Goal: Download file/media

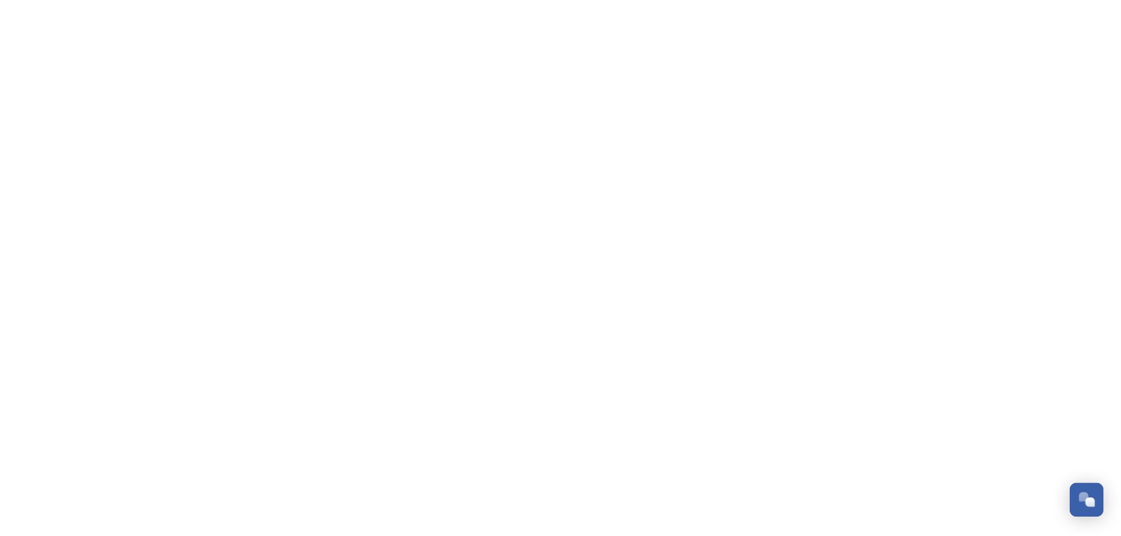
scroll to position [5271, 0]
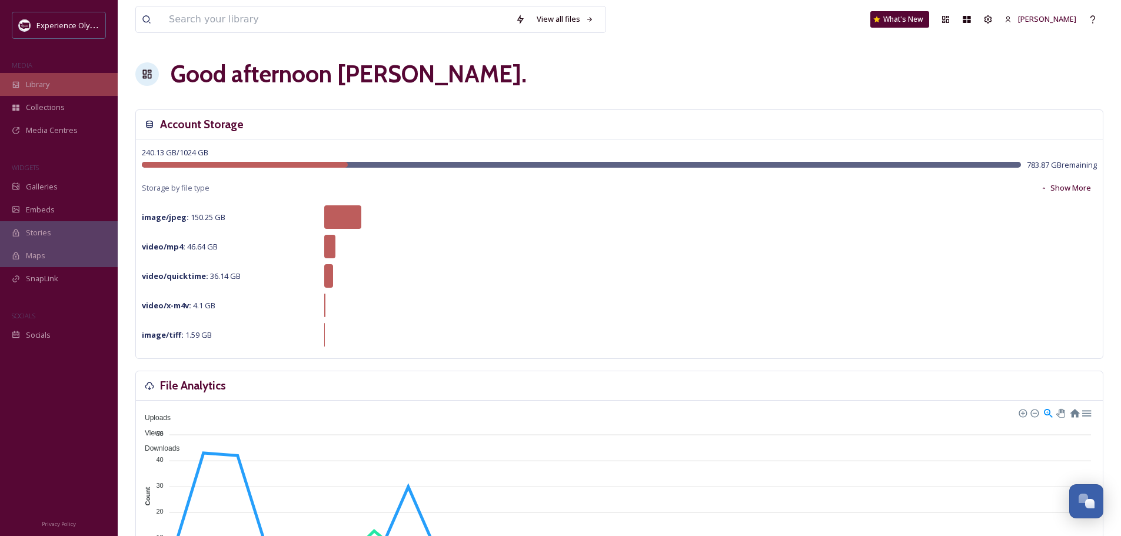
click at [51, 82] on div "Library" at bounding box center [59, 84] width 118 height 23
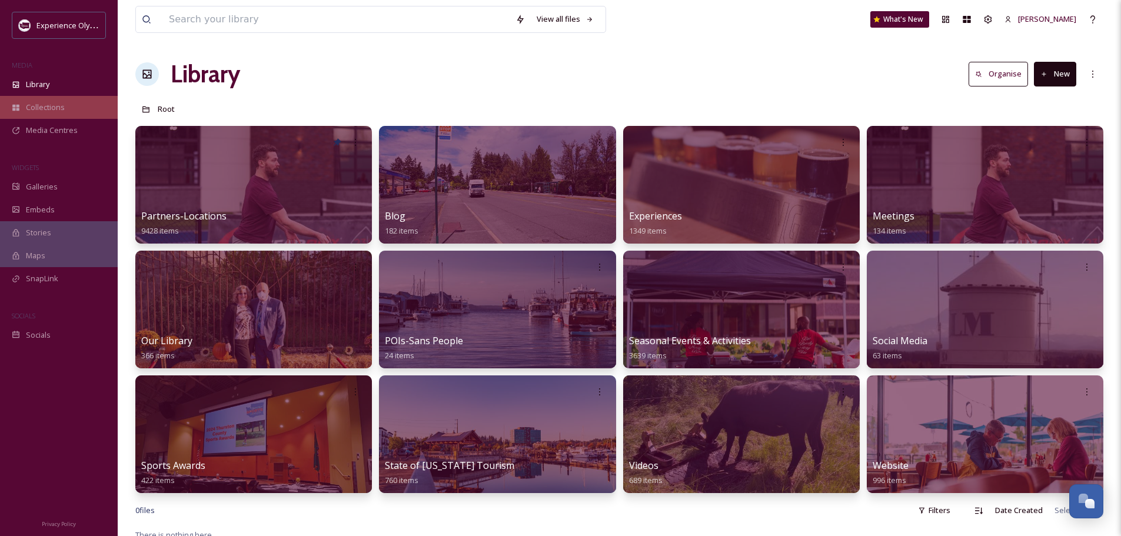
click at [52, 105] on span "Collections" at bounding box center [45, 107] width 39 height 11
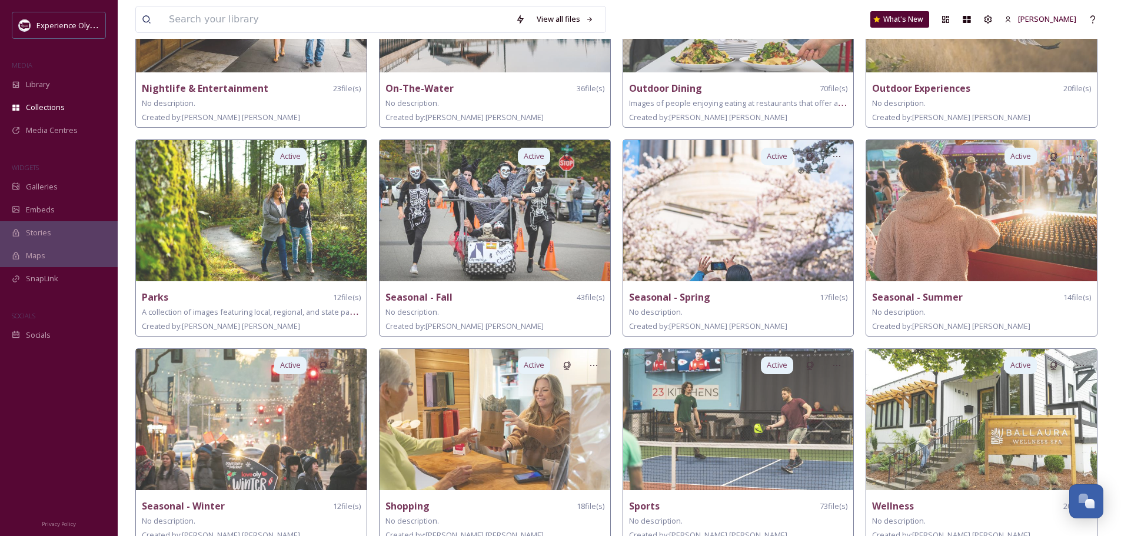
scroll to position [625, 0]
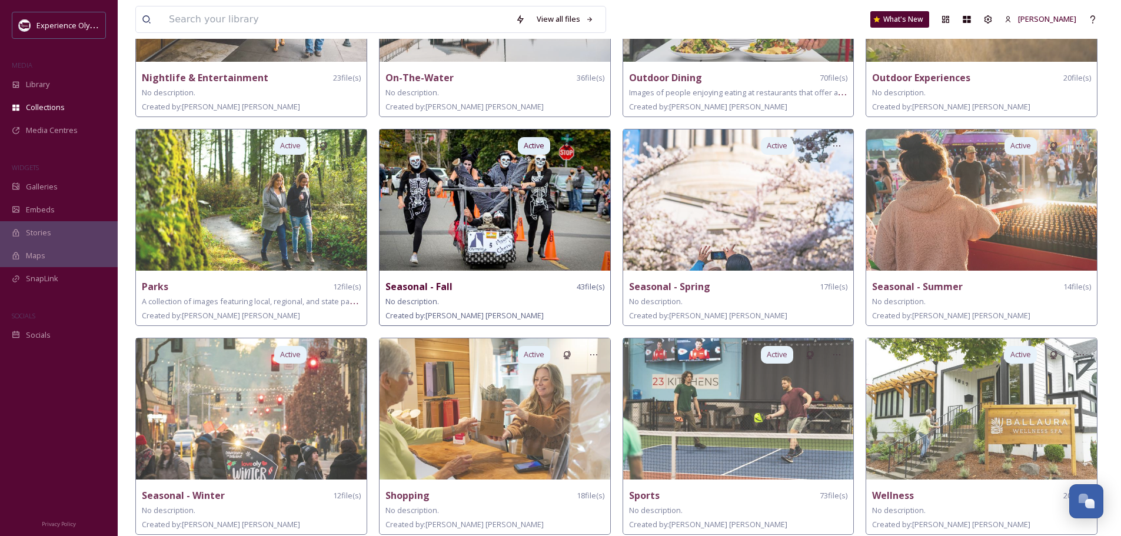
click at [436, 235] on img at bounding box center [495, 199] width 231 height 141
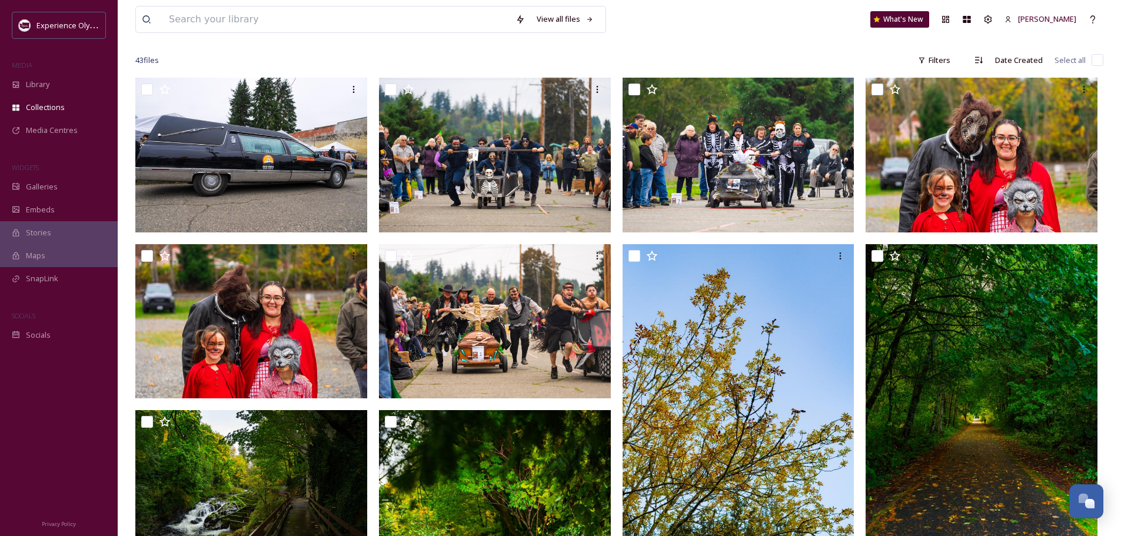
scroll to position [118, 0]
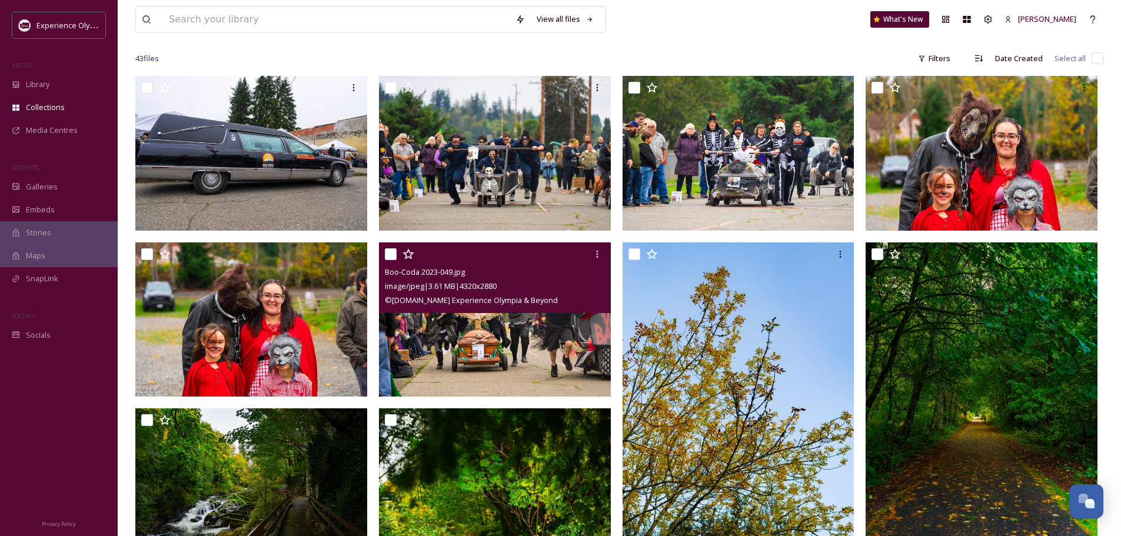
click at [513, 361] on img at bounding box center [495, 319] width 232 height 155
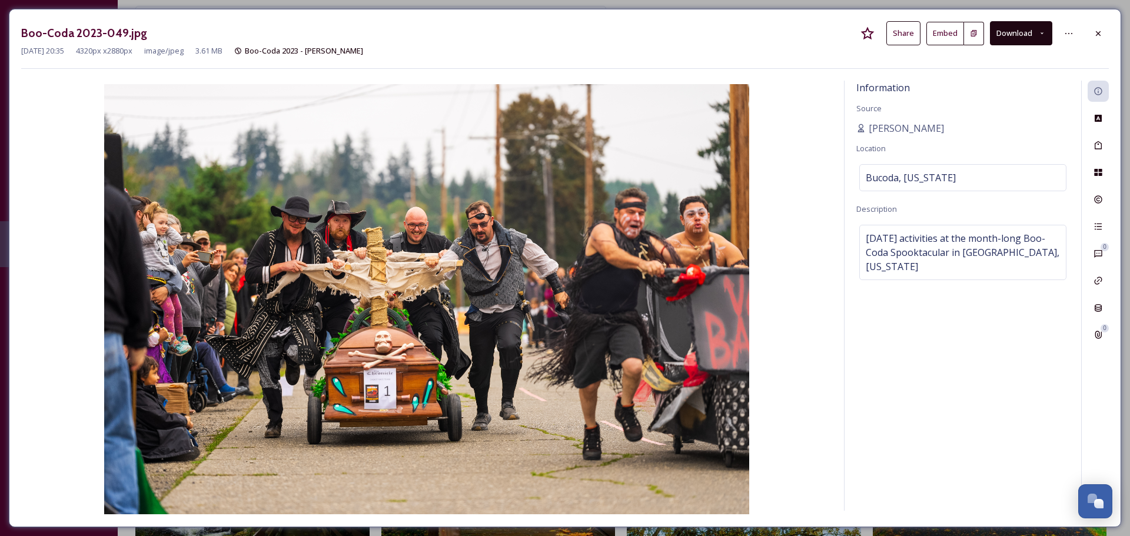
click at [1036, 30] on button "Download" at bounding box center [1021, 33] width 62 height 24
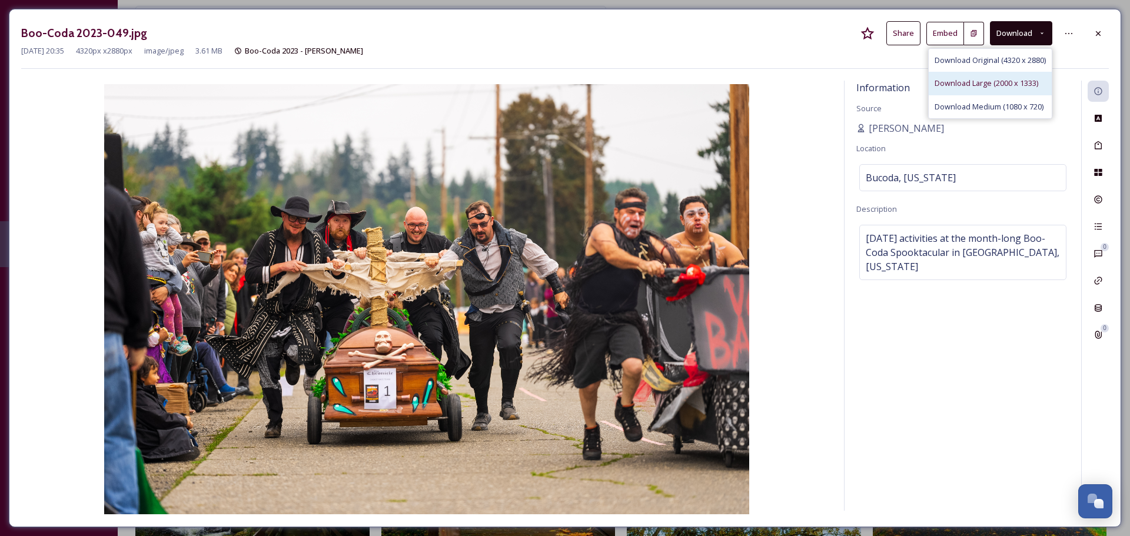
click at [952, 82] on span "Download Large (2000 x 1333)" at bounding box center [986, 83] width 104 height 11
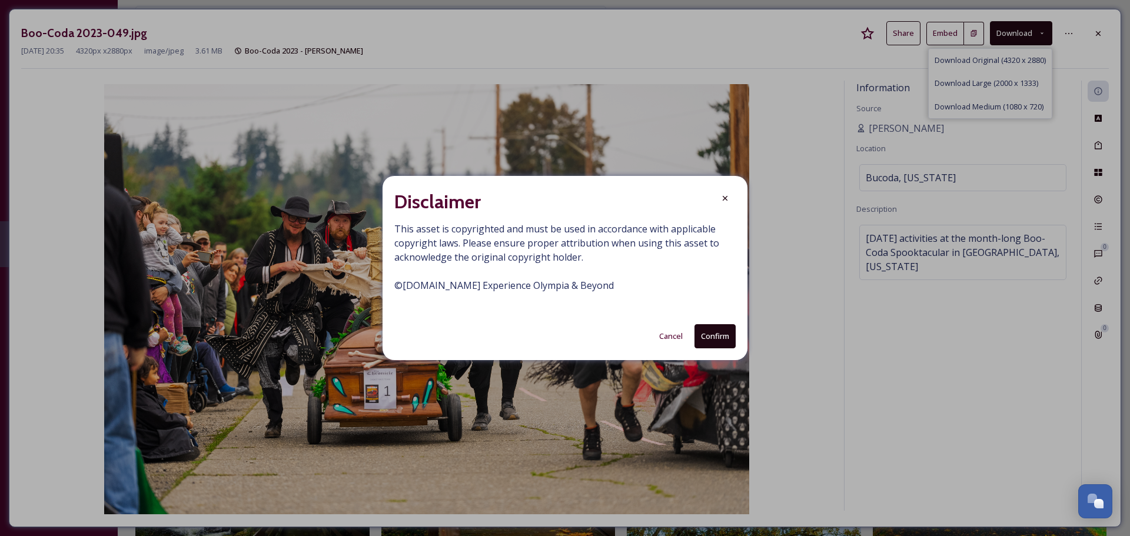
click at [710, 334] on button "Confirm" at bounding box center [714, 336] width 41 height 24
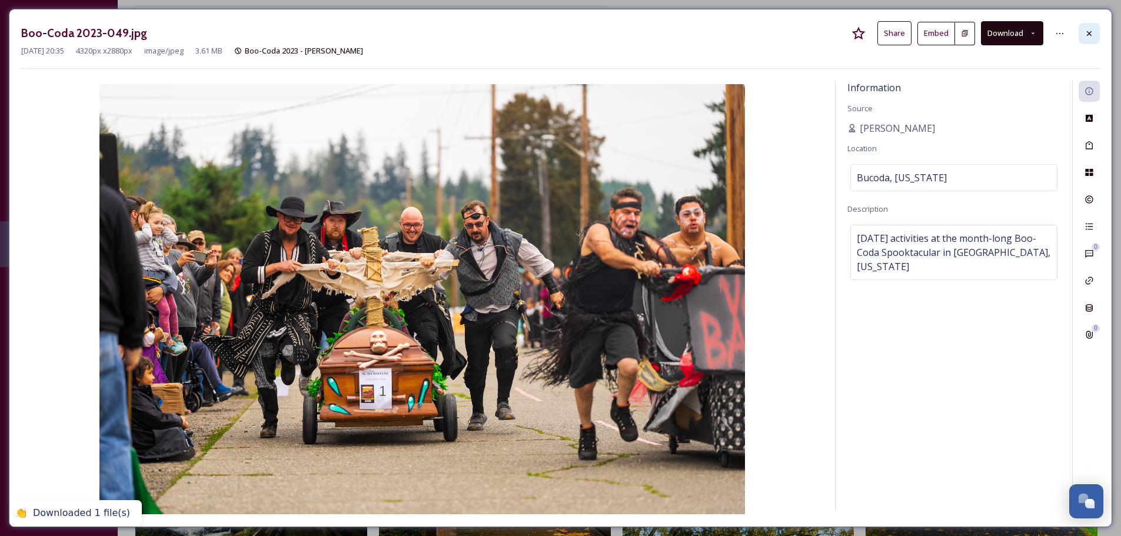
click at [1091, 32] on icon at bounding box center [1089, 33] width 9 height 9
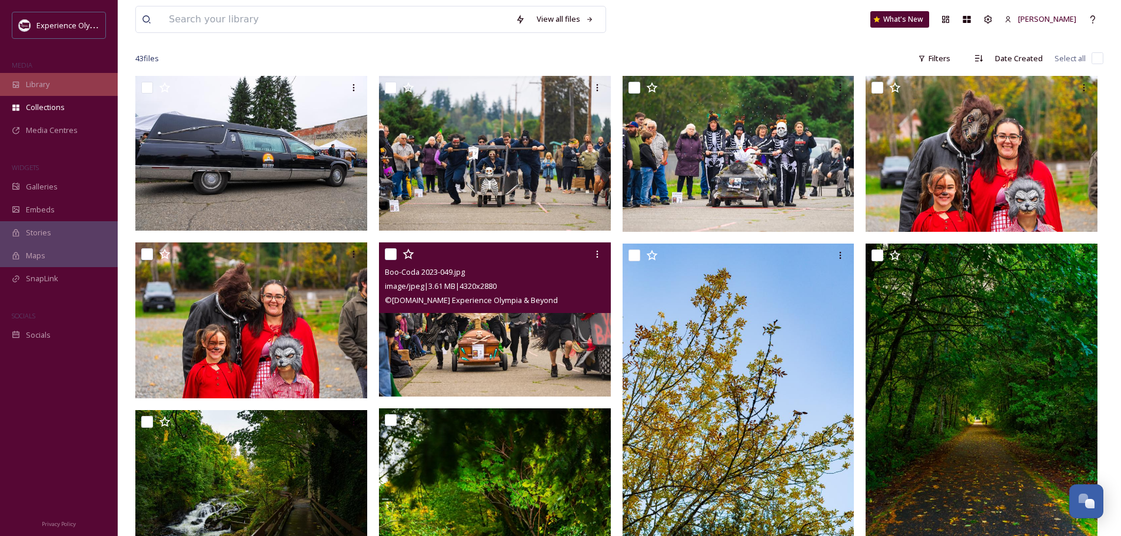
click at [39, 88] on span "Library" at bounding box center [38, 84] width 24 height 11
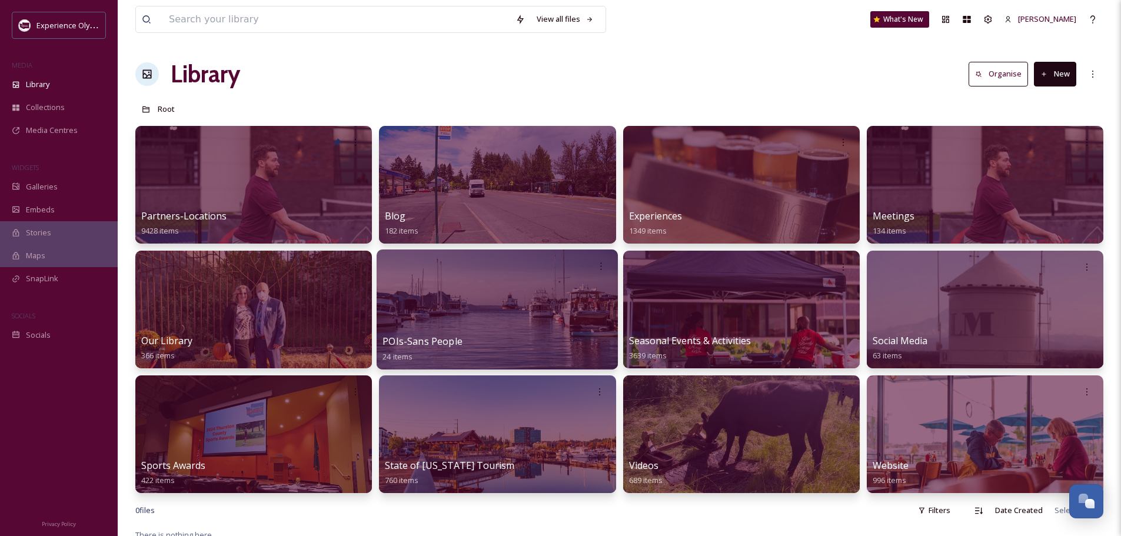
click at [465, 340] on div "POIs-Sans People 24 items" at bounding box center [498, 348] width 230 height 29
click at [441, 324] on div at bounding box center [497, 310] width 241 height 120
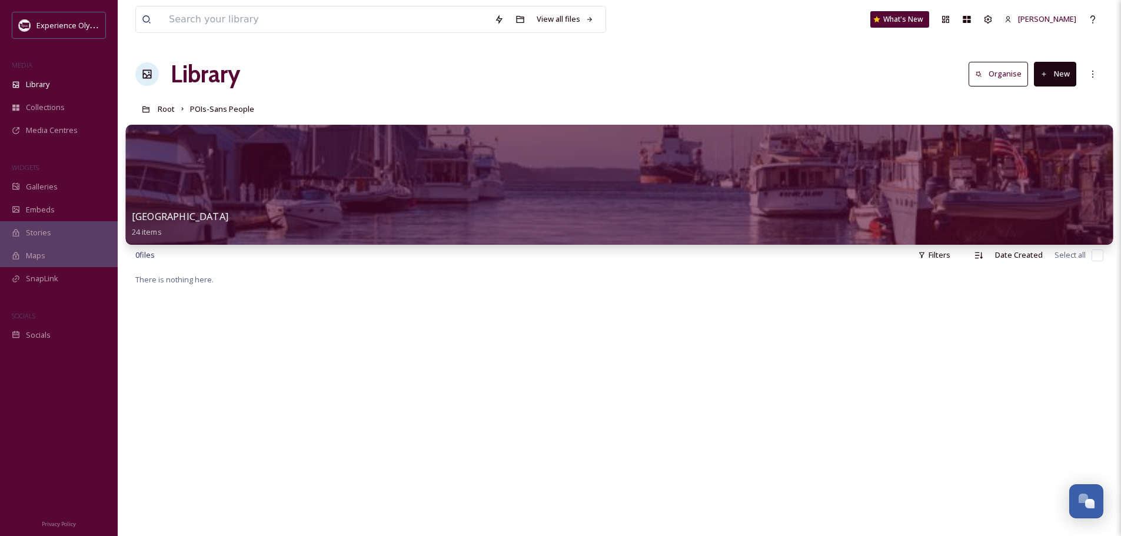
click at [461, 214] on div "[GEOGRAPHIC_DATA] 24 items" at bounding box center [620, 223] width 976 height 29
click at [214, 213] on span "[GEOGRAPHIC_DATA]" at bounding box center [180, 216] width 97 height 13
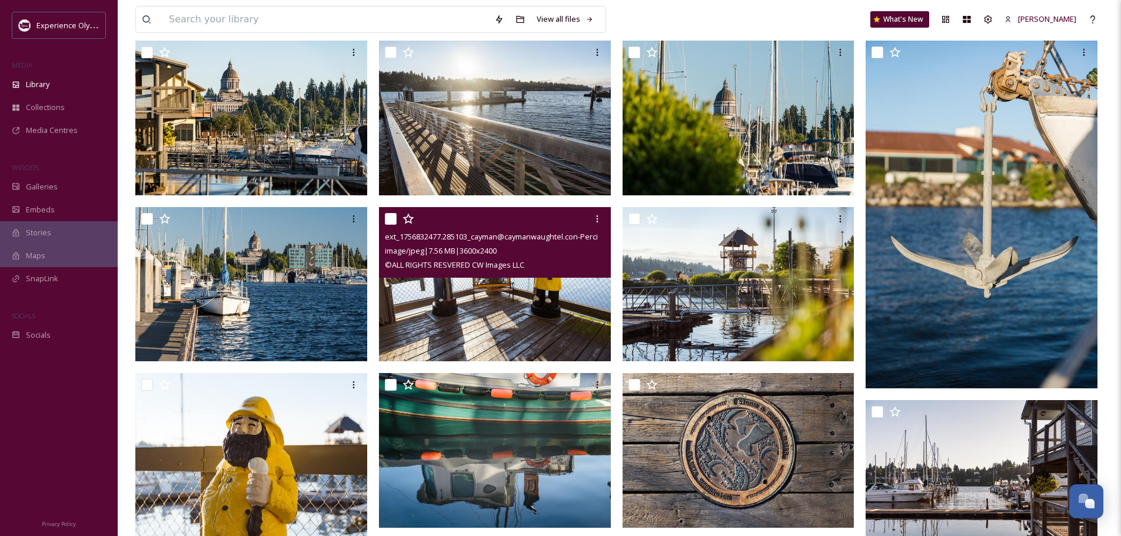
scroll to position [235, 0]
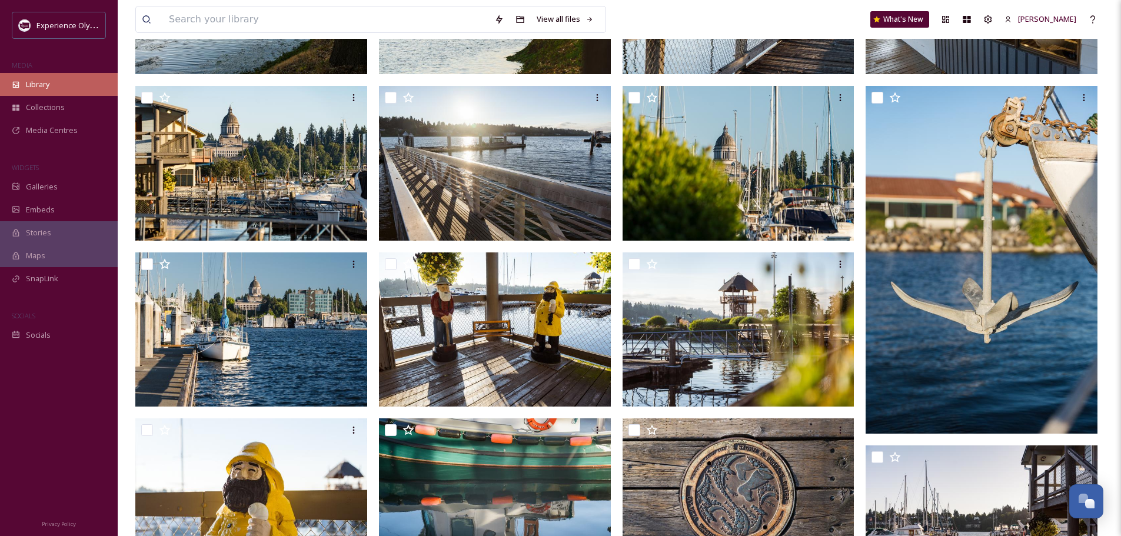
click at [44, 84] on span "Library" at bounding box center [38, 84] width 24 height 11
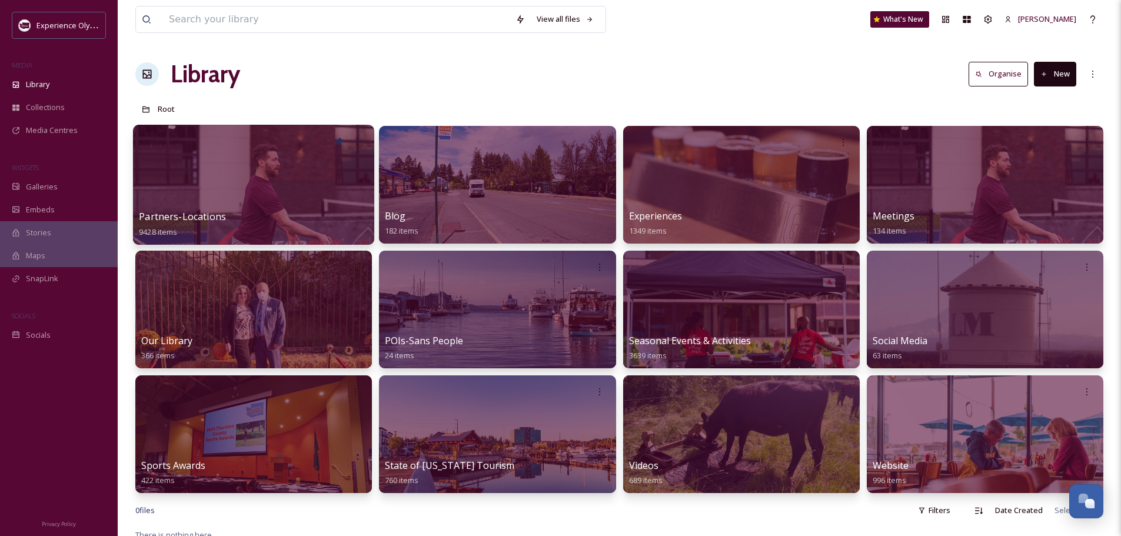
click at [191, 214] on span "Partners-Locations" at bounding box center [182, 216] width 87 height 13
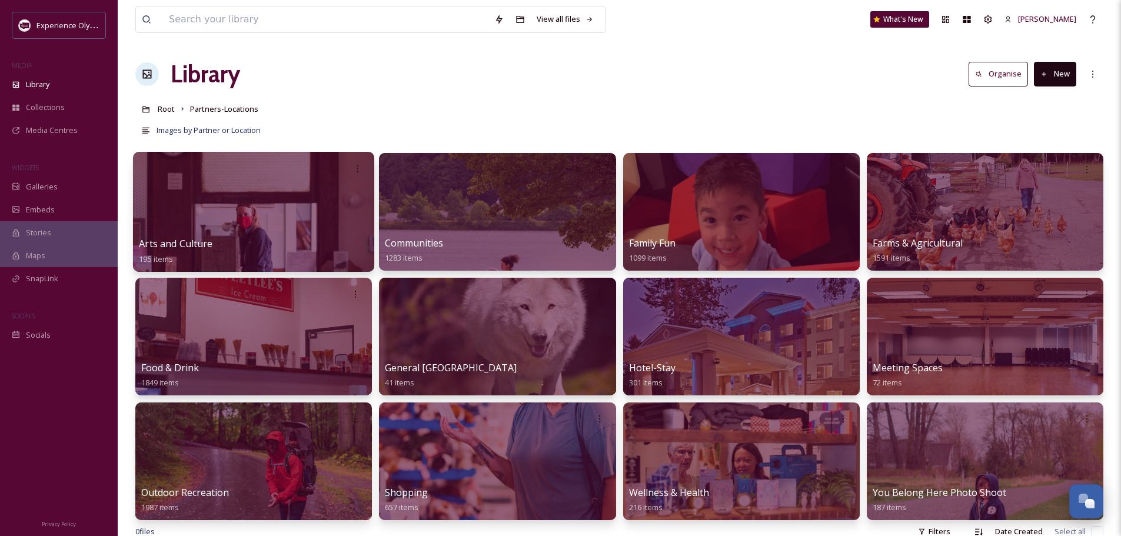
click at [177, 241] on span "Arts and Culture" at bounding box center [176, 243] width 74 height 13
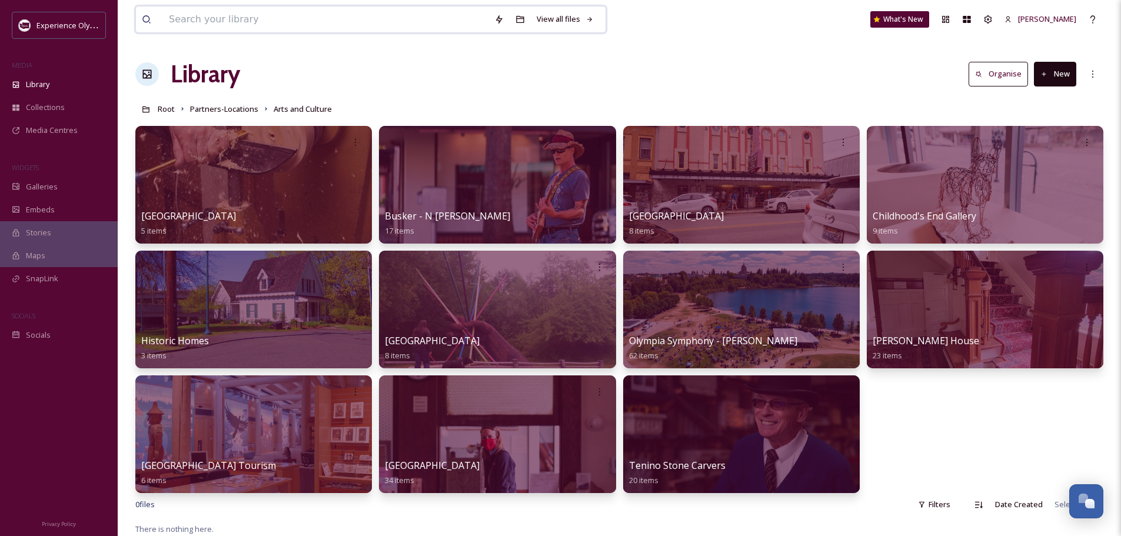
click at [286, 18] on input at bounding box center [325, 19] width 325 height 26
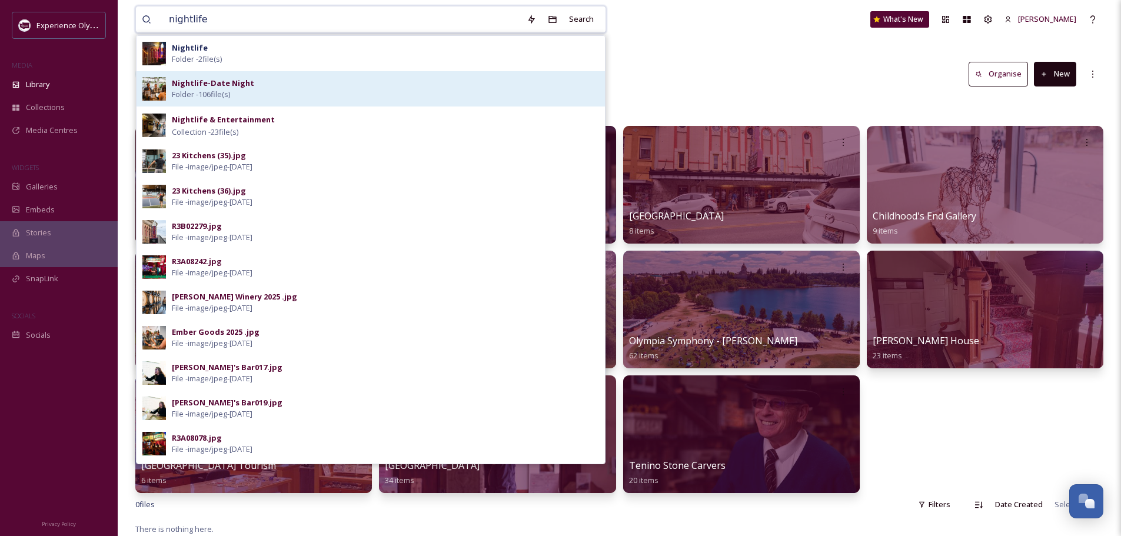
type input "nightlife"
click at [251, 84] on div "Nightlife-Date Night Folder - 106 file(s)" at bounding box center [385, 89] width 427 height 22
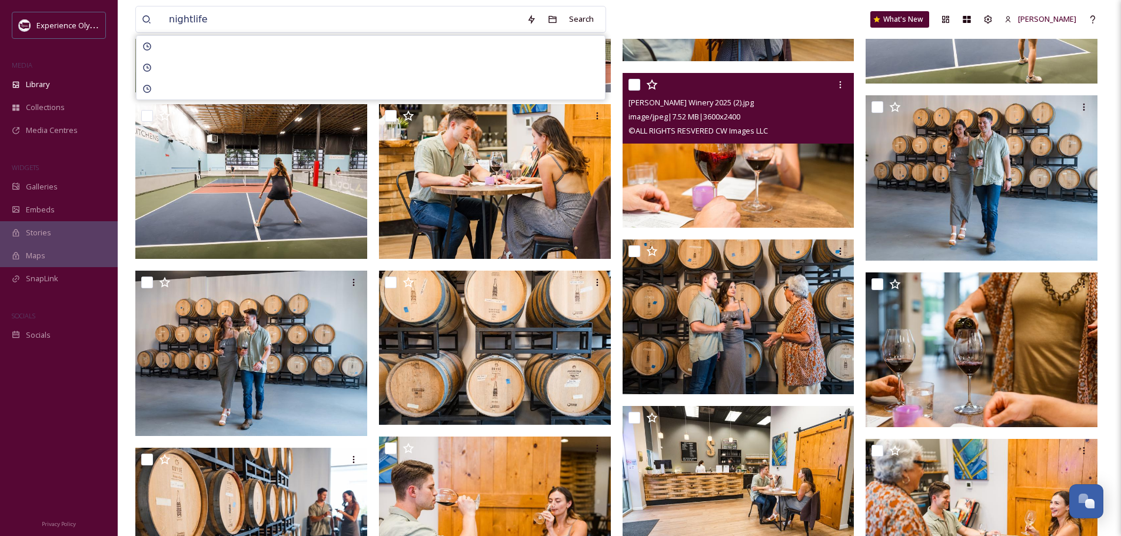
scroll to position [1530, 0]
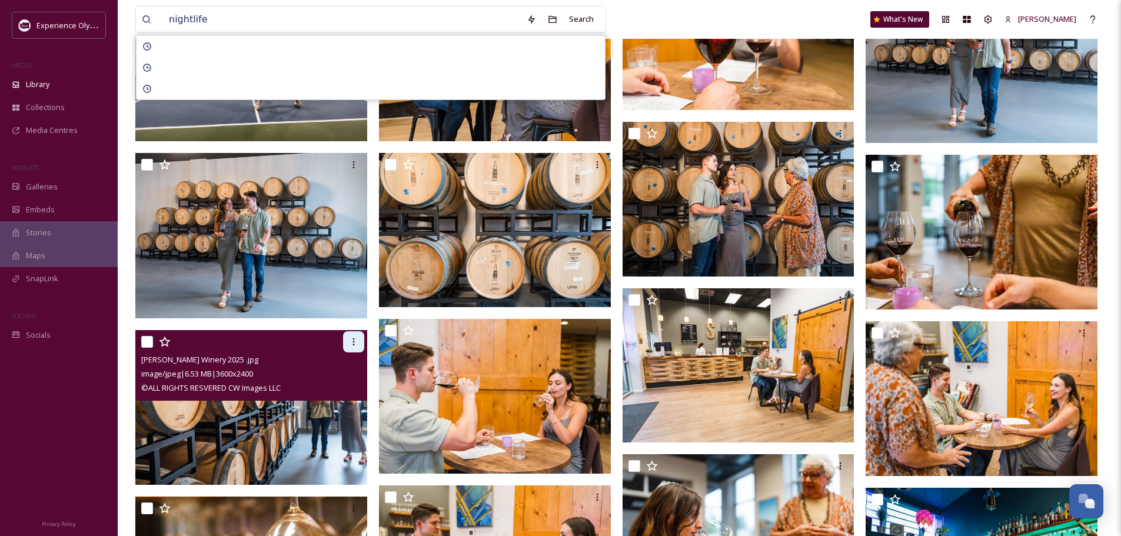
click at [352, 342] on icon at bounding box center [353, 341] width 9 height 9
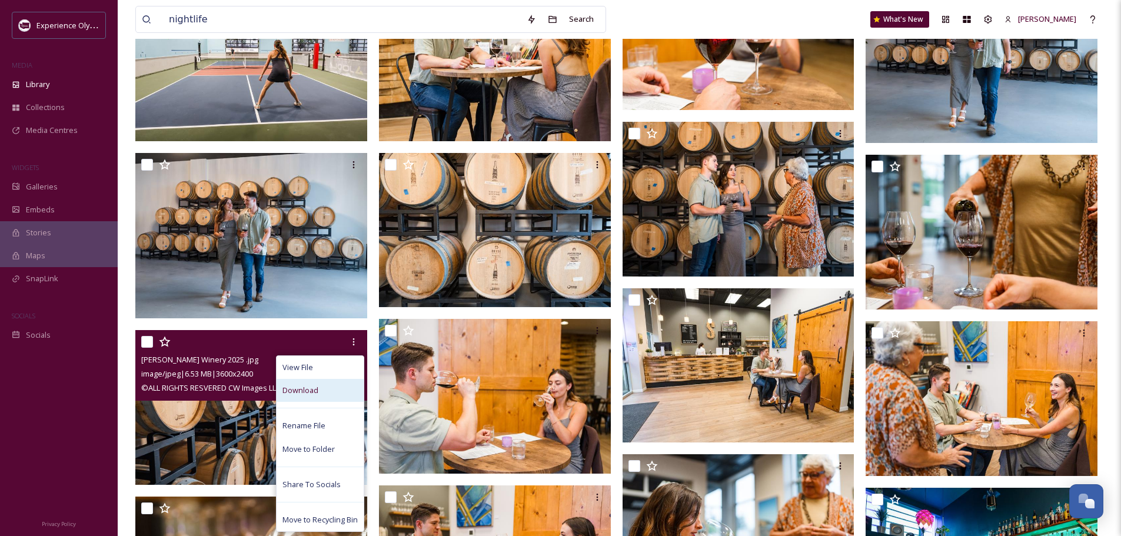
click at [301, 389] on span "Download" at bounding box center [300, 390] width 36 height 11
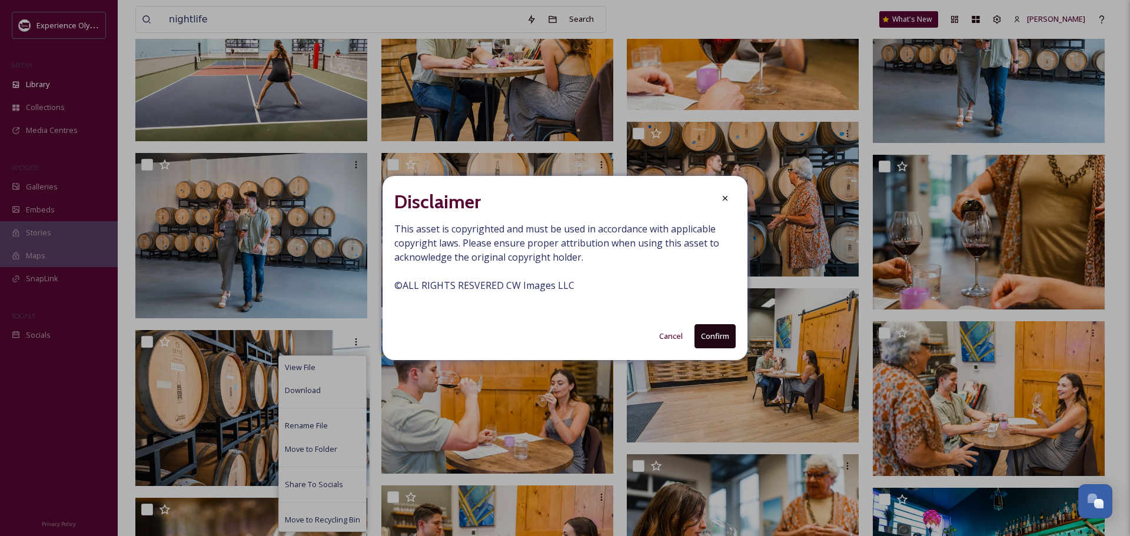
click at [719, 333] on button "Confirm" at bounding box center [714, 336] width 41 height 24
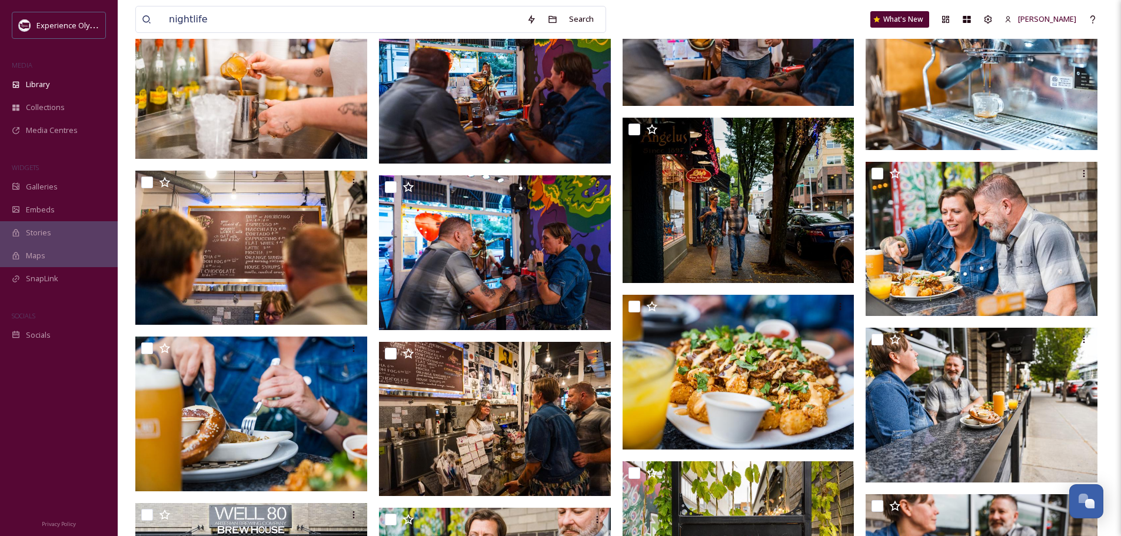
scroll to position [2648, 0]
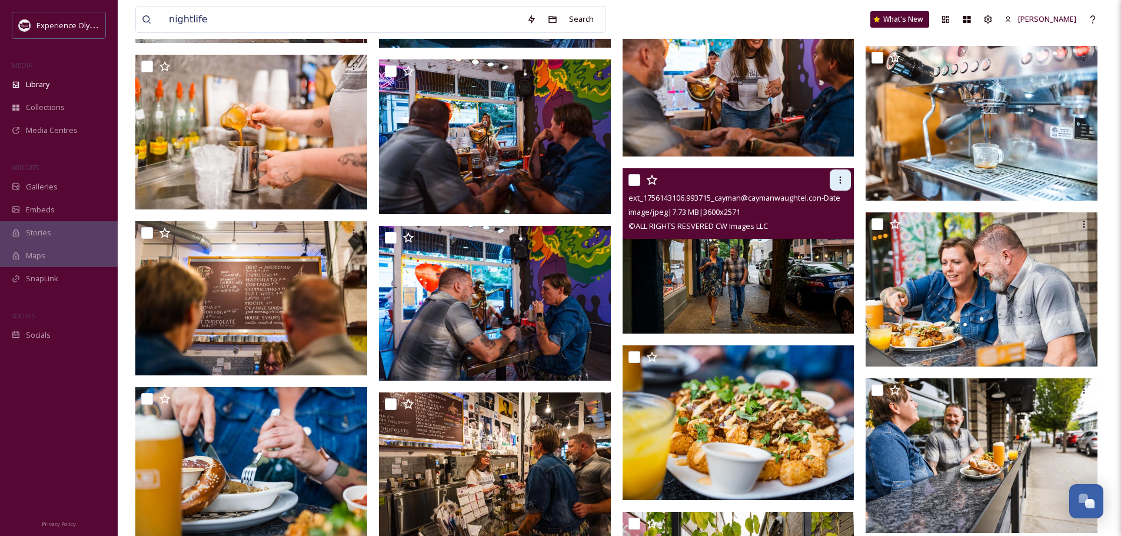
click at [846, 180] on div at bounding box center [840, 179] width 21 height 21
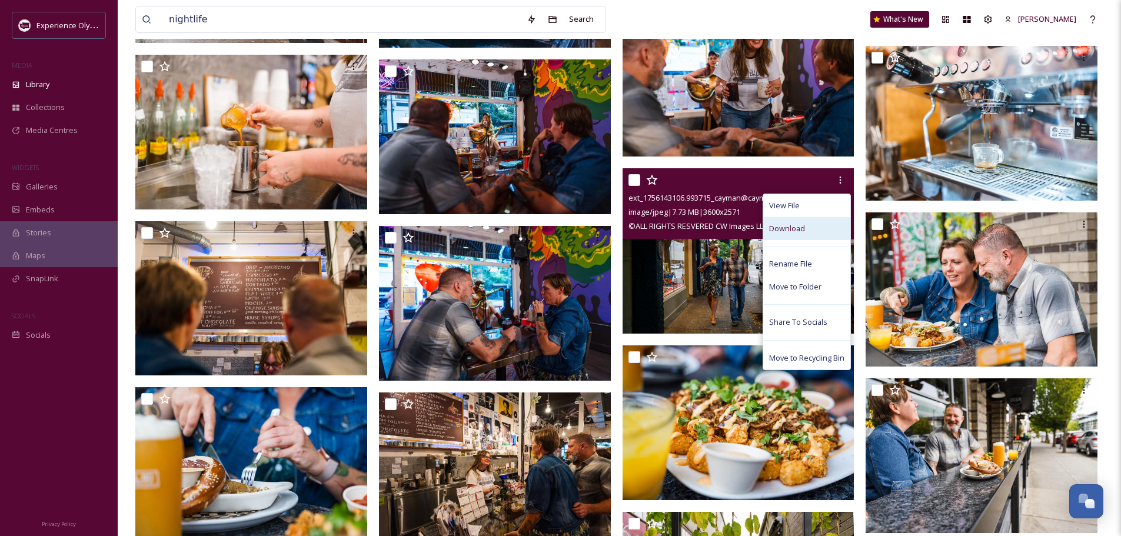
click at [789, 227] on span "Download" at bounding box center [787, 228] width 36 height 11
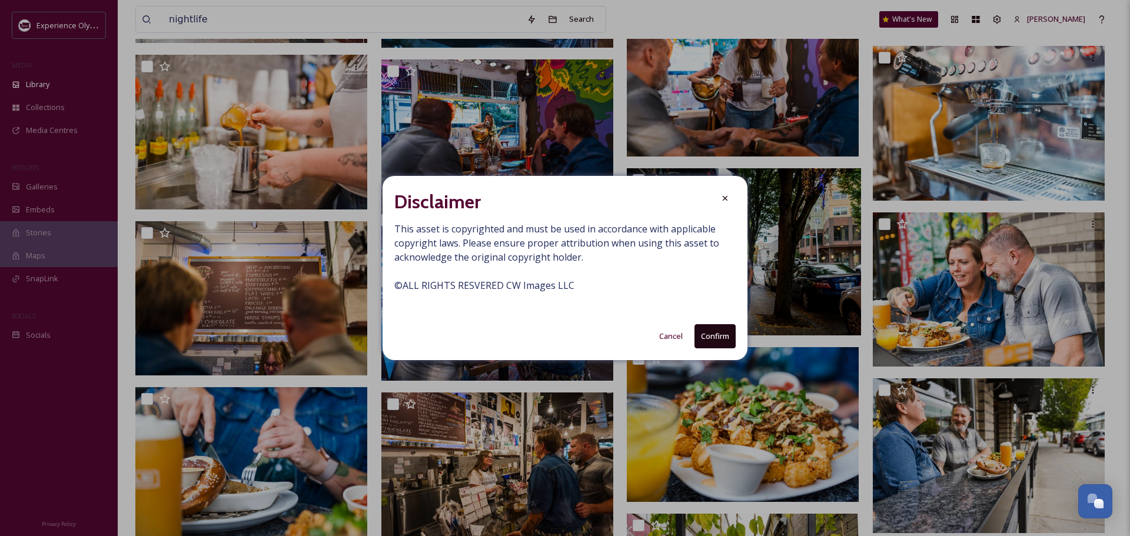
click at [700, 332] on button "Confirm" at bounding box center [714, 336] width 41 height 24
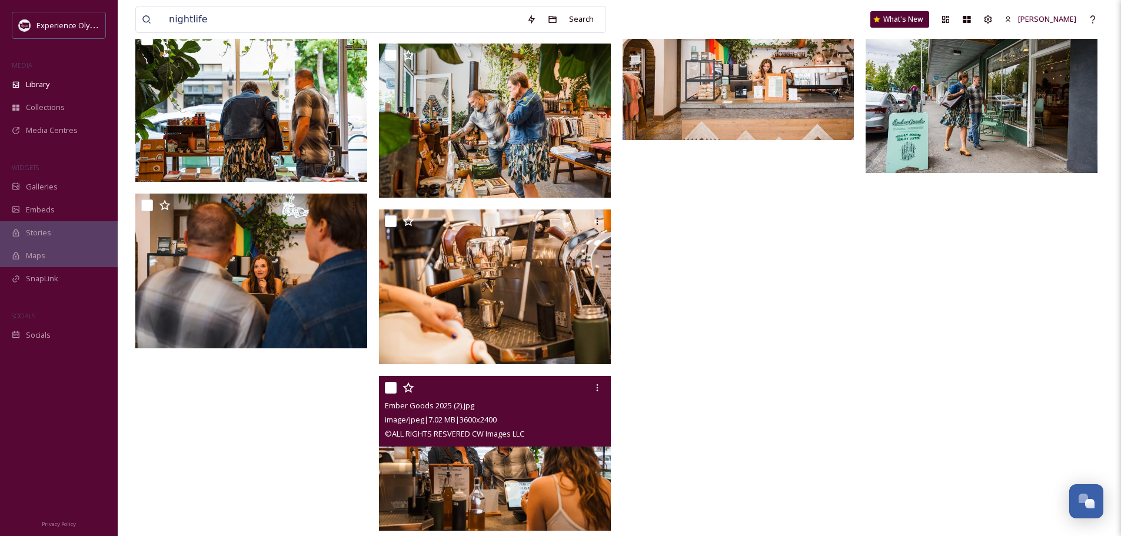
scroll to position [4353, 0]
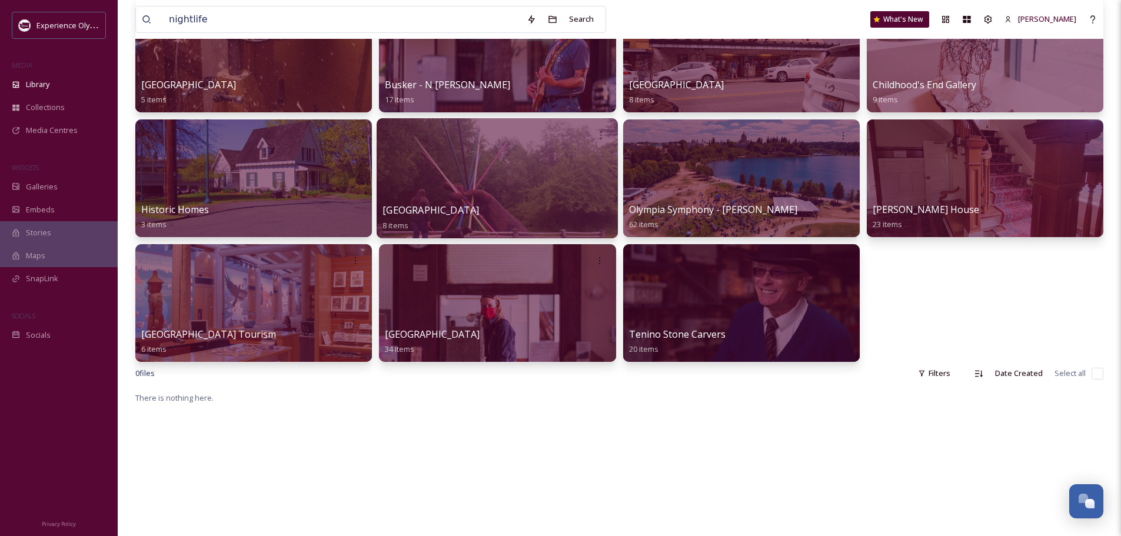
scroll to position [118, 0]
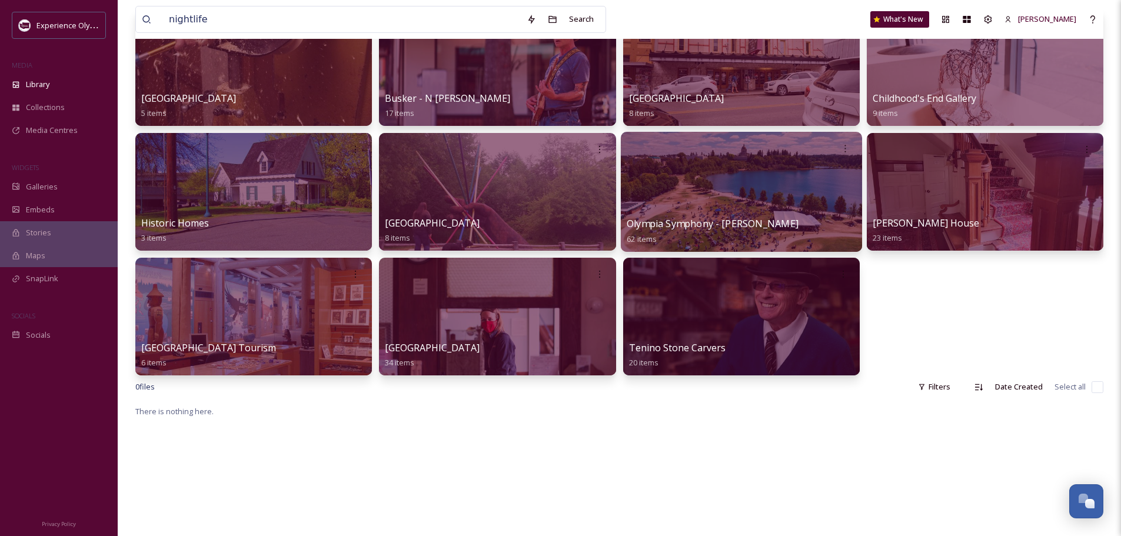
click at [655, 344] on span "Tenino Stone Carvers" at bounding box center [677, 347] width 97 height 13
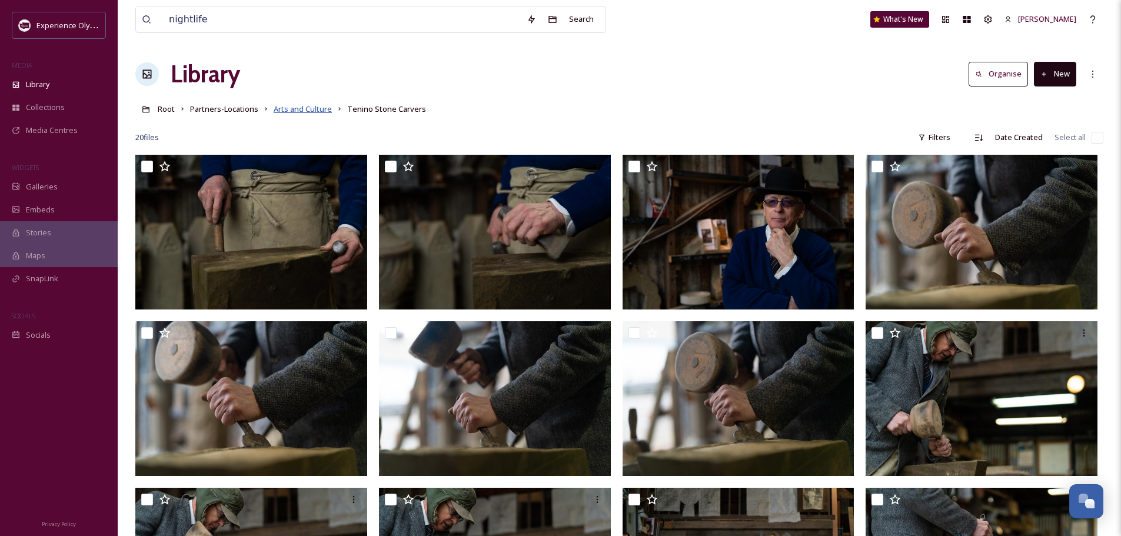
click at [317, 108] on span "Arts and Culture" at bounding box center [303, 109] width 58 height 11
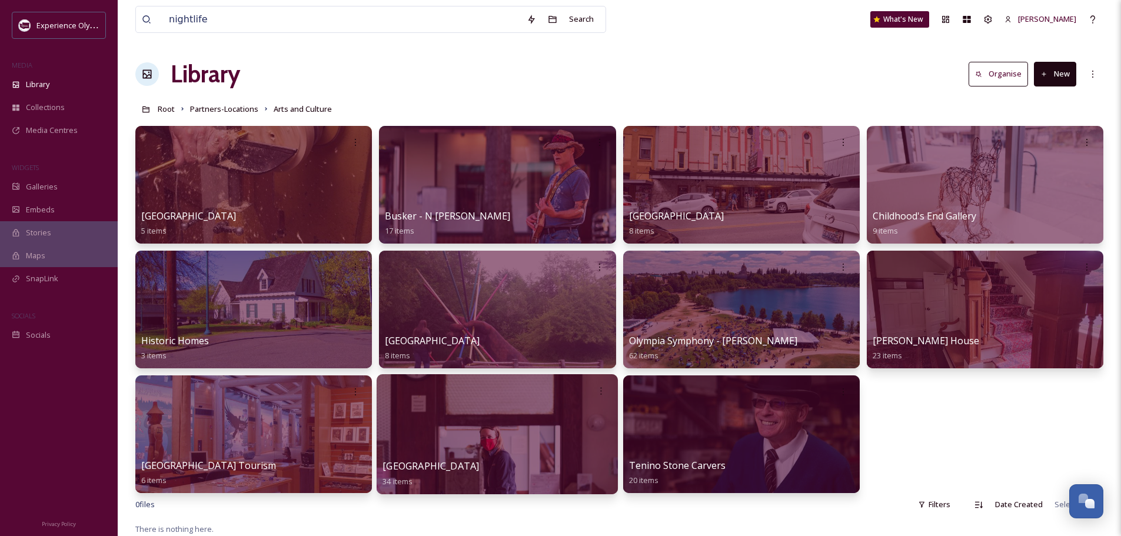
click at [430, 465] on span "[GEOGRAPHIC_DATA]" at bounding box center [431, 466] width 97 height 13
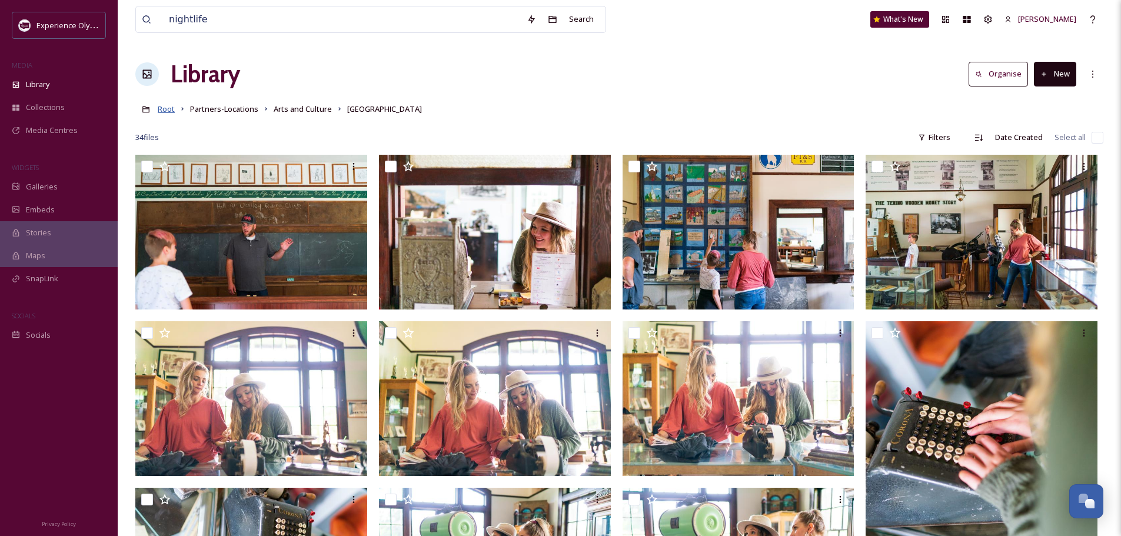
click at [162, 111] on span "Root" at bounding box center [166, 109] width 17 height 11
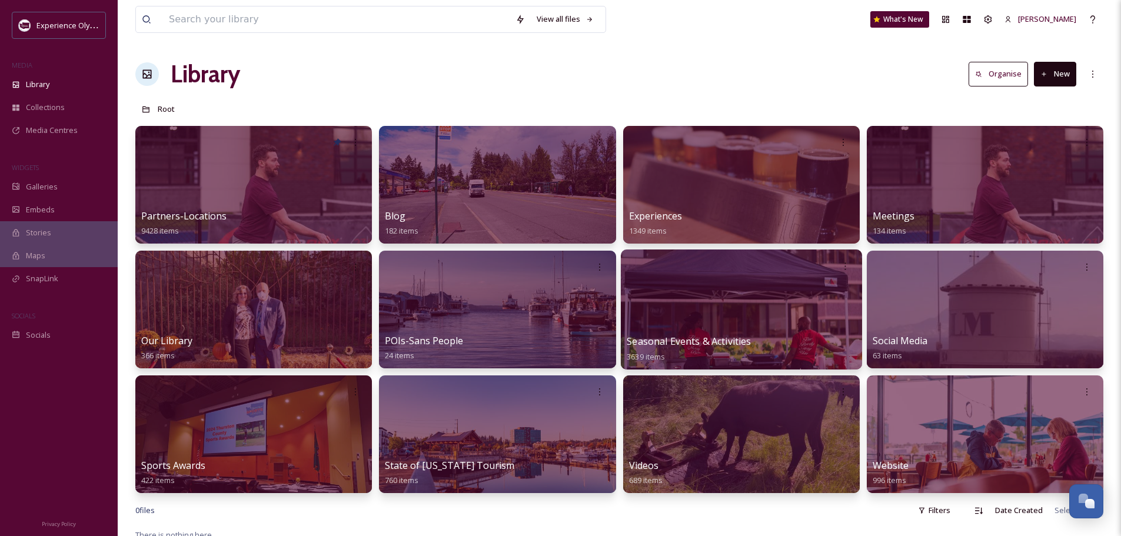
click at [659, 338] on span "Seasonal Events & Activities" at bounding box center [689, 341] width 124 height 13
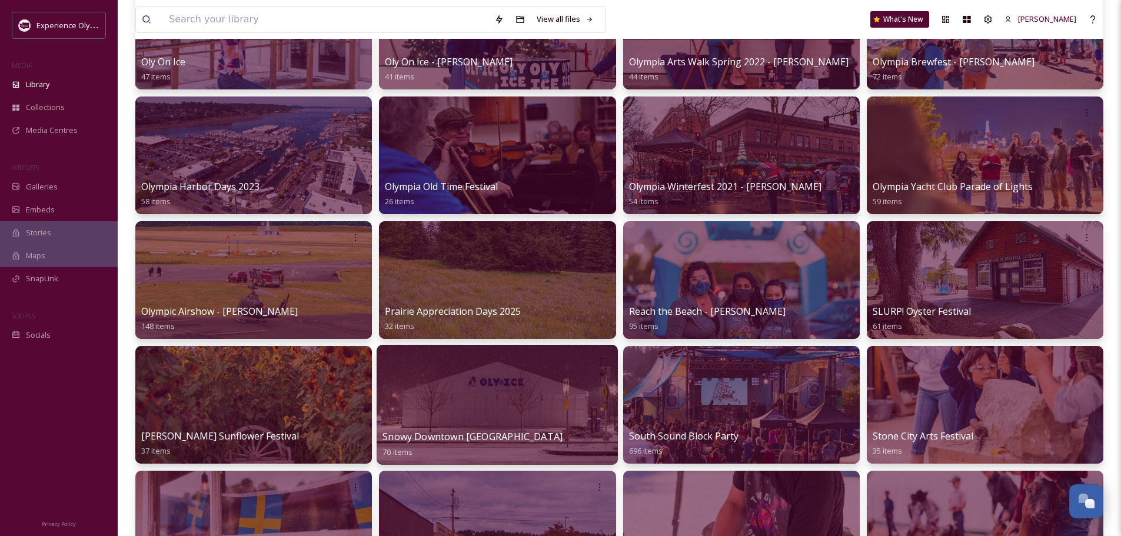
scroll to position [883, 0]
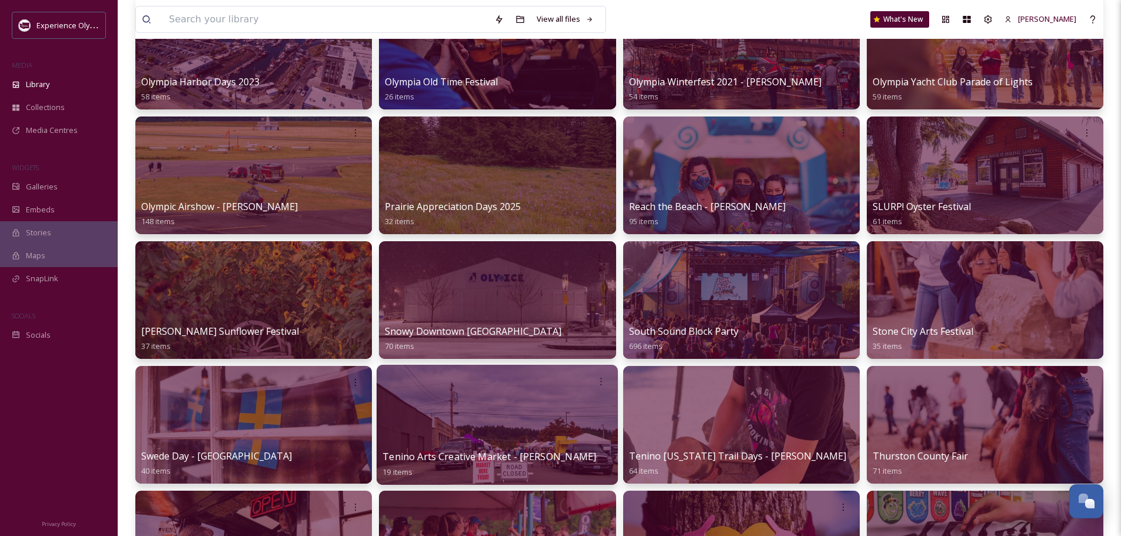
click at [467, 453] on span "Tenino Arts Creative Market - [PERSON_NAME]" at bounding box center [490, 456] width 214 height 13
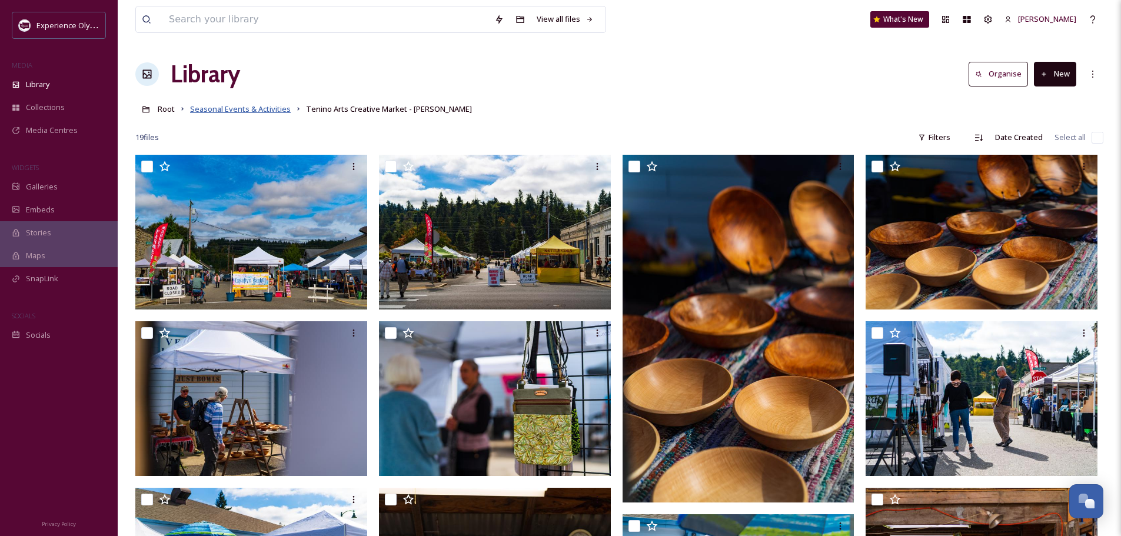
click at [264, 110] on span "Seasonal Events & Activities" at bounding box center [240, 109] width 101 height 11
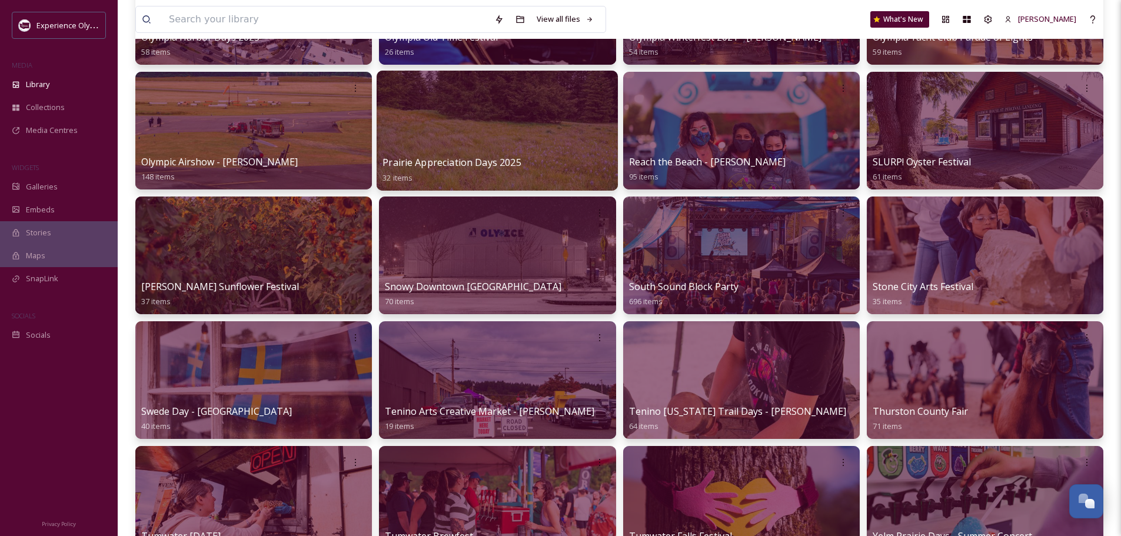
scroll to position [942, 0]
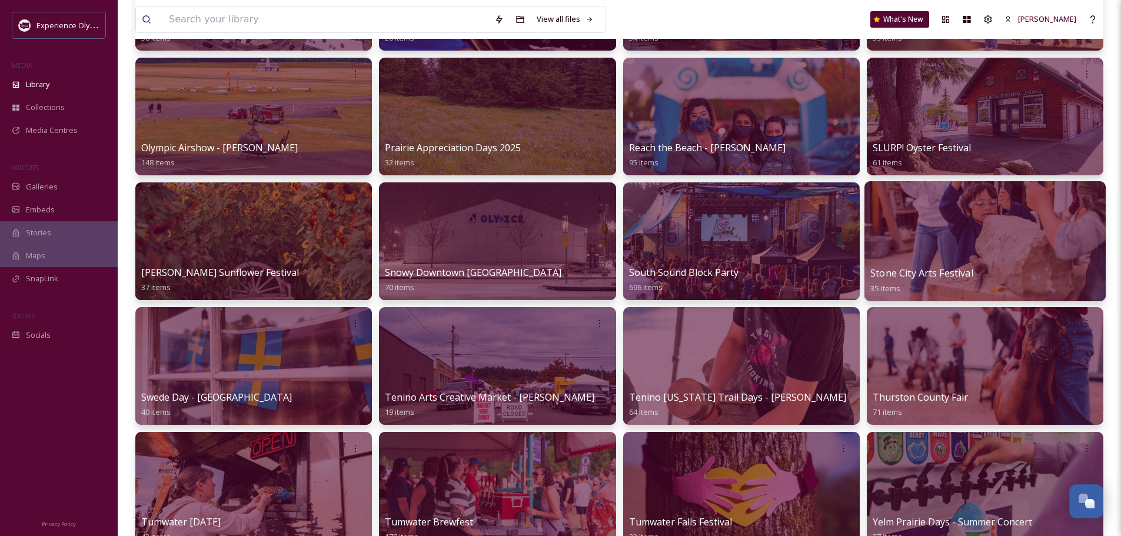
click at [912, 272] on span "Stone City Arts Festival" at bounding box center [921, 273] width 102 height 13
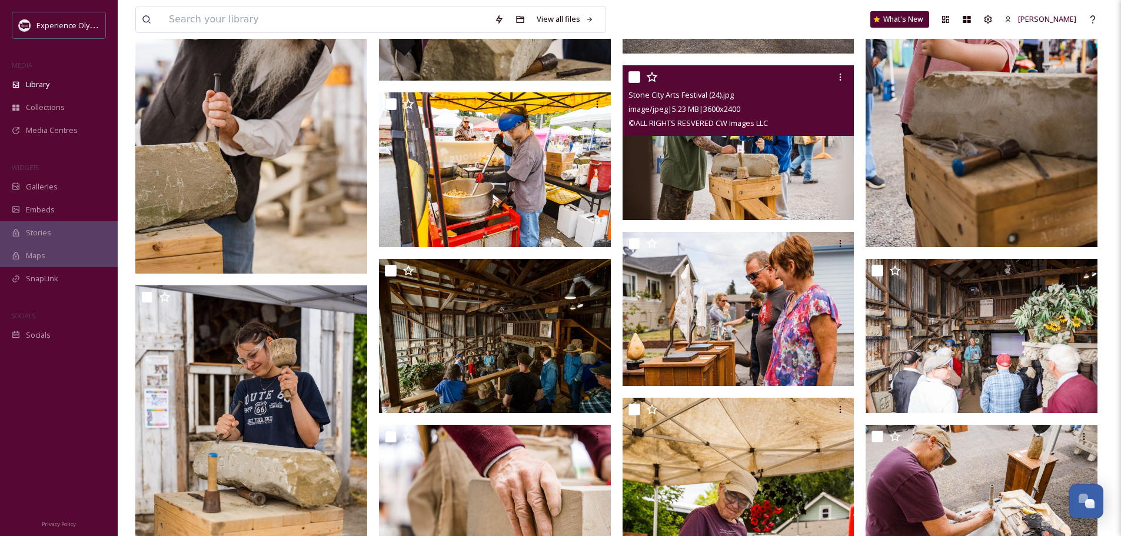
scroll to position [647, 0]
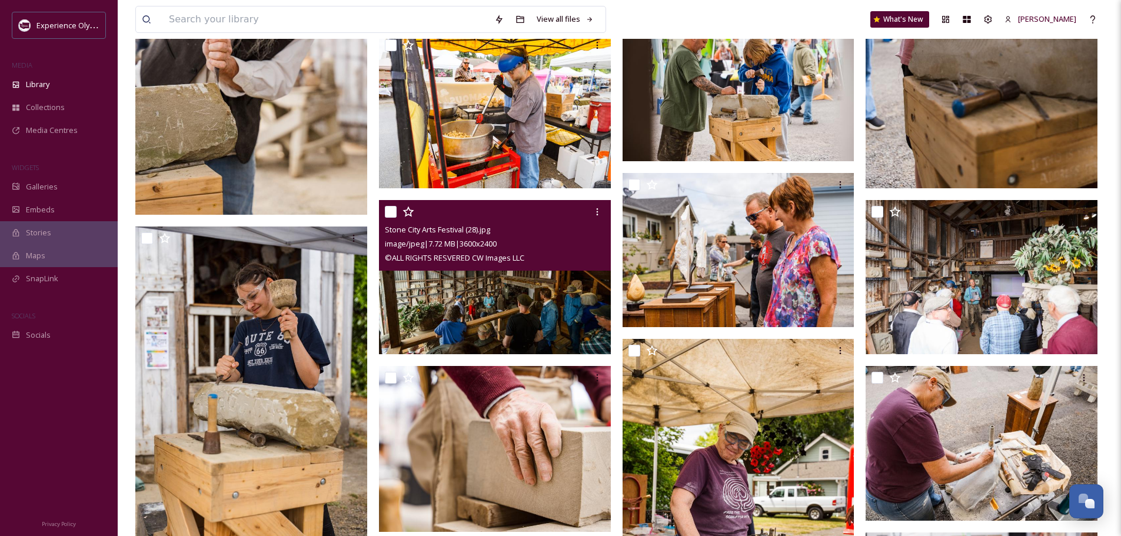
click at [533, 294] on img at bounding box center [495, 276] width 232 height 155
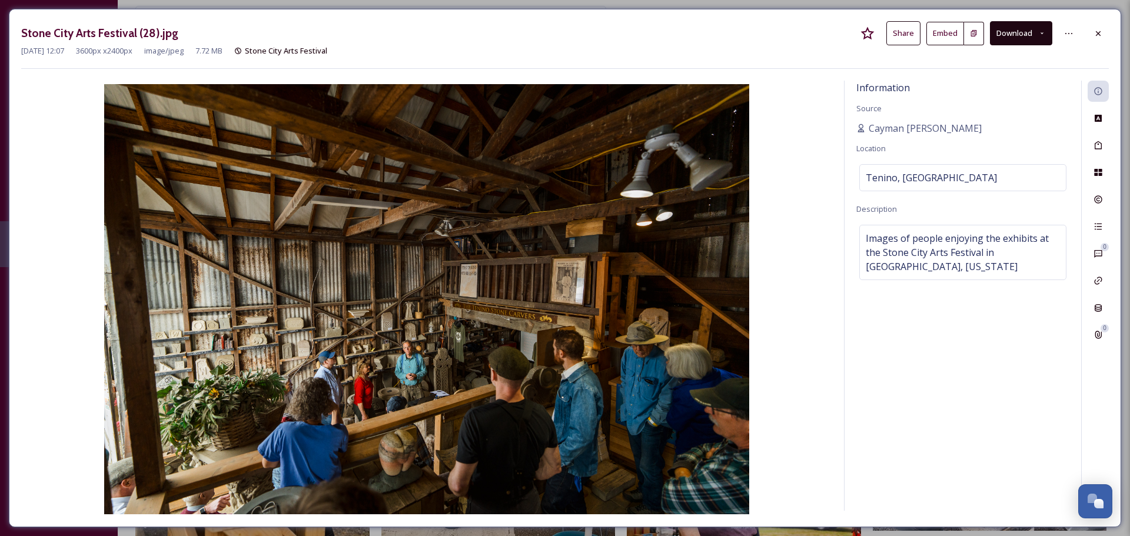
click at [1027, 32] on button "Download" at bounding box center [1021, 33] width 62 height 24
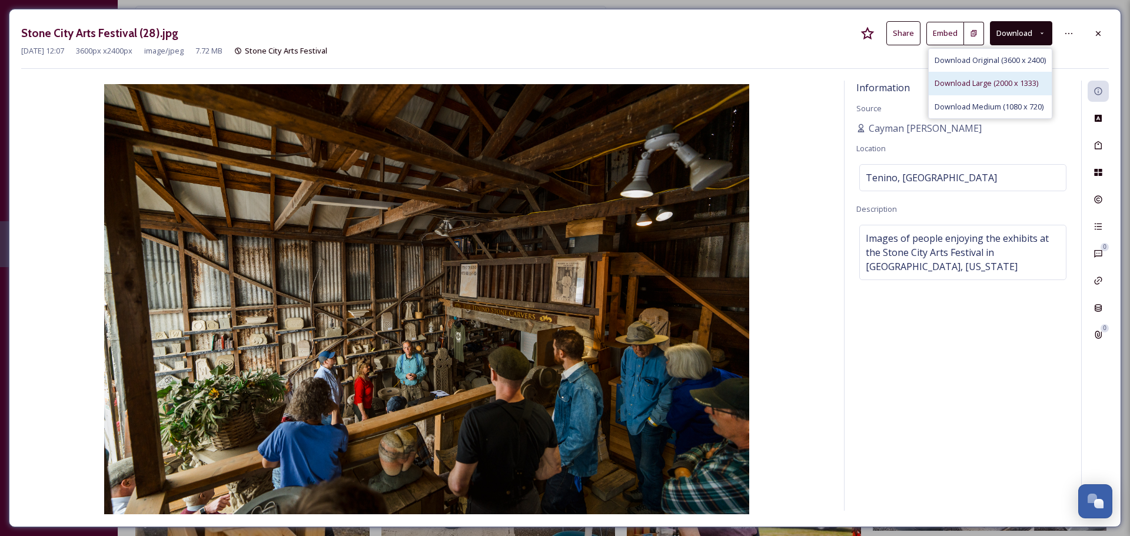
click at [985, 88] on div "Download Large (2000 x 1333)" at bounding box center [990, 83] width 123 height 23
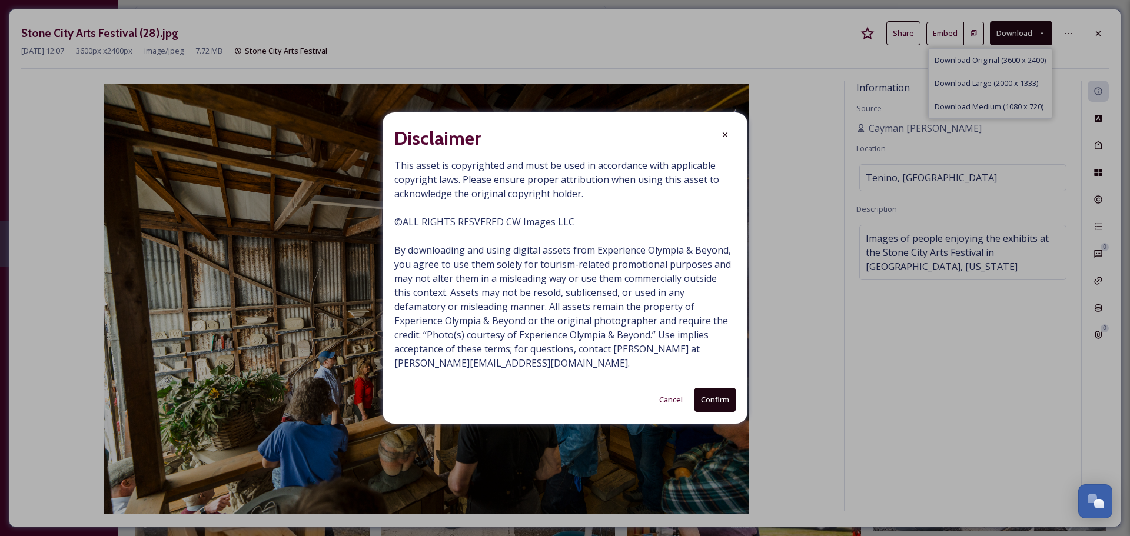
click at [706, 397] on button "Confirm" at bounding box center [714, 400] width 41 height 24
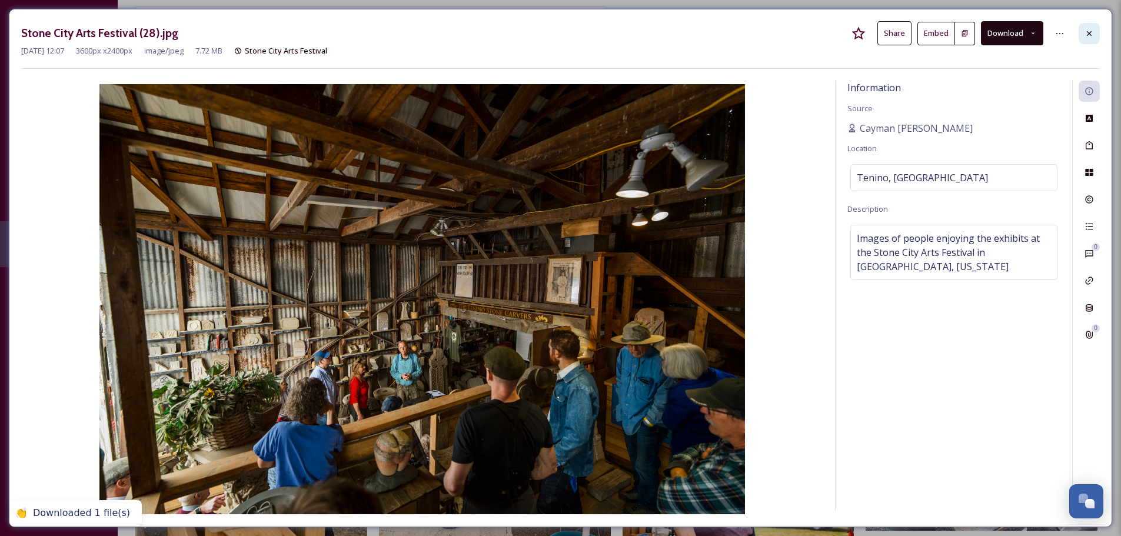
click at [1092, 29] on icon at bounding box center [1089, 33] width 9 height 9
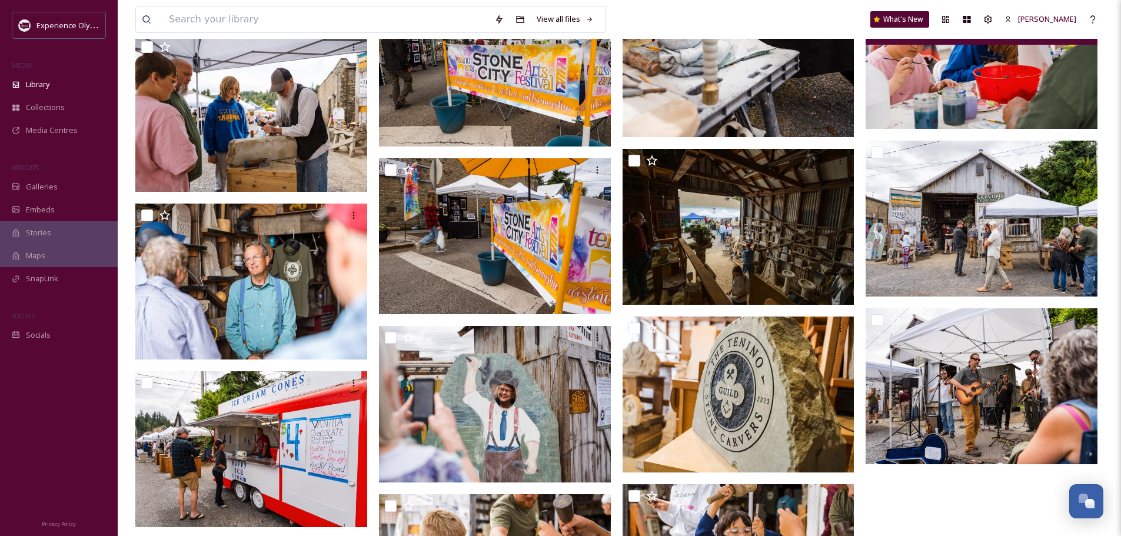
scroll to position [1236, 0]
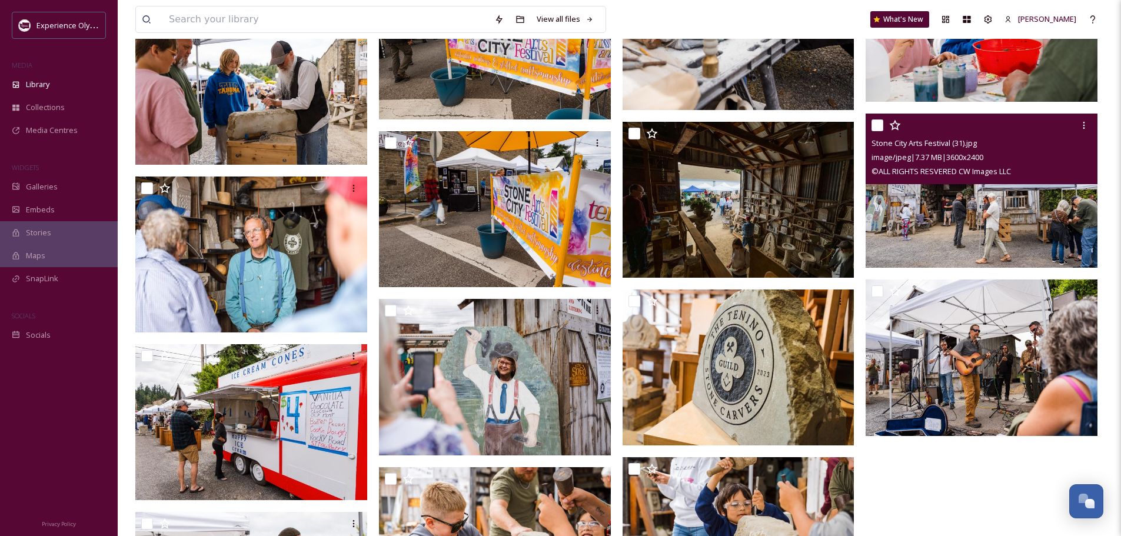
click at [966, 211] on img at bounding box center [982, 191] width 232 height 155
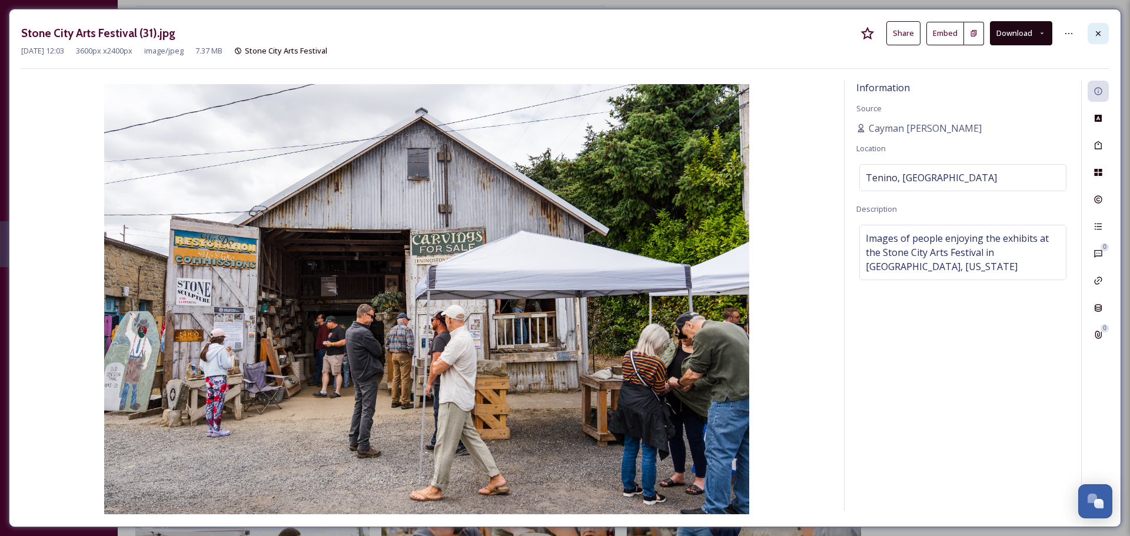
click at [1093, 30] on icon at bounding box center [1097, 33] width 9 height 9
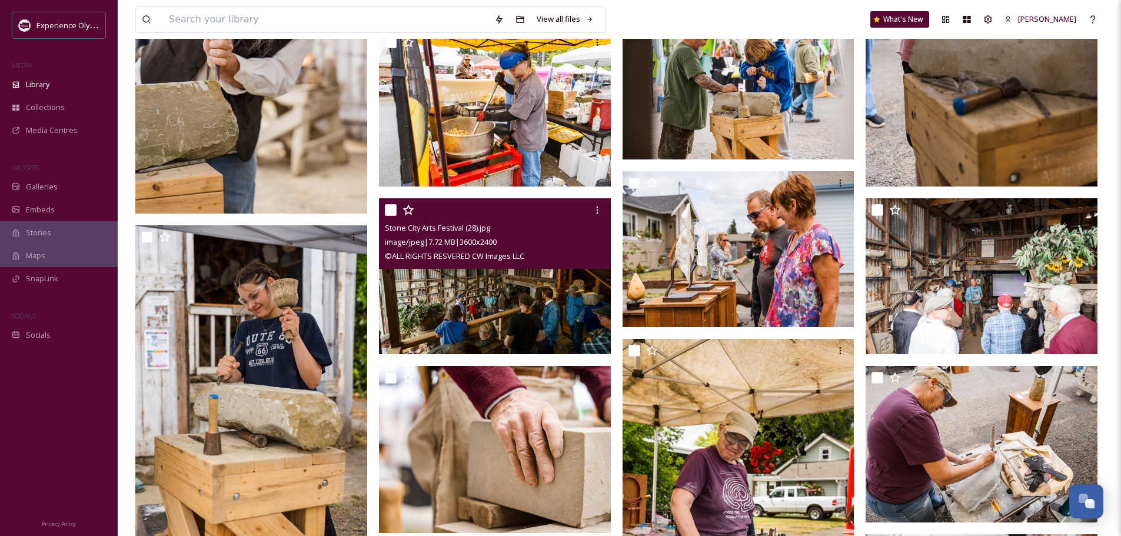
scroll to position [606, 0]
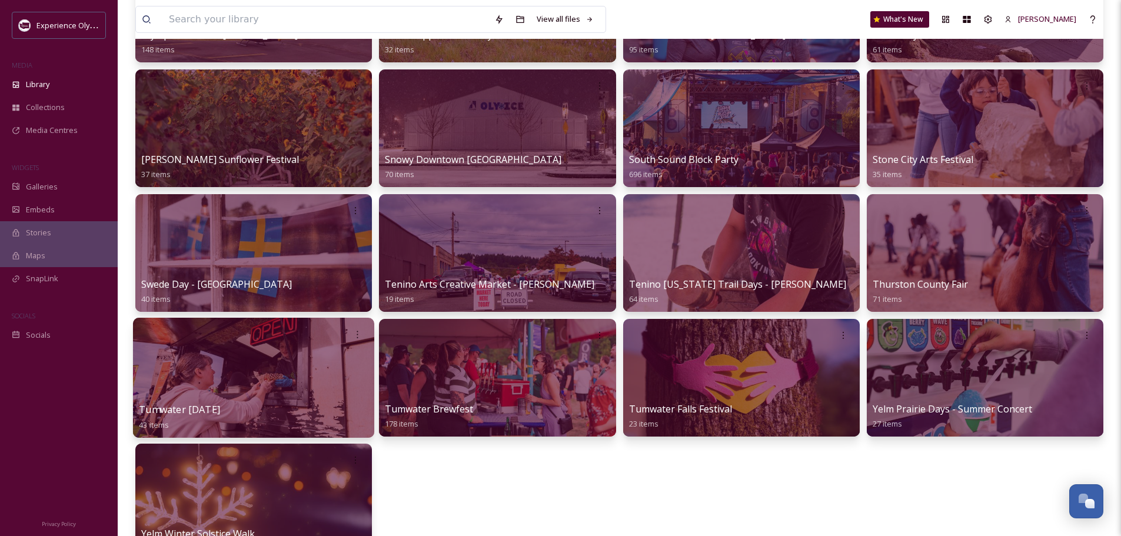
scroll to position [1059, 0]
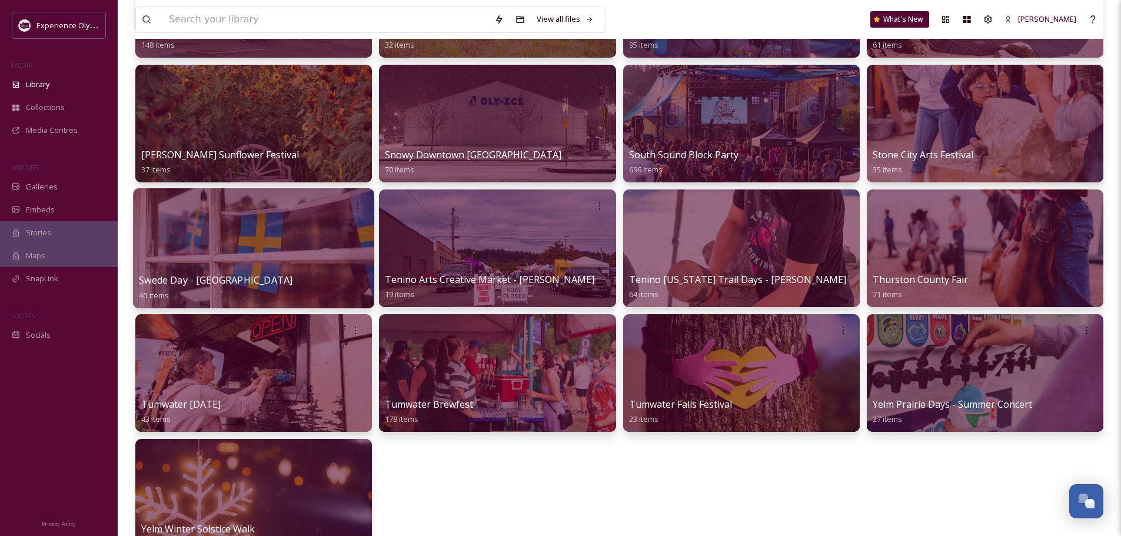
click at [225, 278] on span "Swede Day - [GEOGRAPHIC_DATA]" at bounding box center [216, 280] width 154 height 13
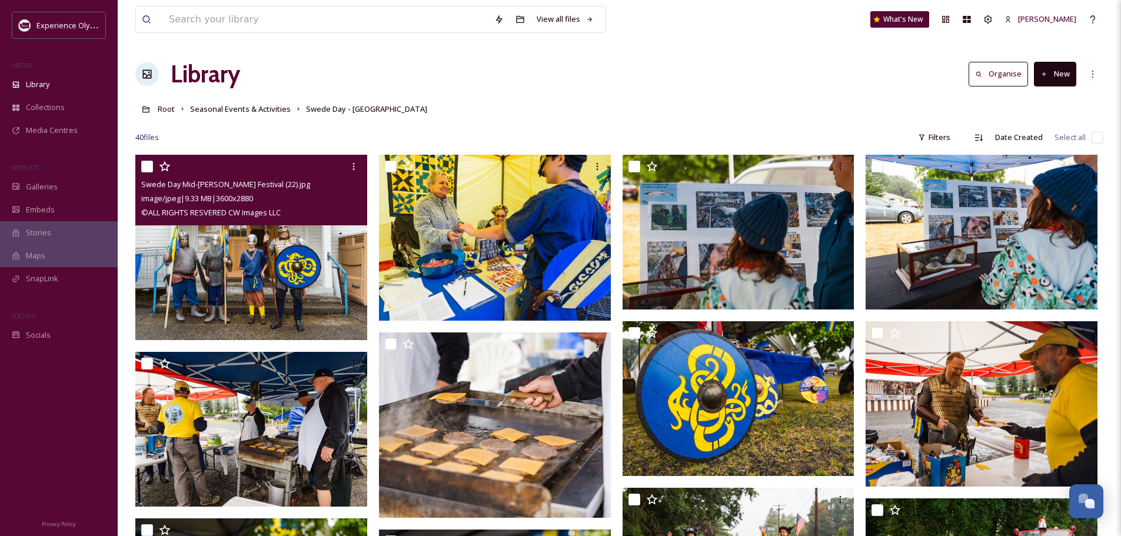
click at [204, 271] on img at bounding box center [251, 247] width 232 height 185
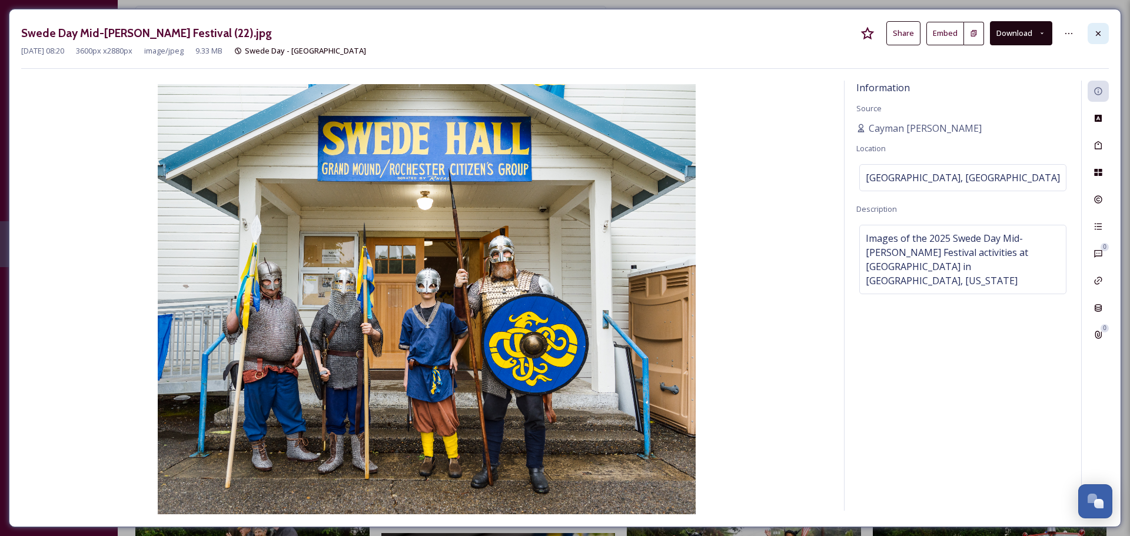
click at [1096, 31] on icon at bounding box center [1098, 33] width 5 height 5
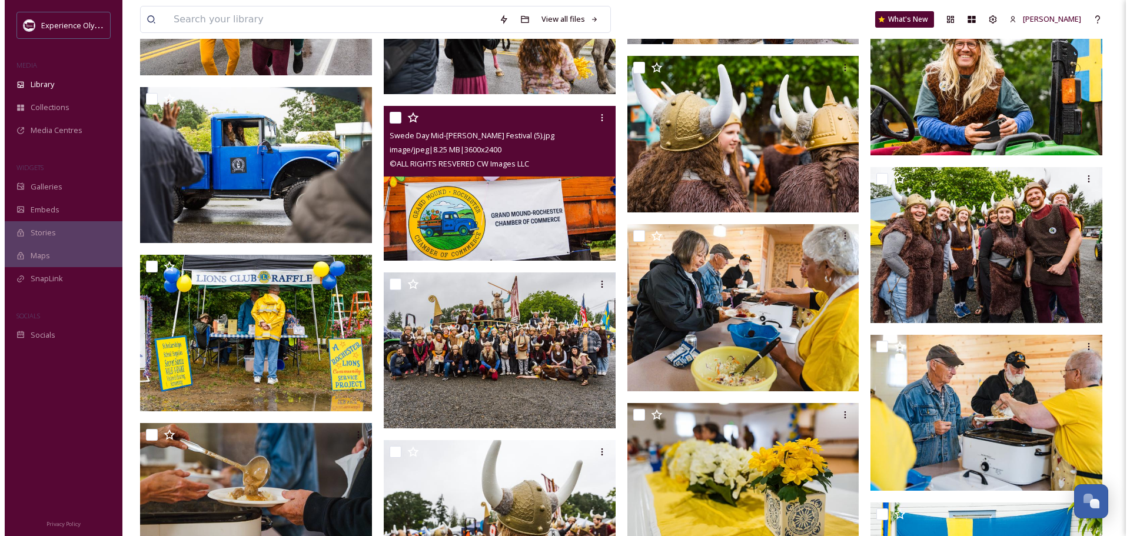
scroll to position [1118, 0]
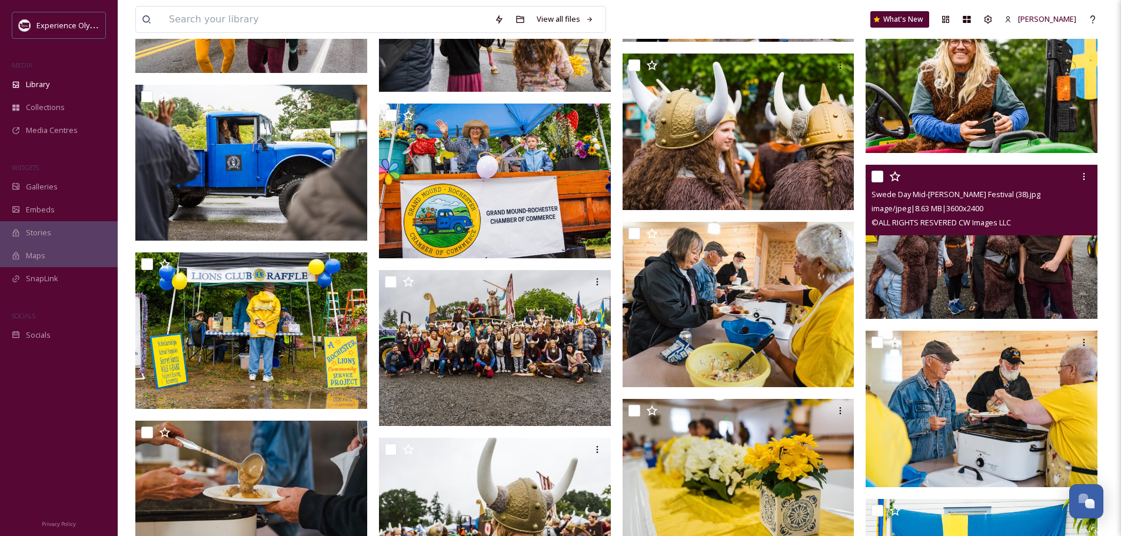
click at [948, 255] on img at bounding box center [982, 242] width 232 height 155
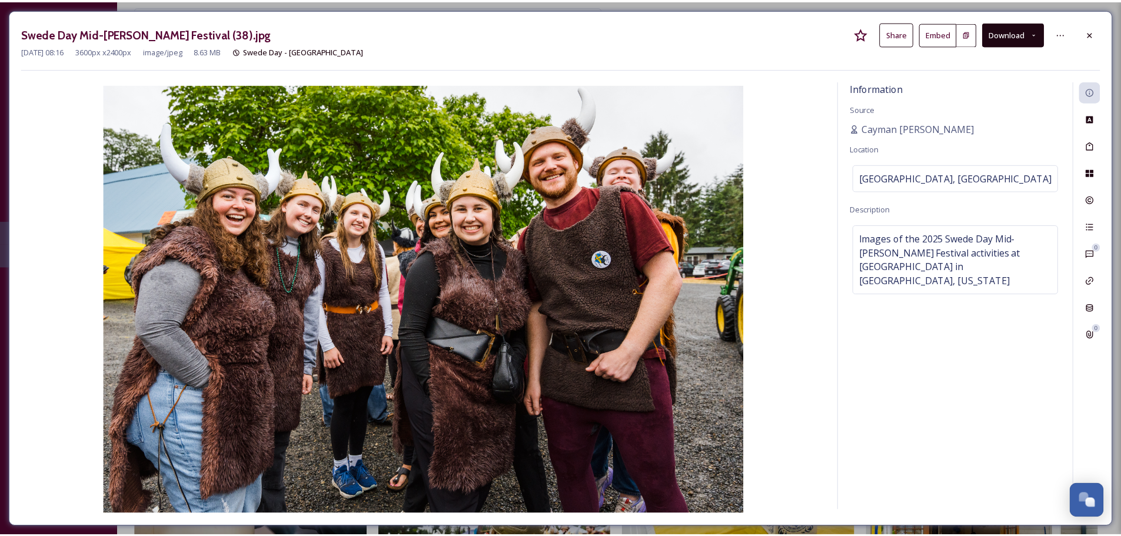
scroll to position [1120, 0]
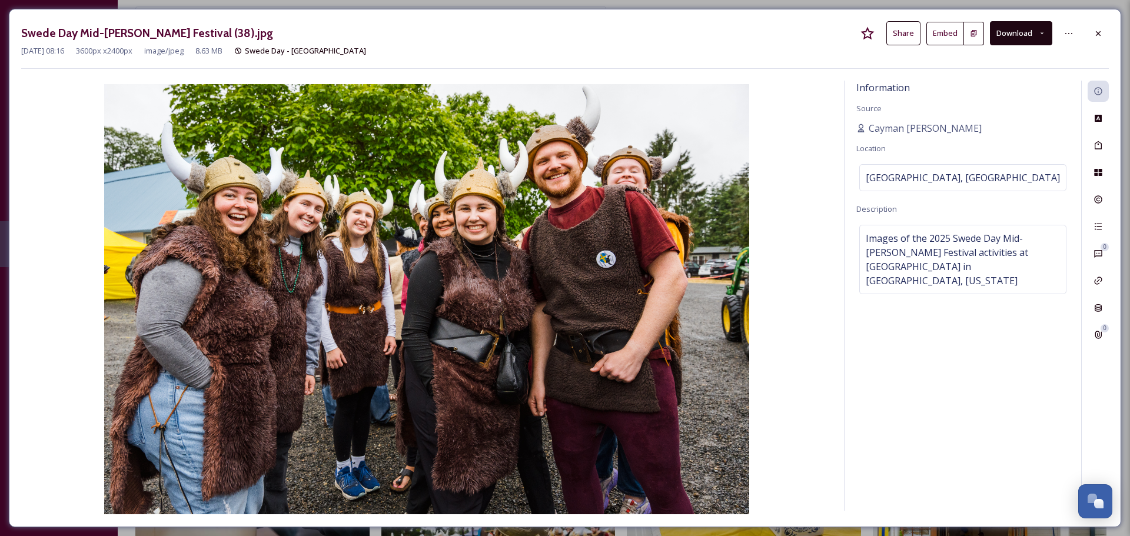
click at [1048, 37] on button "Download" at bounding box center [1021, 33] width 62 height 24
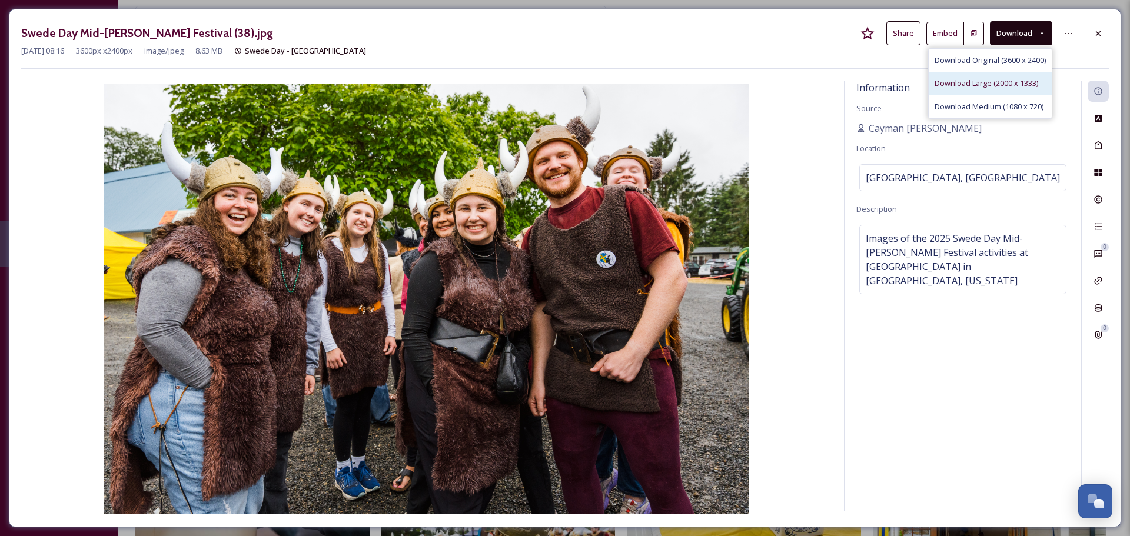
click at [980, 82] on span "Download Large (2000 x 1333)" at bounding box center [986, 83] width 104 height 11
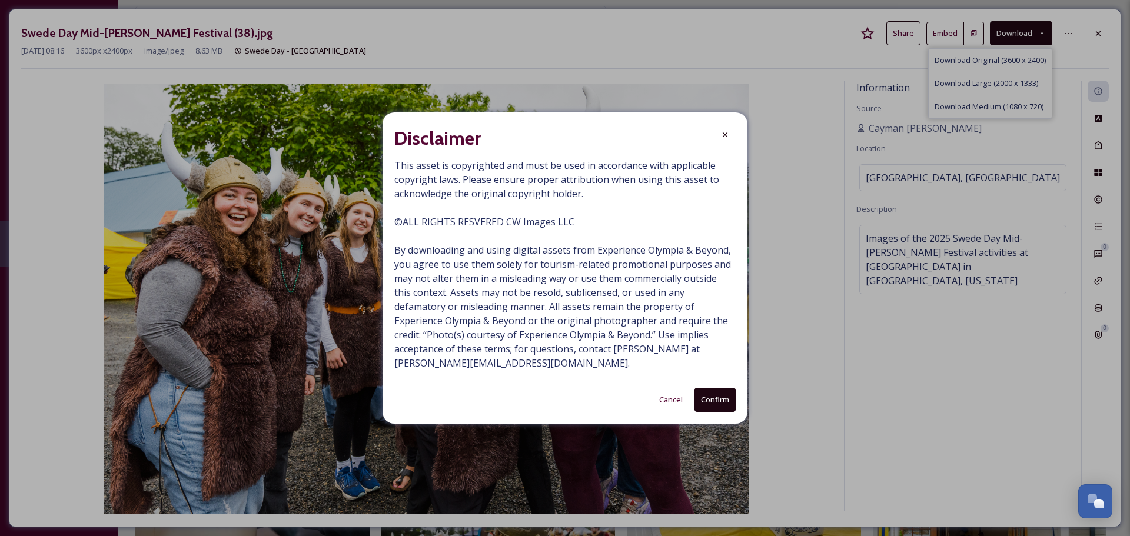
click at [720, 401] on button "Confirm" at bounding box center [714, 400] width 41 height 24
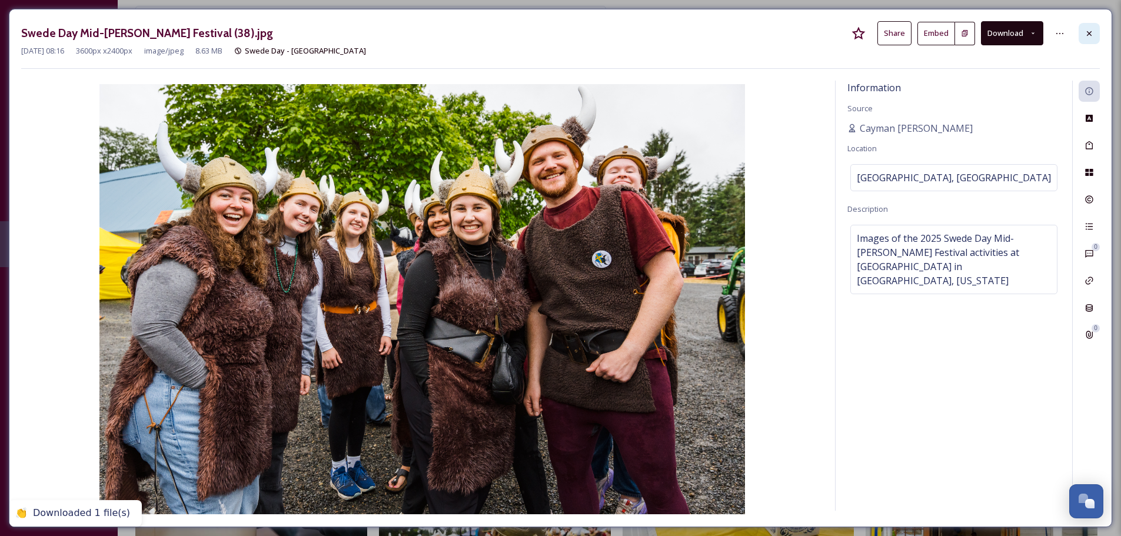
click at [1097, 33] on div at bounding box center [1089, 33] width 21 height 21
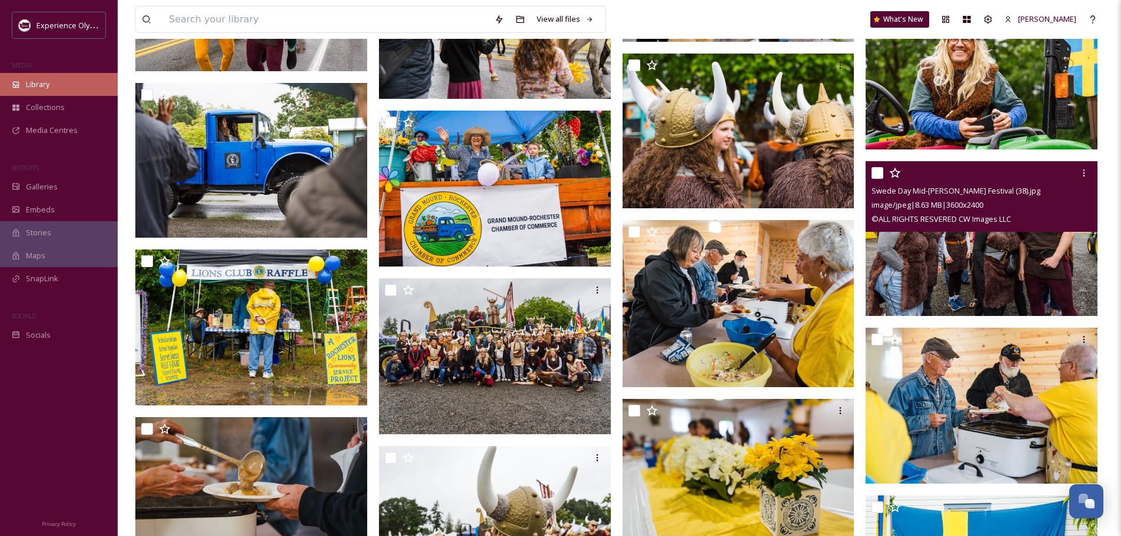
click at [32, 79] on span "Library" at bounding box center [38, 84] width 24 height 11
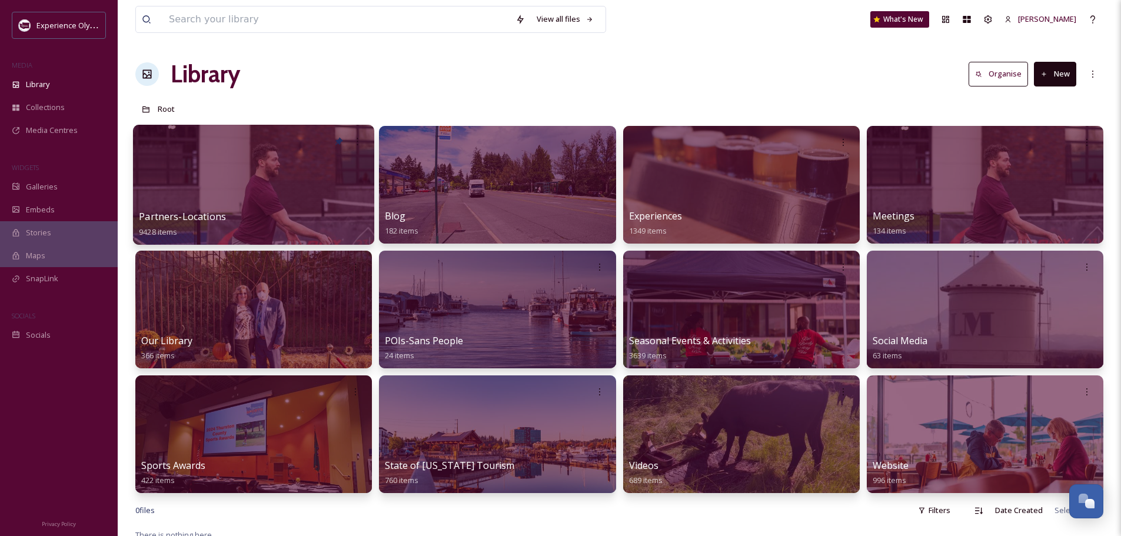
click at [160, 215] on span "Partners-Locations" at bounding box center [182, 216] width 87 height 13
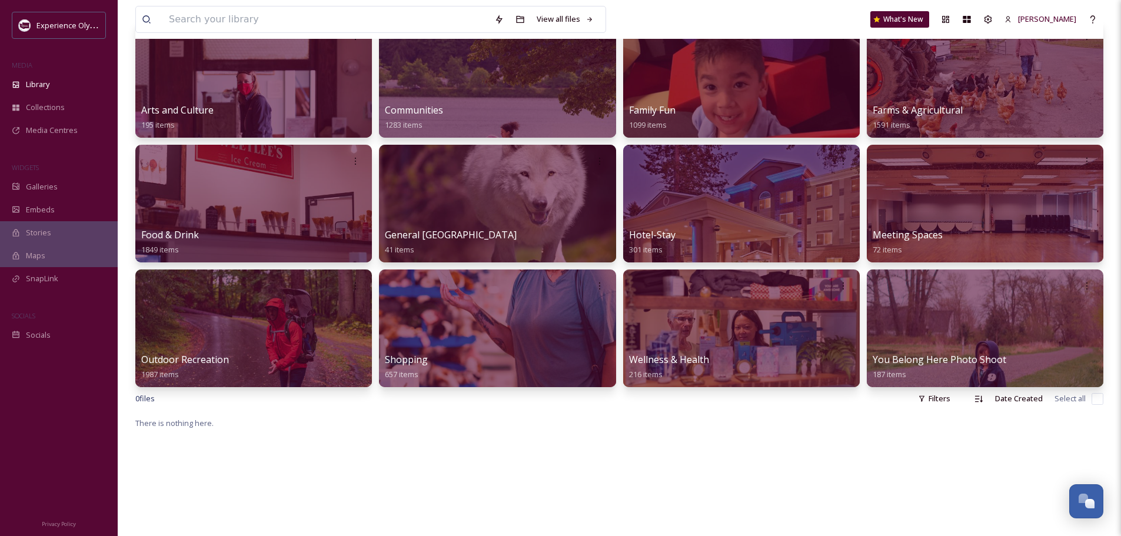
scroll to position [177, 0]
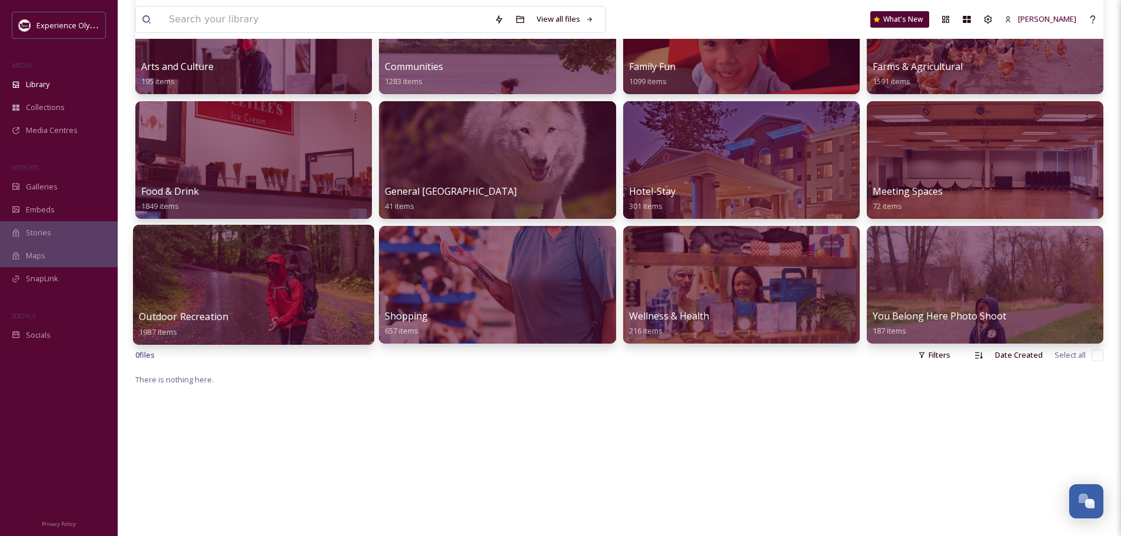
click at [215, 317] on span "Outdoor Recreation" at bounding box center [183, 316] width 89 height 13
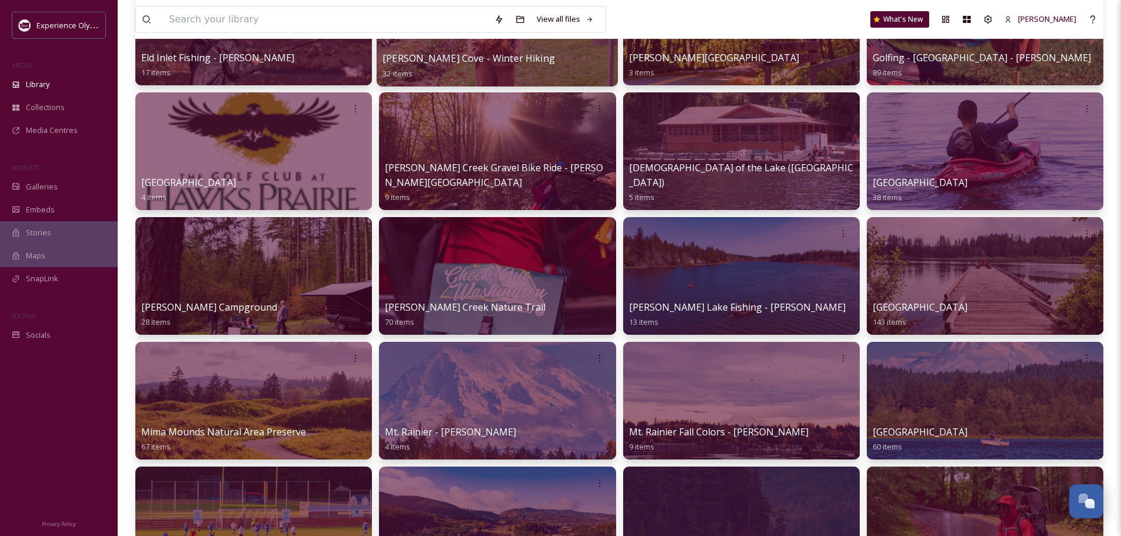
scroll to position [412, 0]
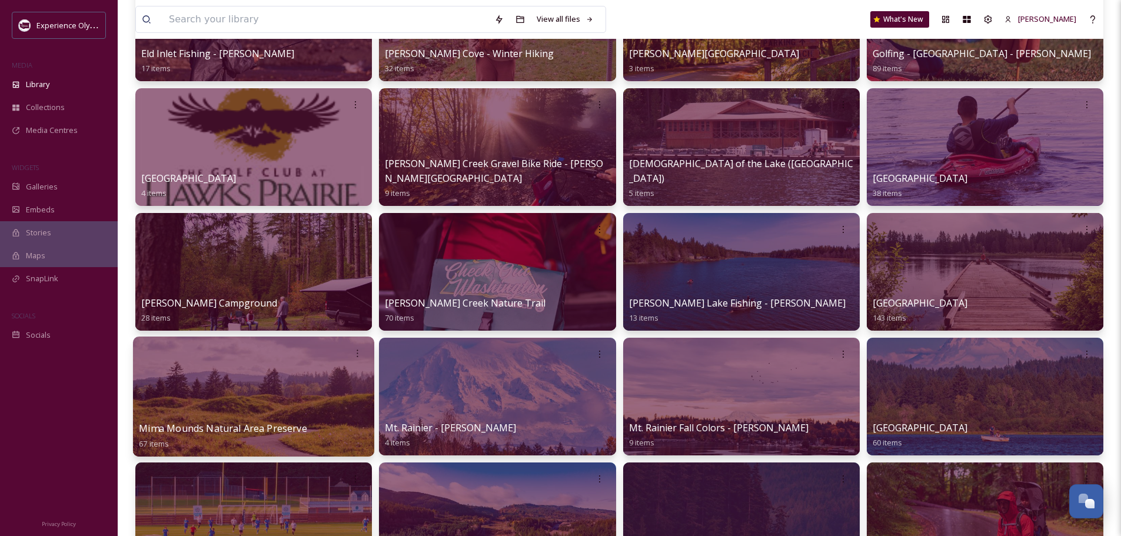
click at [273, 430] on span "Mima Mounds Natural Area Preserve" at bounding box center [223, 428] width 168 height 13
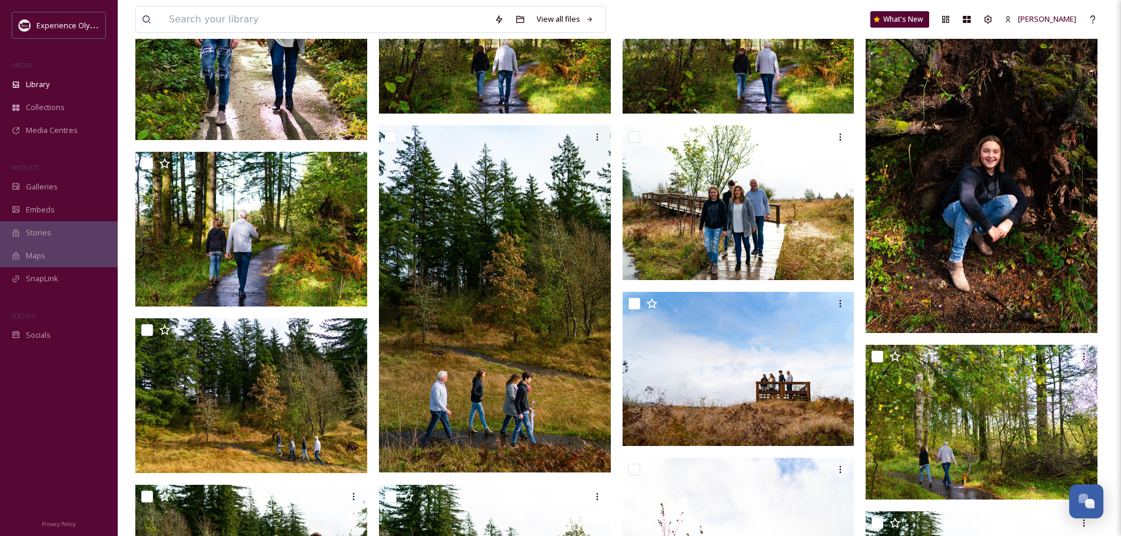
scroll to position [1236, 0]
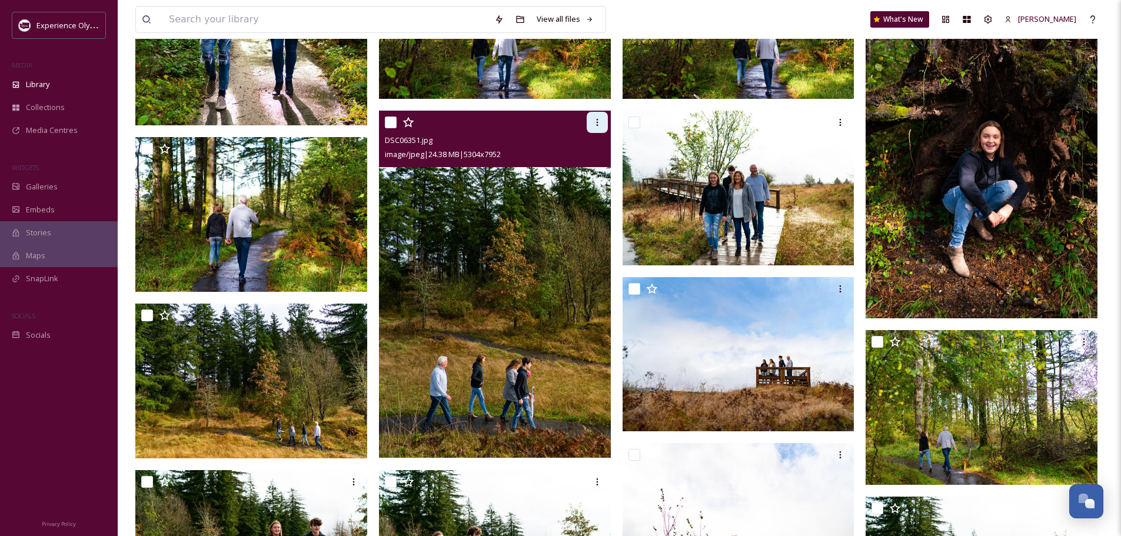
click at [594, 124] on icon at bounding box center [597, 122] width 9 height 9
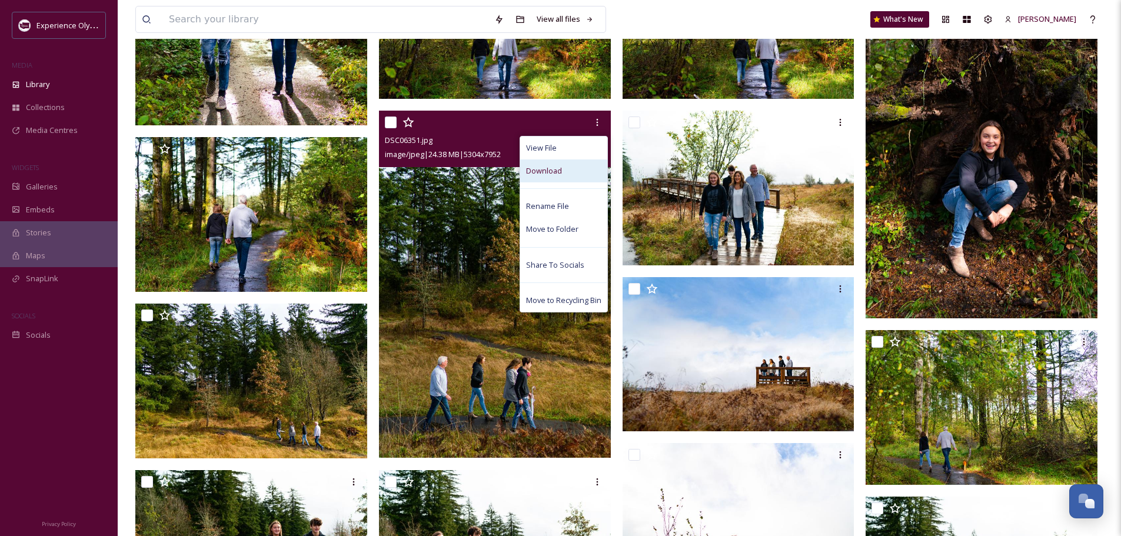
click at [548, 169] on span "Download" at bounding box center [544, 170] width 36 height 11
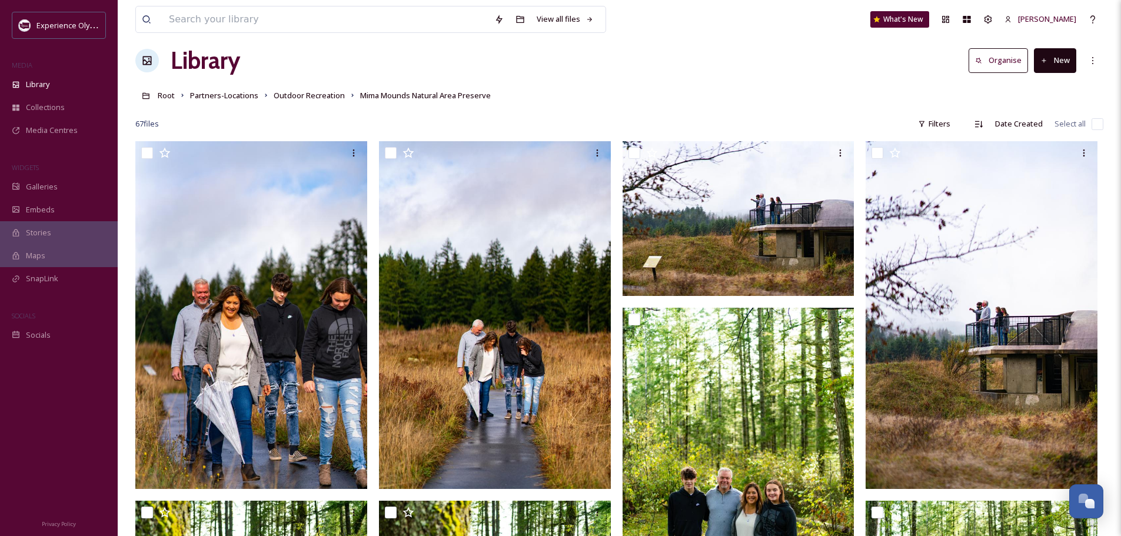
scroll to position [0, 0]
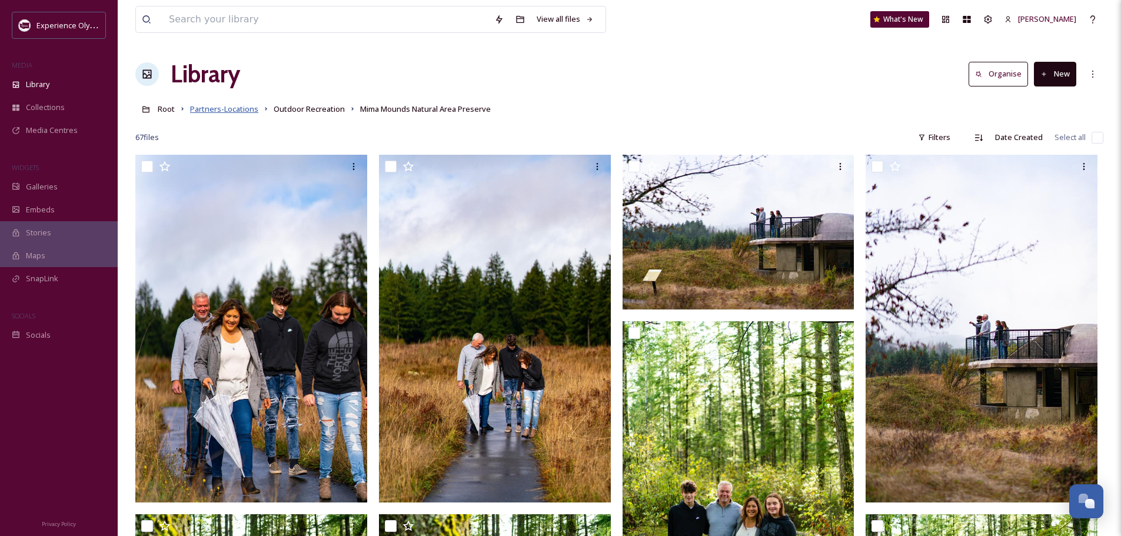
click at [246, 108] on span "Partners-Locations" at bounding box center [224, 109] width 68 height 11
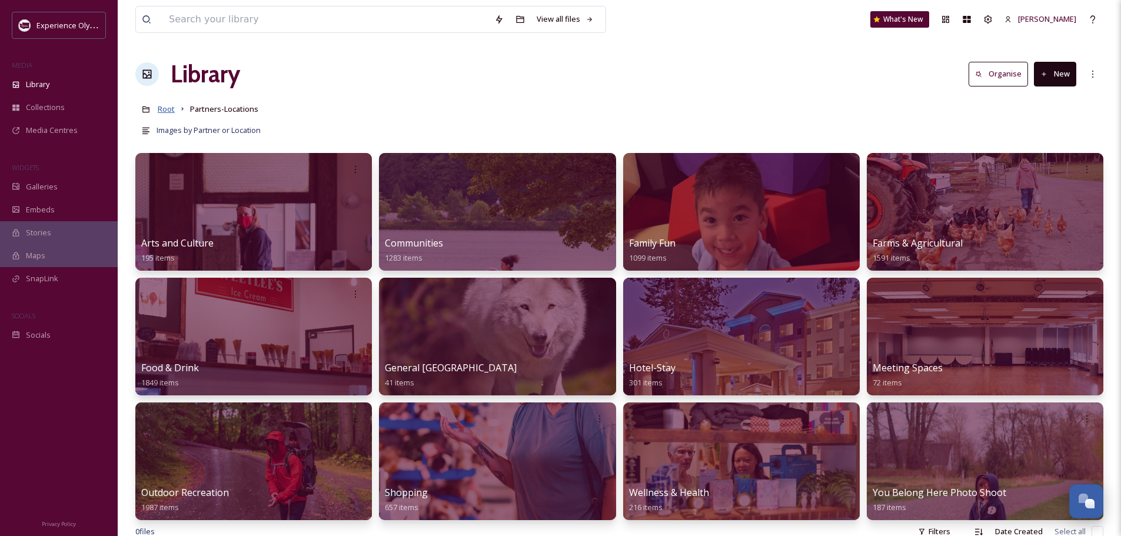
click at [168, 108] on span "Root" at bounding box center [166, 109] width 17 height 11
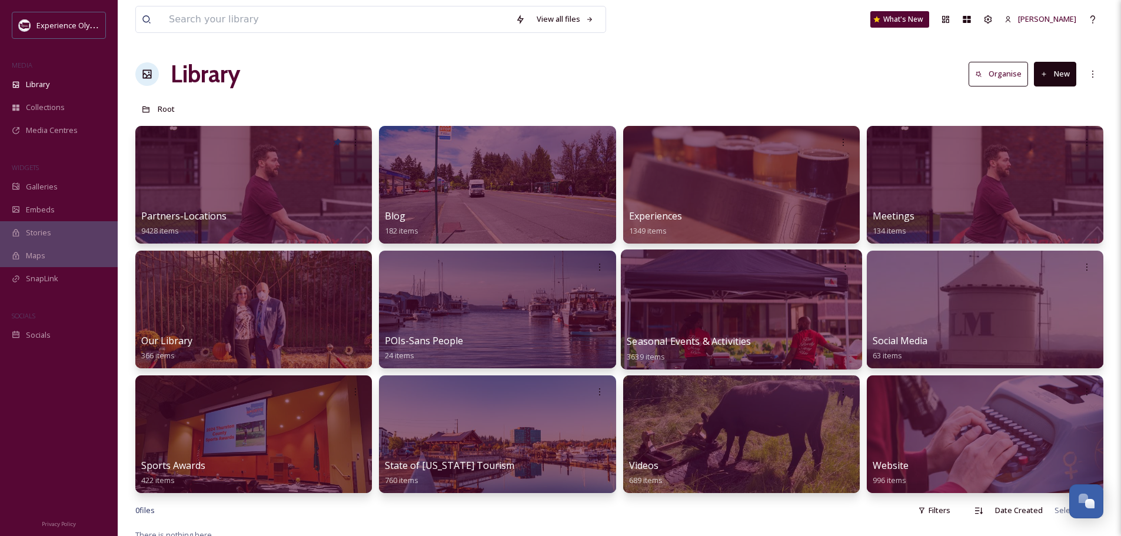
click at [670, 340] on span "Seasonal Events & Activities" at bounding box center [689, 341] width 124 height 13
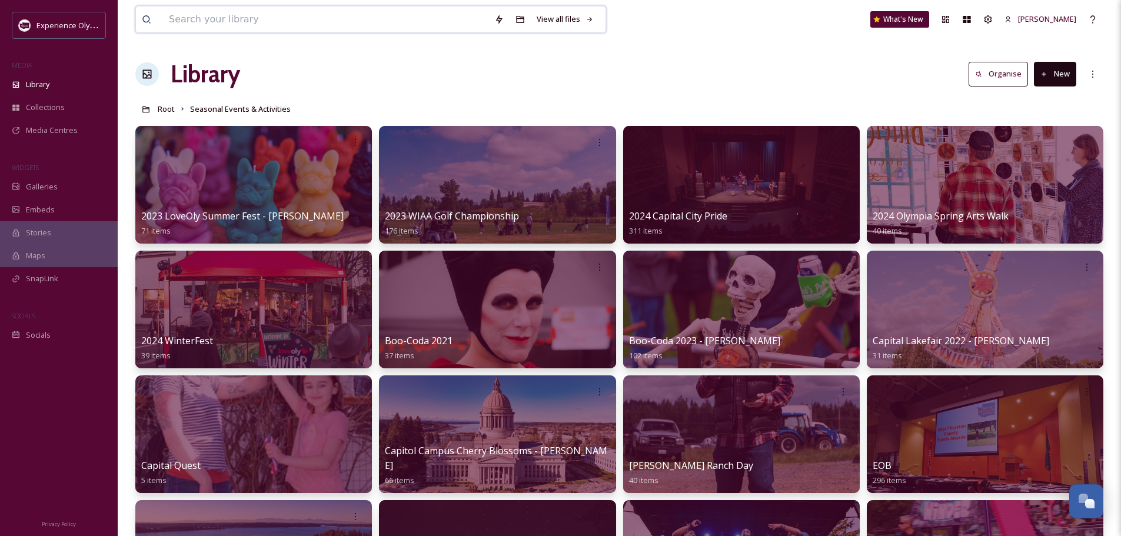
click at [251, 20] on input at bounding box center [325, 19] width 325 height 26
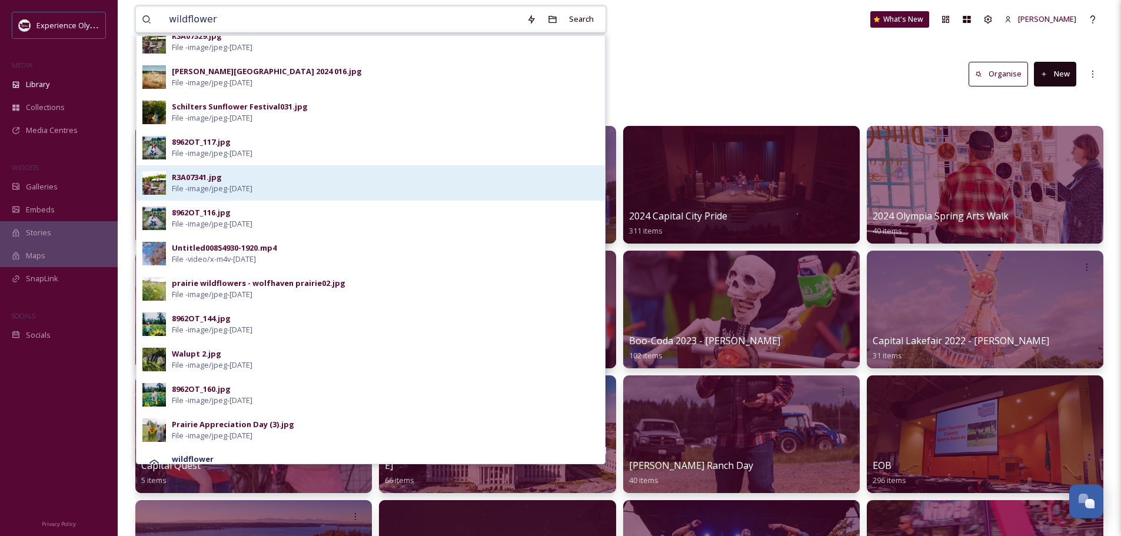
scroll to position [312, 0]
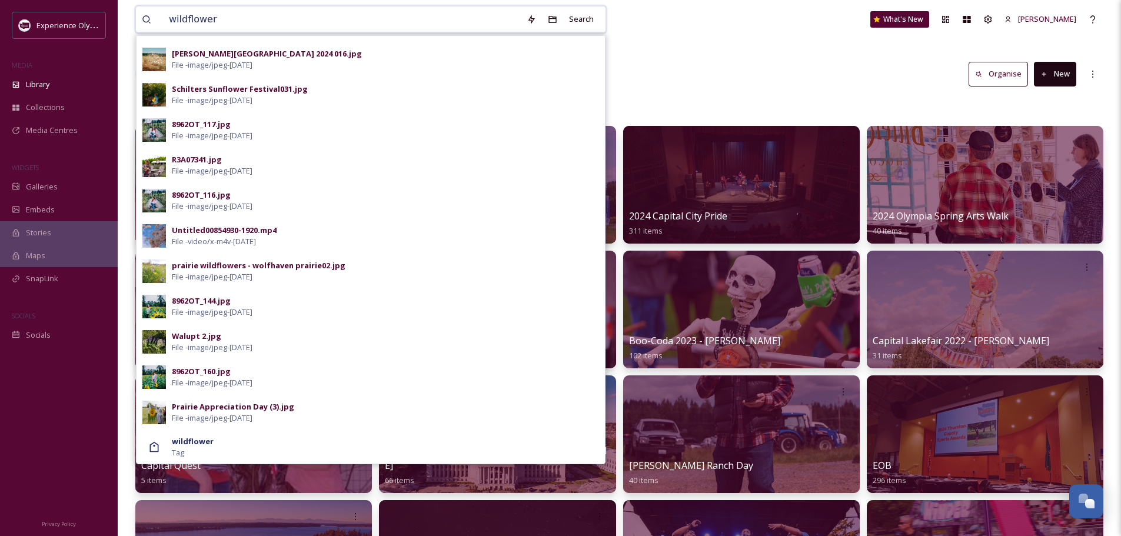
drag, startPoint x: 245, startPoint y: 16, endPoint x: 140, endPoint y: 19, distance: 105.4
click at [140, 19] on div "wildflower Search DSC02215.jpg File - image/jpeg - [DATE] [EMAIL_ADDRESS]_Creek…" at bounding box center [370, 19] width 471 height 27
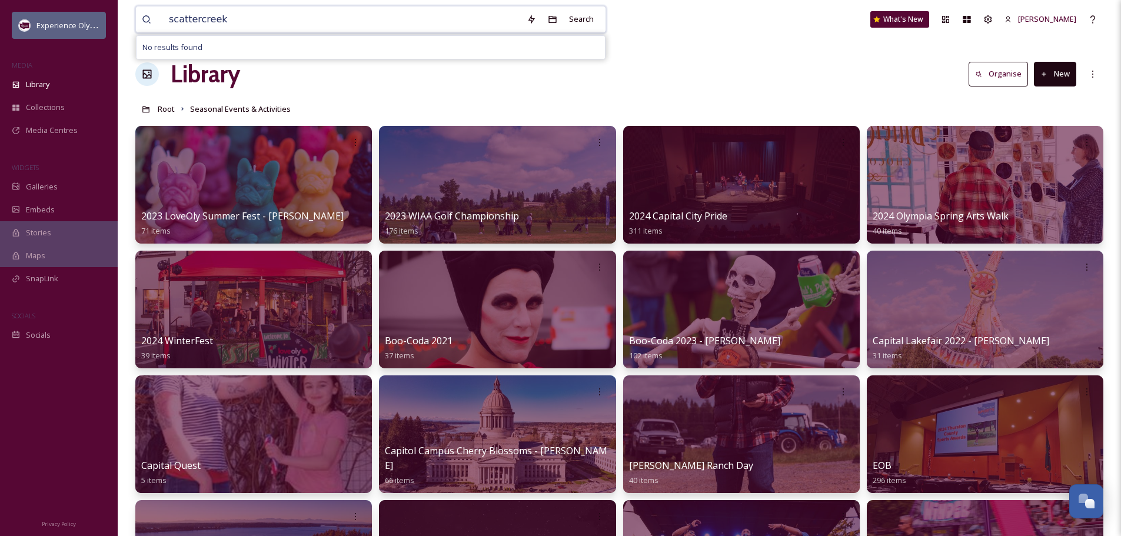
drag, startPoint x: 285, startPoint y: 20, endPoint x: 61, endPoint y: 26, distance: 224.3
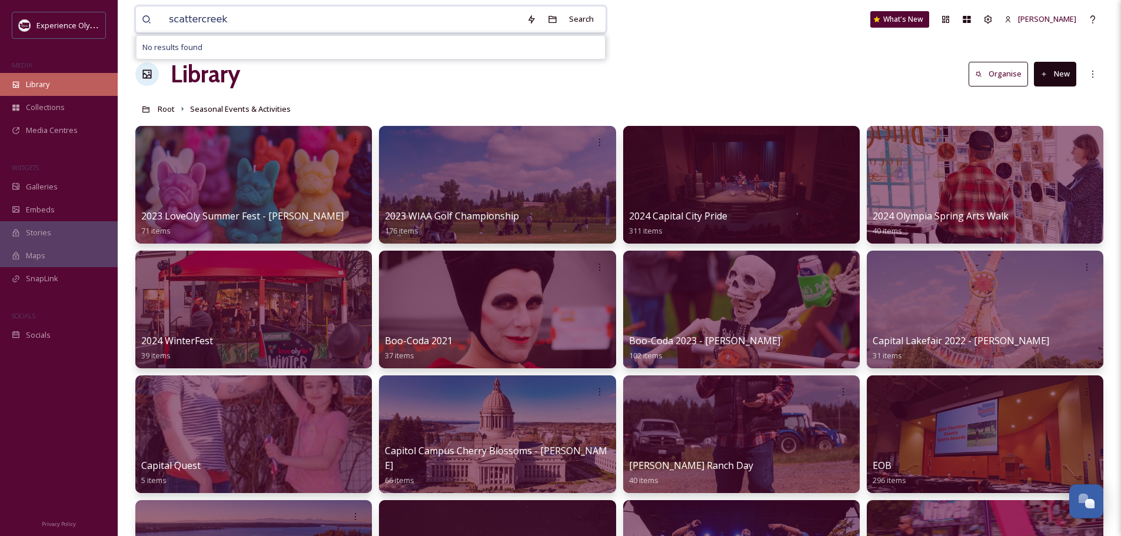
type input "scattercreek"
click at [45, 82] on span "Library" at bounding box center [38, 84] width 24 height 11
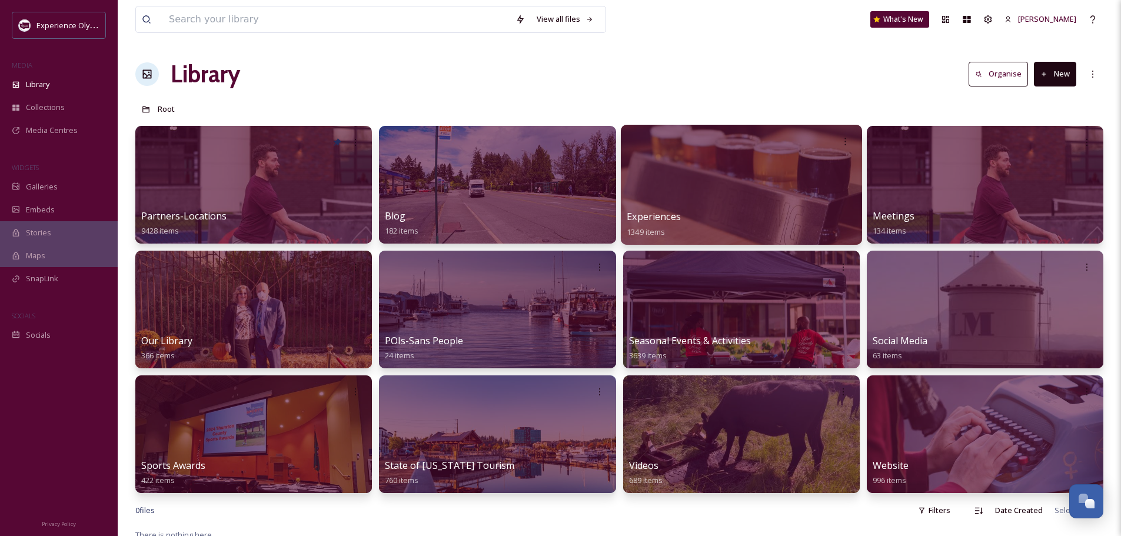
click at [663, 216] on span "Experiences" at bounding box center [654, 216] width 54 height 13
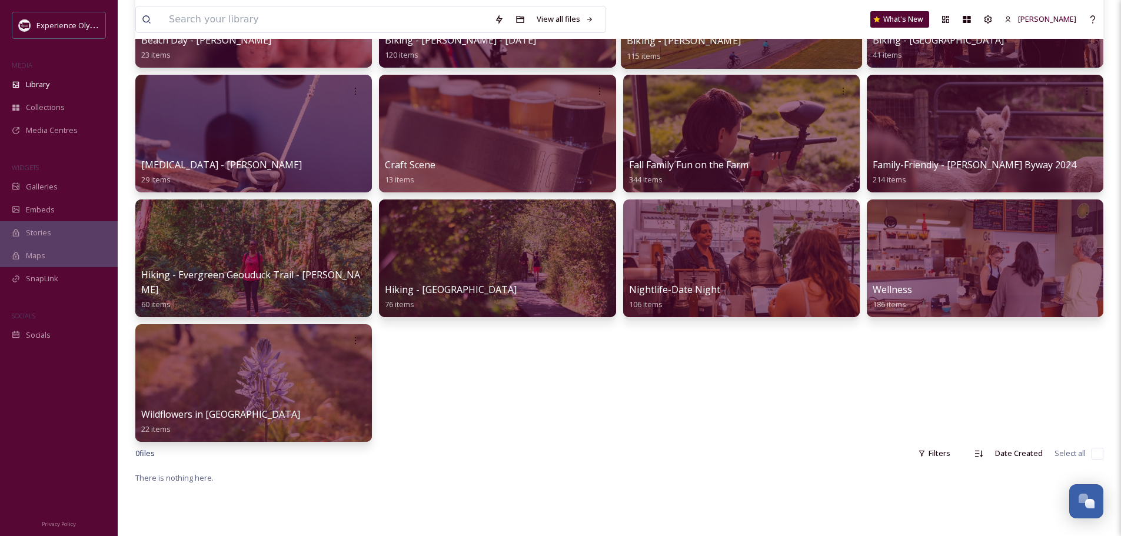
scroll to position [177, 0]
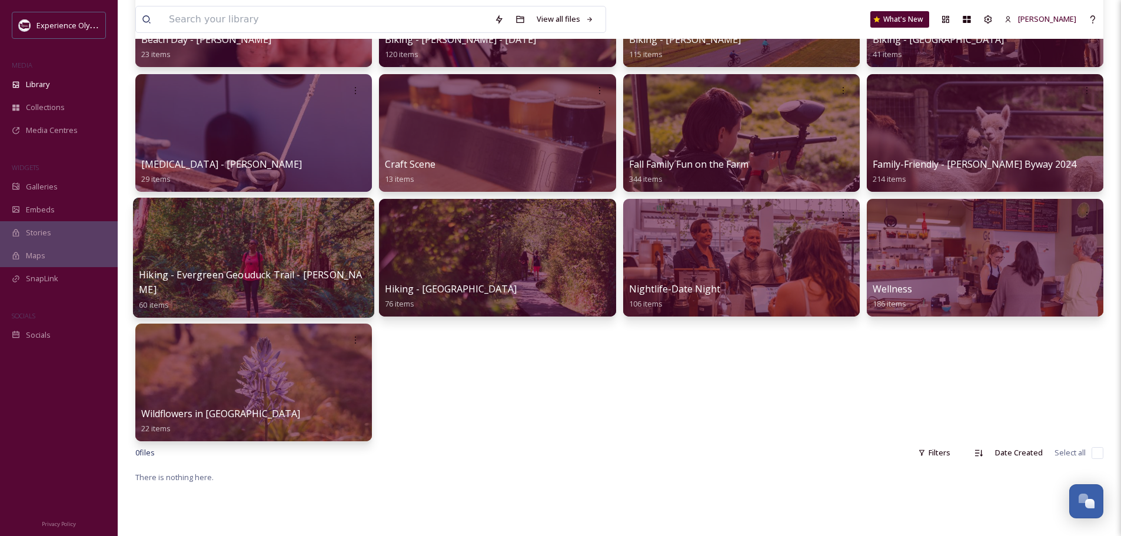
click at [237, 410] on span "Wildflowers in [GEOGRAPHIC_DATA]" at bounding box center [220, 413] width 159 height 13
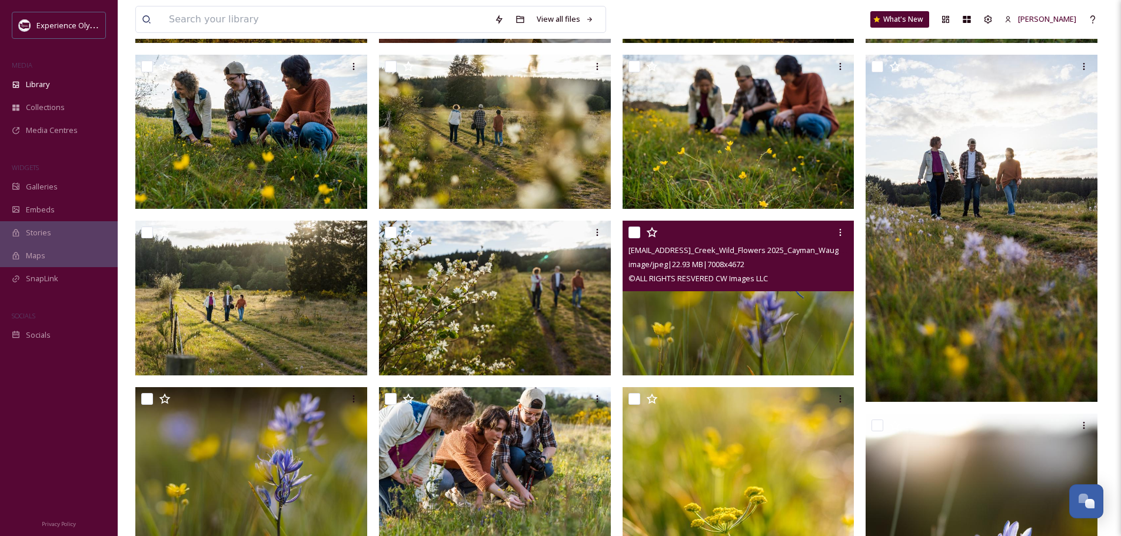
scroll to position [374, 0]
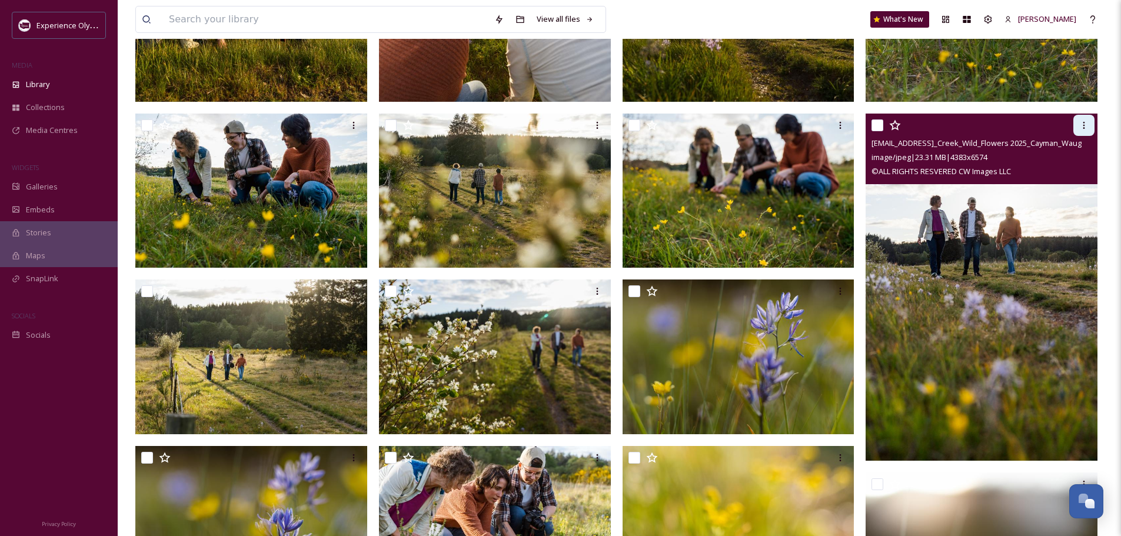
click at [1080, 122] on icon at bounding box center [1083, 125] width 9 height 9
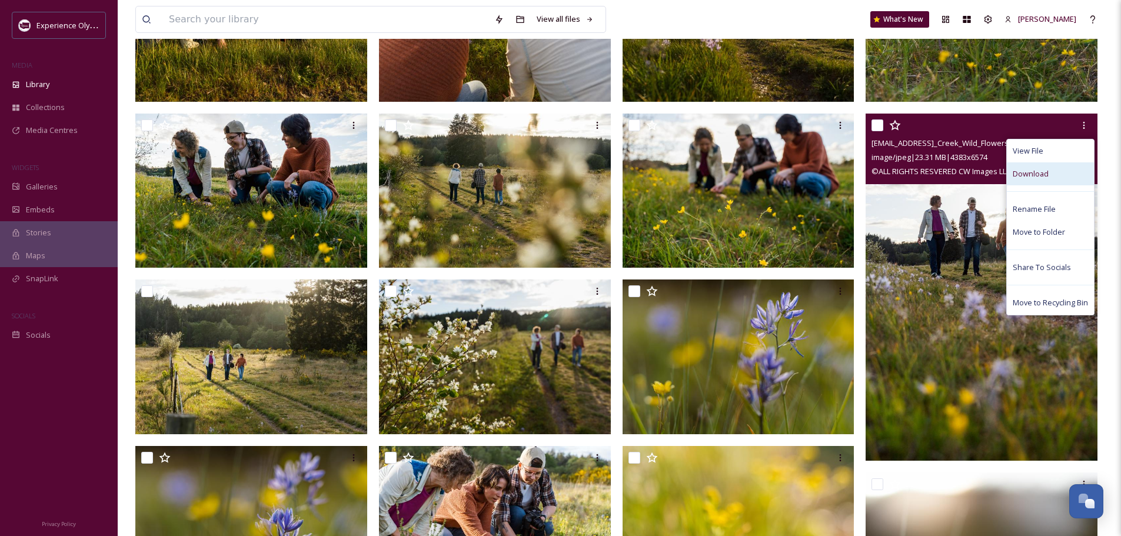
click at [1040, 171] on span "Download" at bounding box center [1031, 173] width 36 height 11
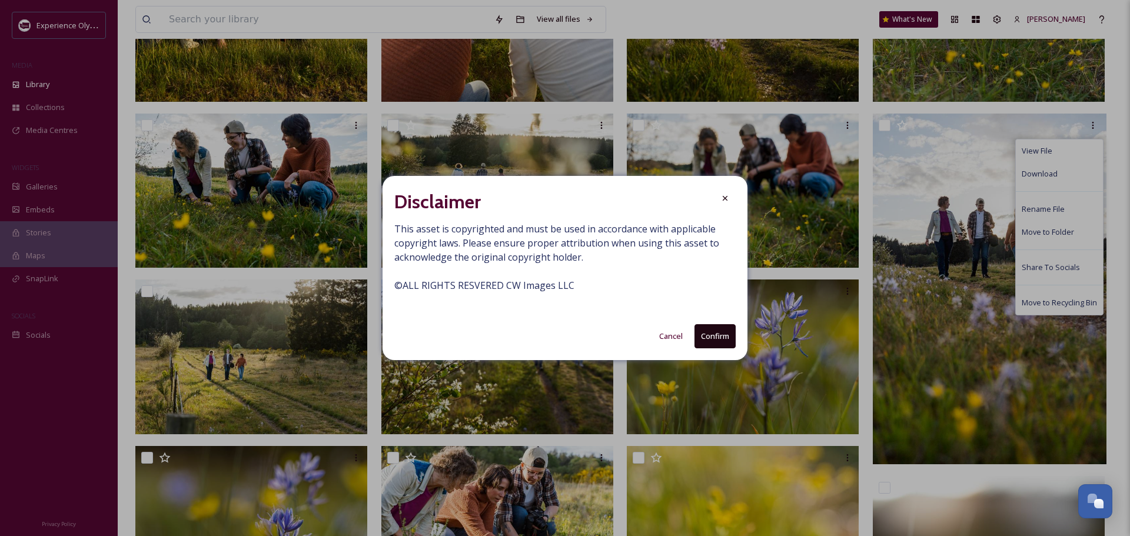
click at [704, 336] on button "Confirm" at bounding box center [714, 336] width 41 height 24
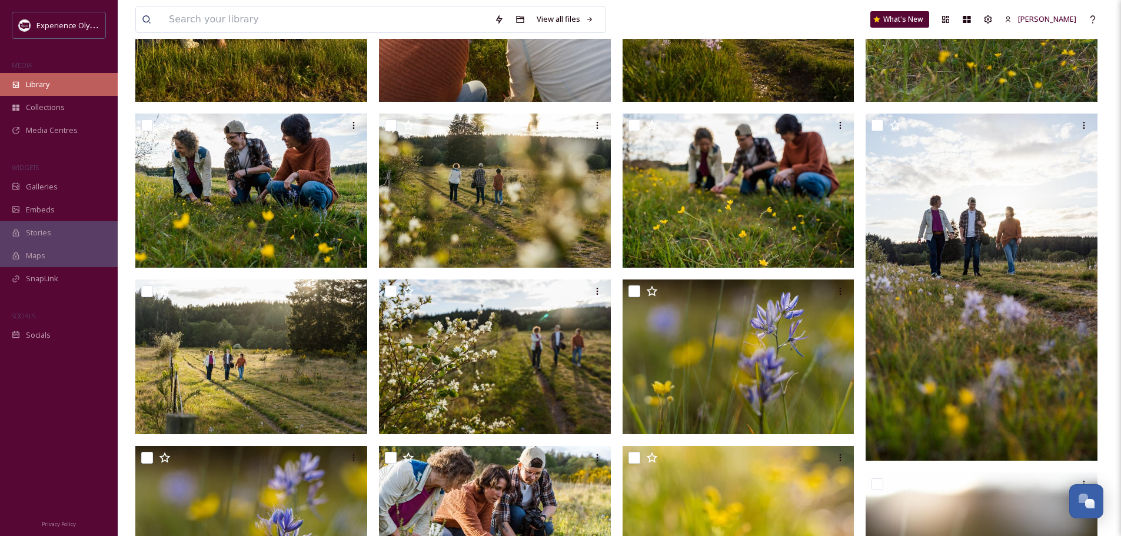
click at [33, 84] on span "Library" at bounding box center [38, 84] width 24 height 11
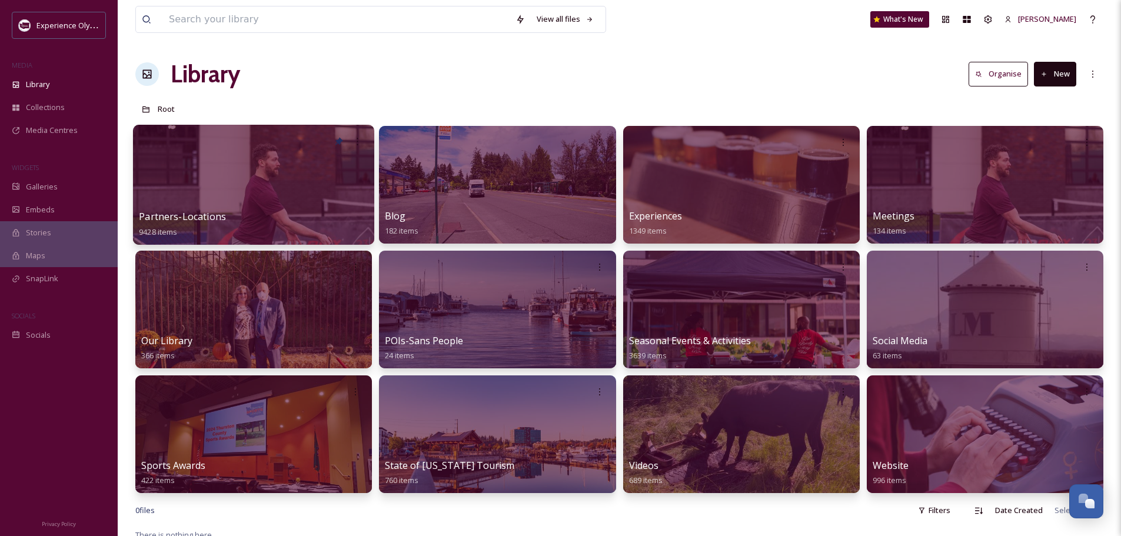
click at [187, 217] on span "Partners-Locations" at bounding box center [182, 216] width 87 height 13
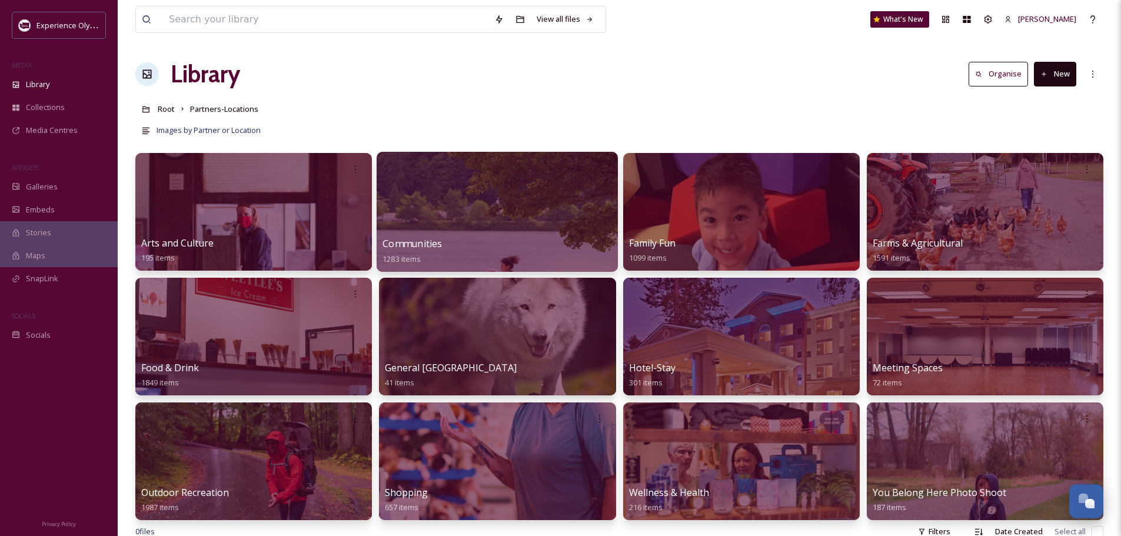
click at [410, 239] on span "Communities" at bounding box center [412, 243] width 59 height 13
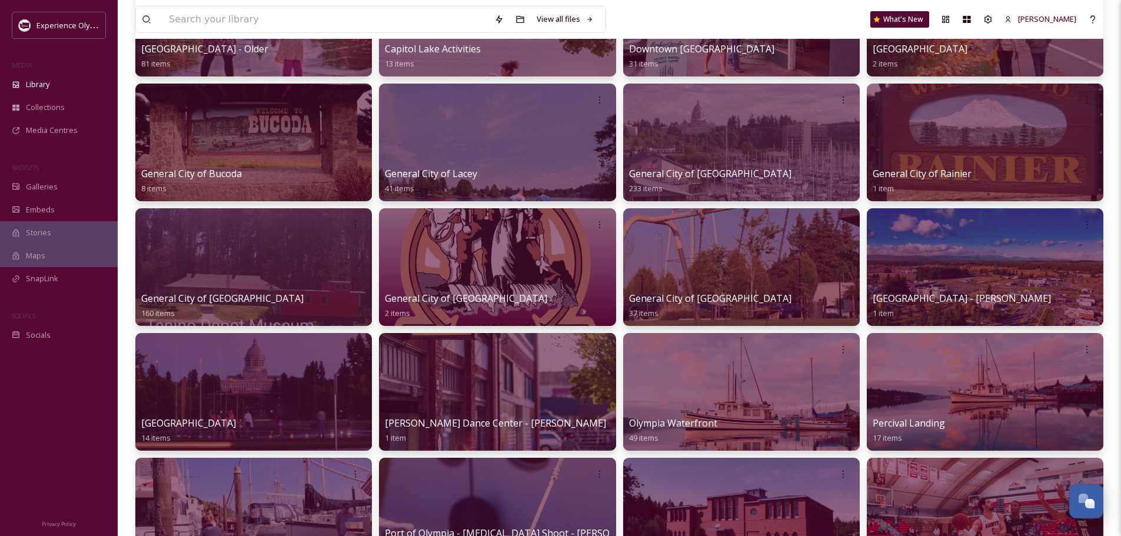
scroll to position [294, 0]
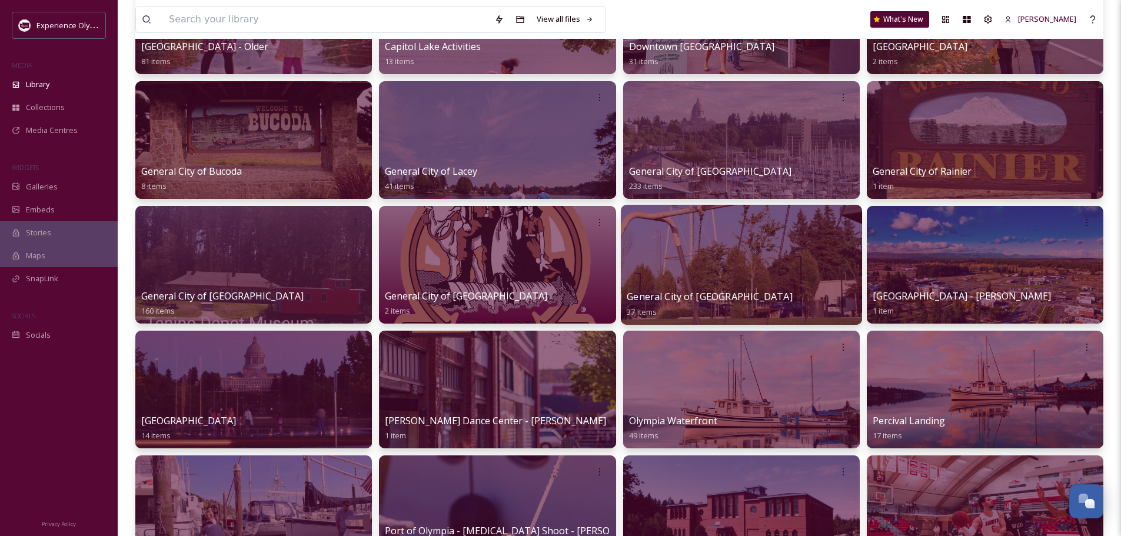
click at [664, 295] on span "General City of [GEOGRAPHIC_DATA]" at bounding box center [710, 296] width 166 height 13
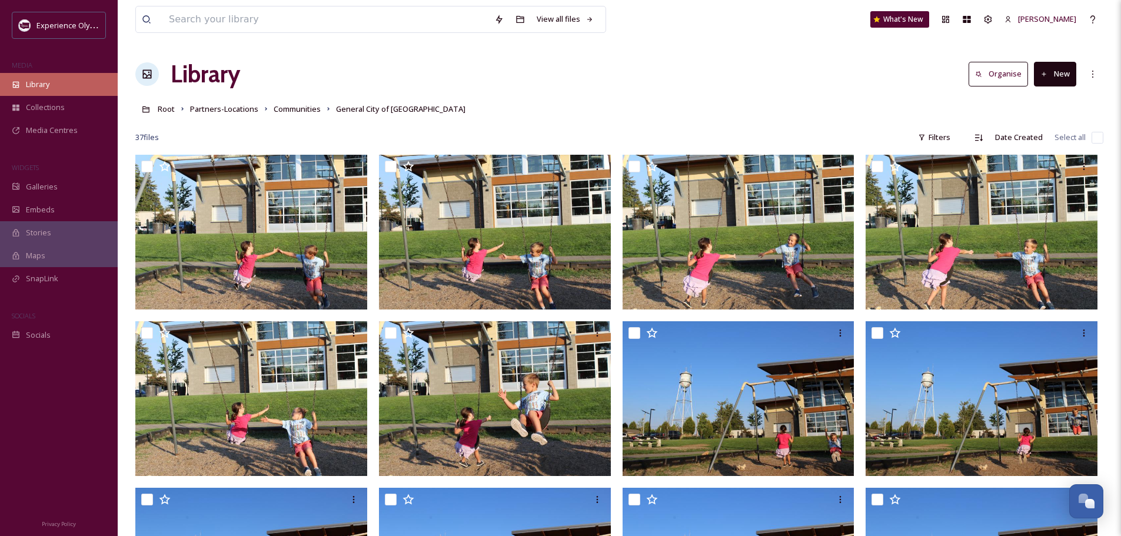
click at [41, 84] on span "Library" at bounding box center [38, 84] width 24 height 11
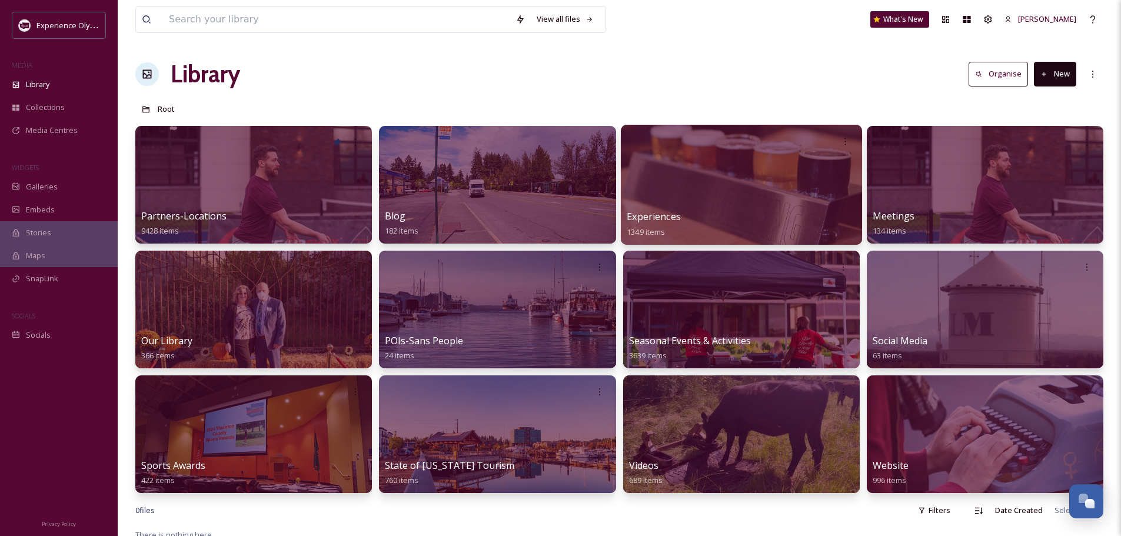
click at [671, 215] on span "Experiences" at bounding box center [654, 216] width 54 height 13
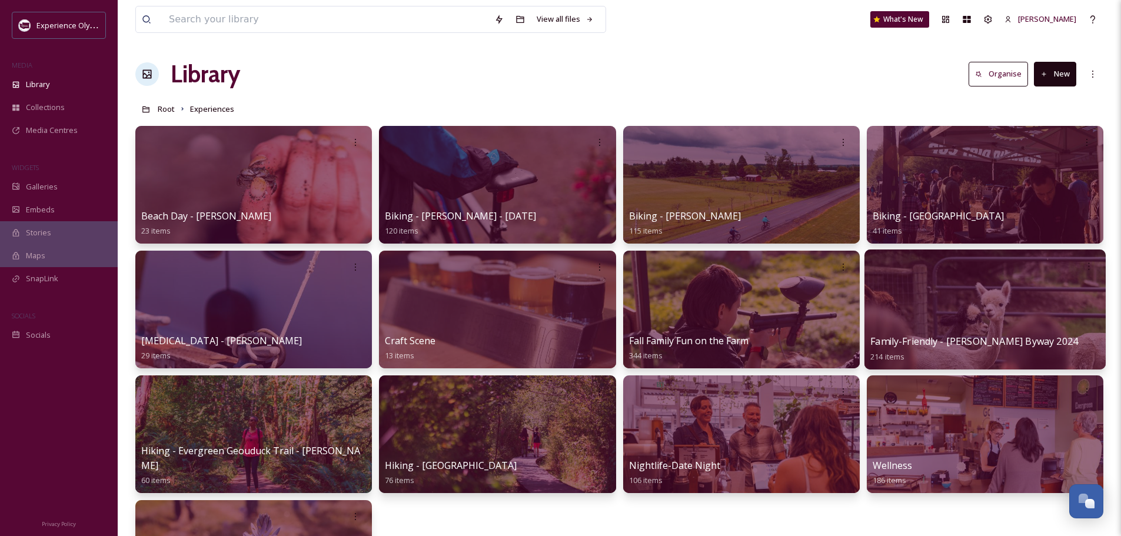
click at [940, 337] on span "Family-Friendly - [PERSON_NAME] Byway 2024" at bounding box center [974, 341] width 208 height 13
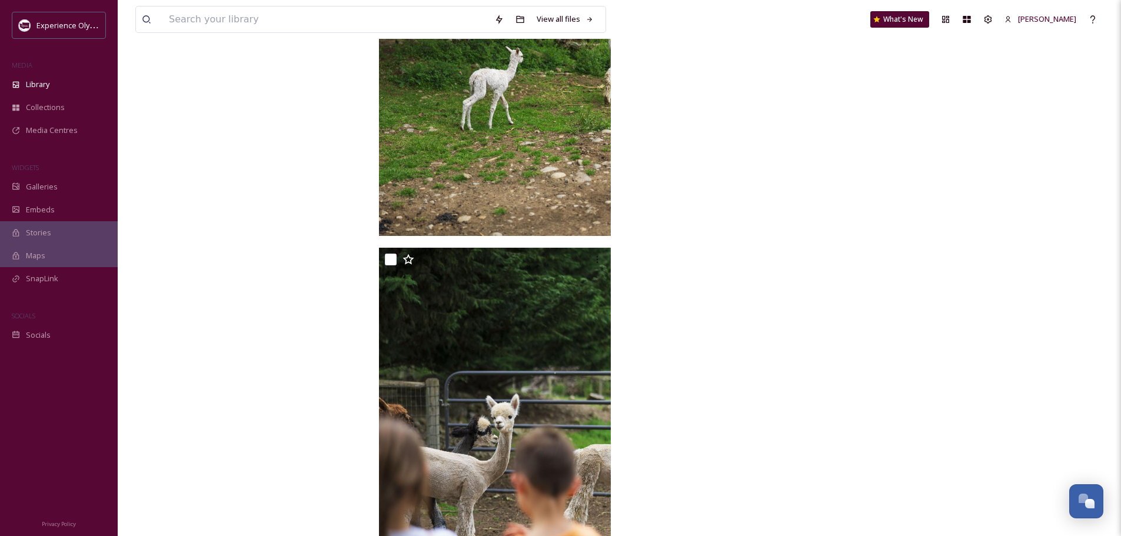
scroll to position [14788, 0]
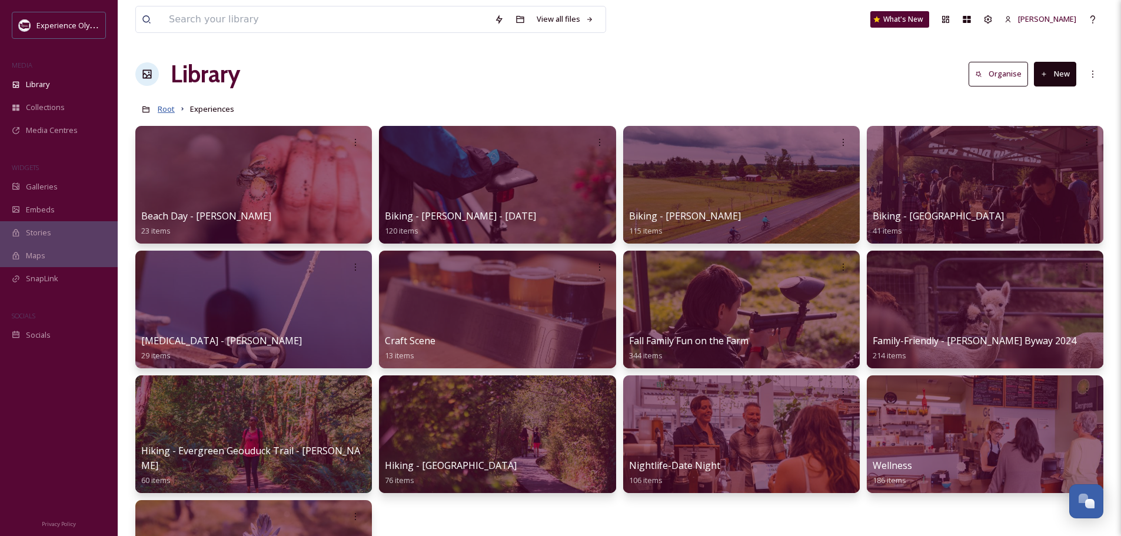
click at [172, 106] on span "Root" at bounding box center [166, 109] width 17 height 11
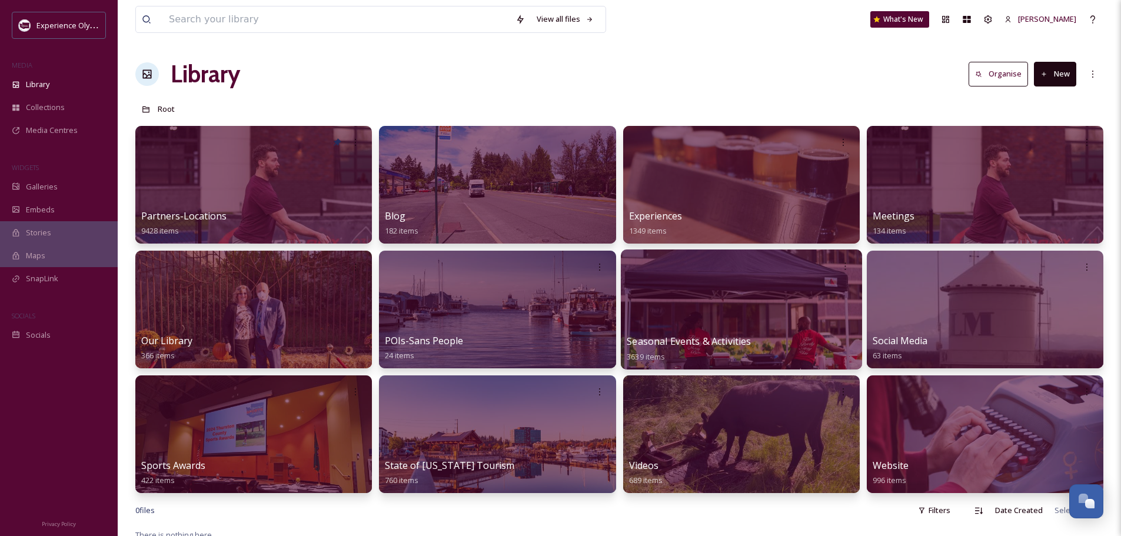
click at [708, 342] on span "Seasonal Events & Activities" at bounding box center [689, 341] width 124 height 13
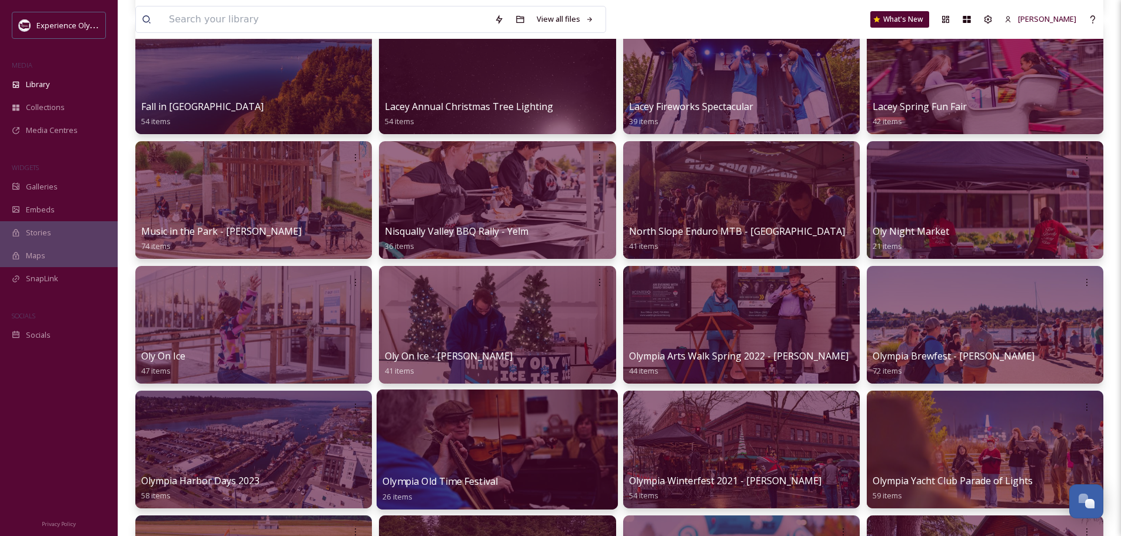
scroll to position [471, 0]
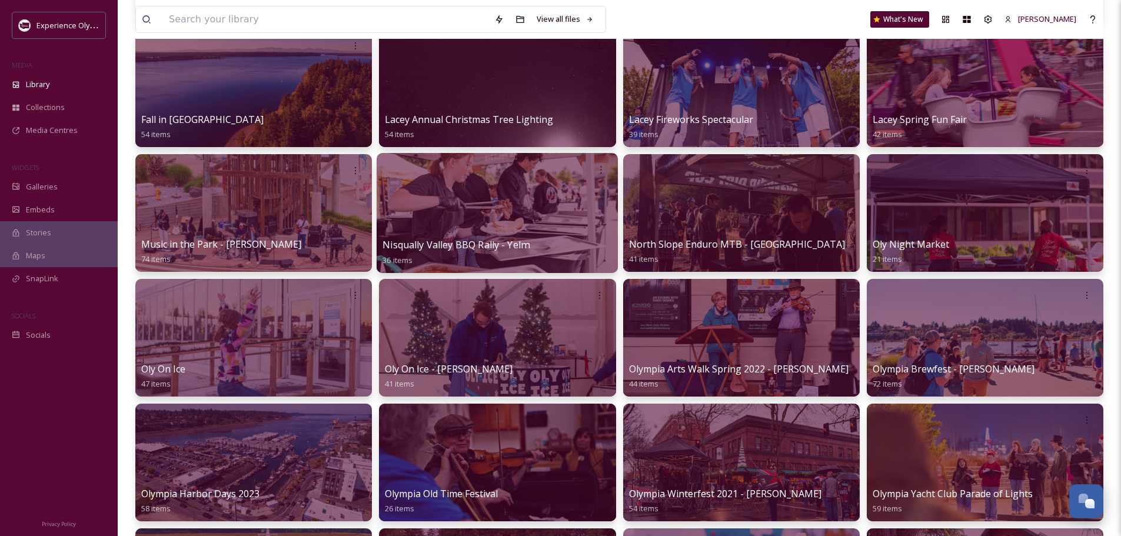
click at [498, 242] on span "Nisqually Valley BBQ Rally - Yelm" at bounding box center [456, 244] width 147 height 13
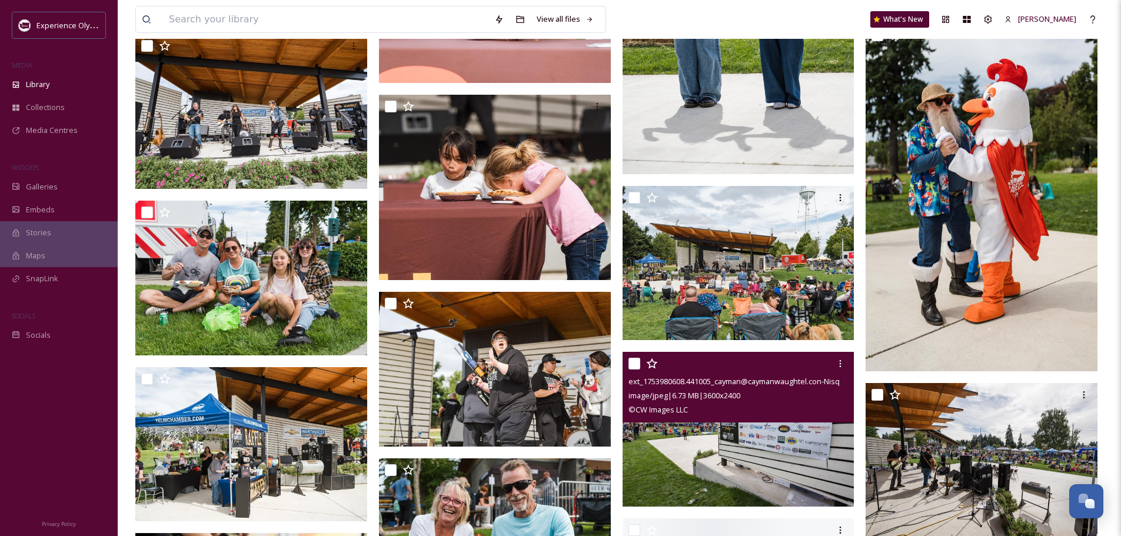
scroll to position [647, 0]
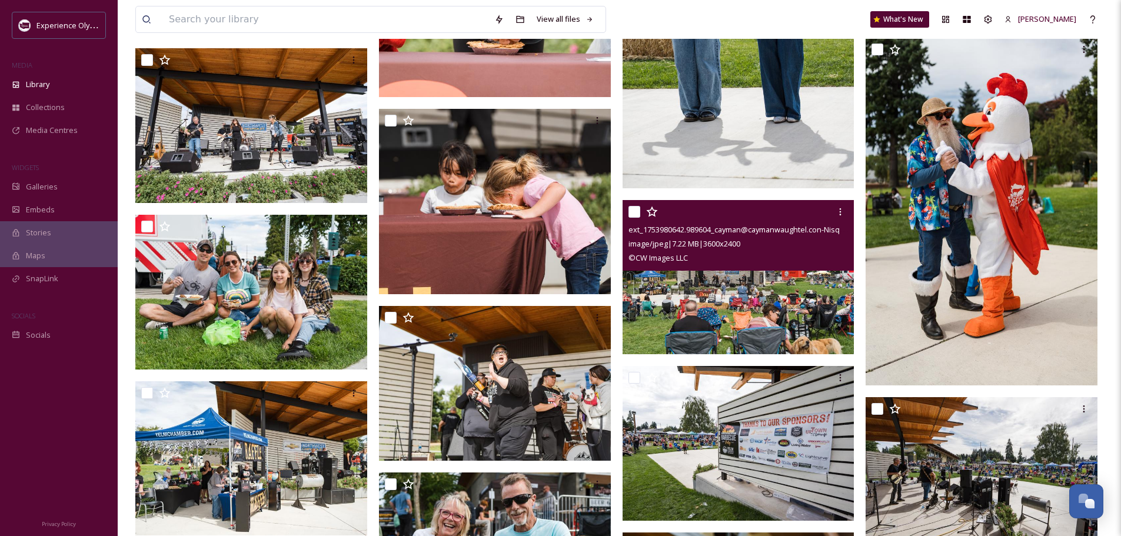
click at [701, 310] on img at bounding box center [739, 276] width 232 height 155
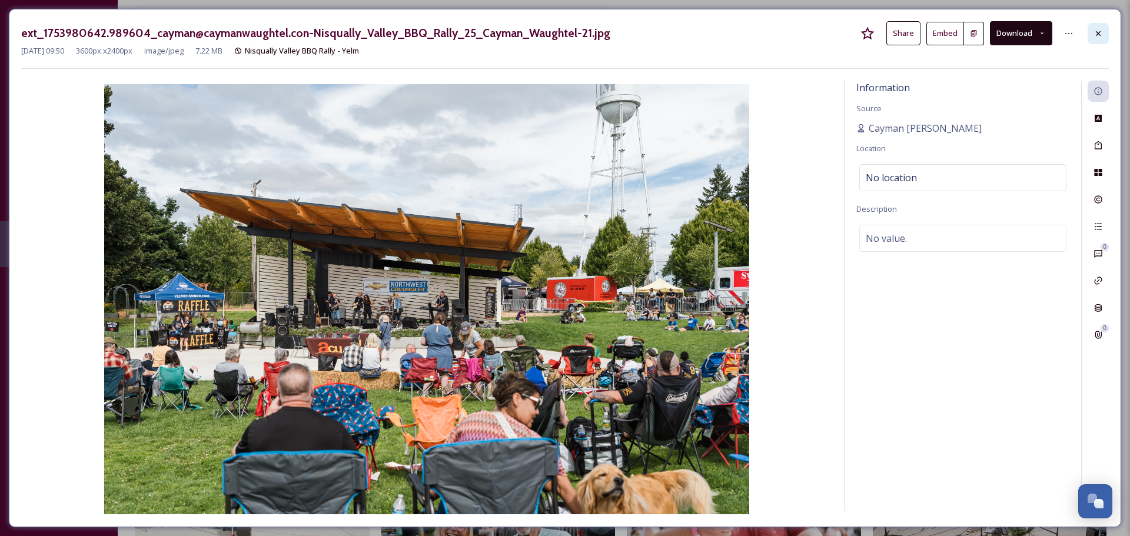
click at [1098, 30] on icon at bounding box center [1097, 33] width 9 height 9
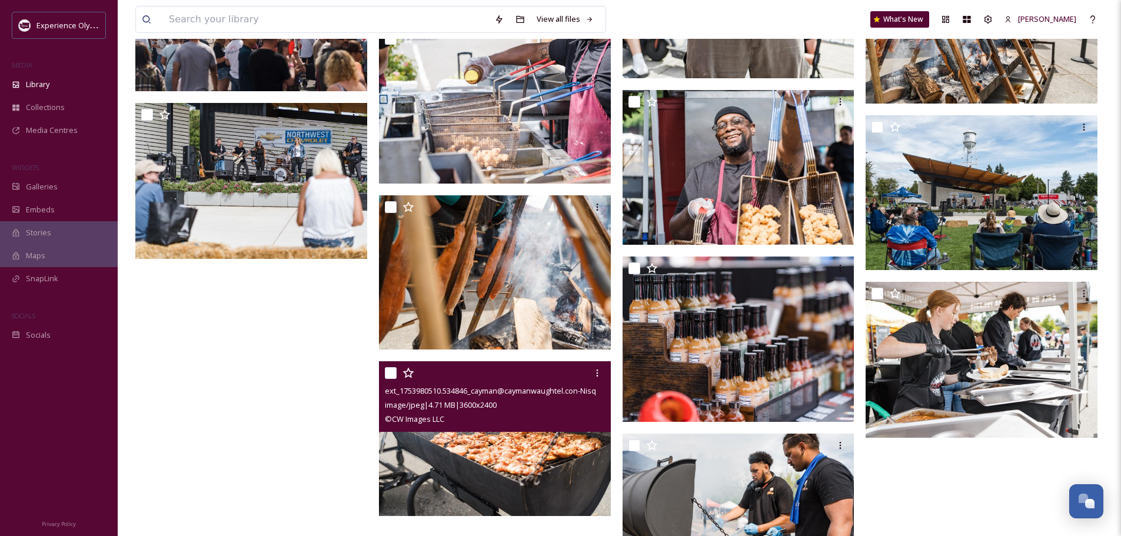
scroll to position [1335, 0]
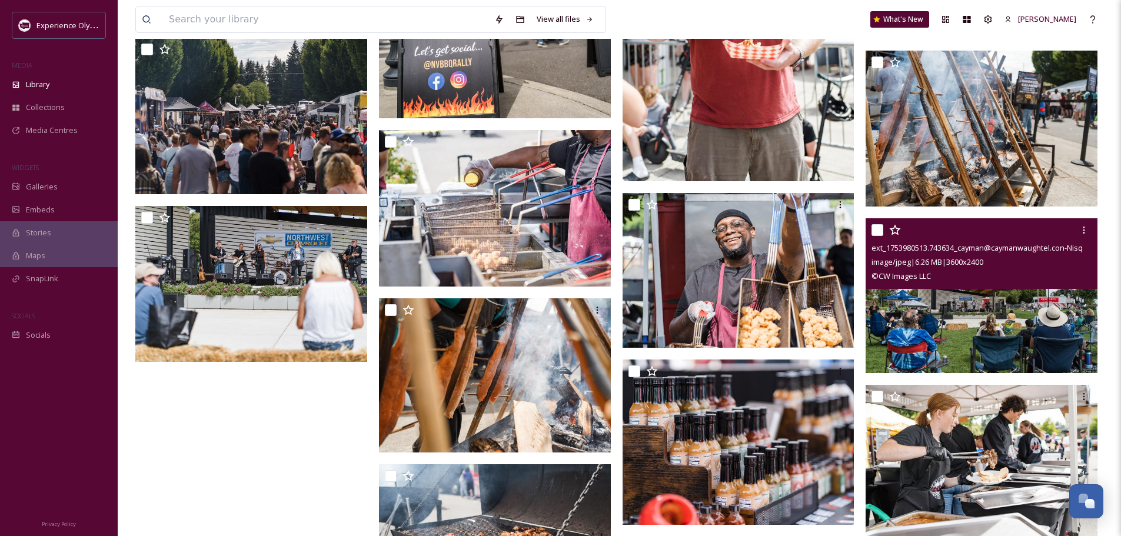
click at [1019, 313] on img at bounding box center [982, 295] width 232 height 155
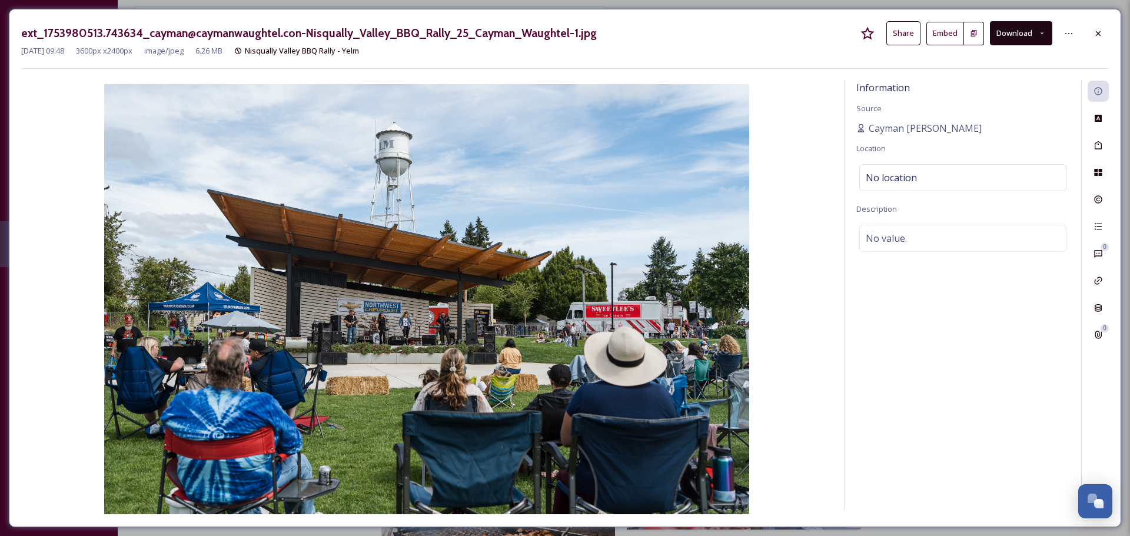
click at [1012, 35] on button "Download" at bounding box center [1021, 33] width 62 height 24
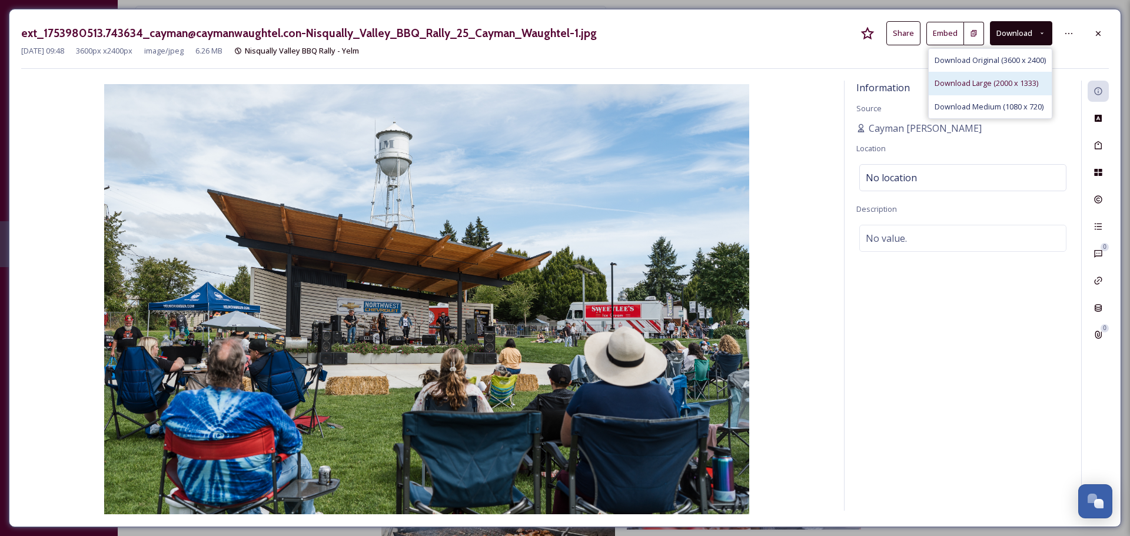
click at [1008, 78] on span "Download Large (2000 x 1333)" at bounding box center [986, 83] width 104 height 11
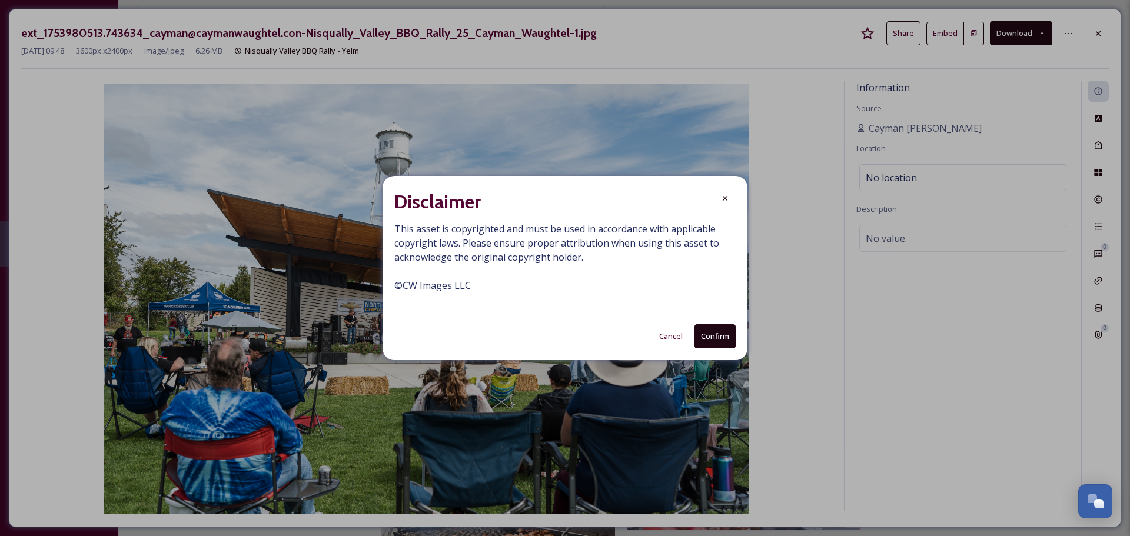
click at [704, 334] on button "Confirm" at bounding box center [714, 336] width 41 height 24
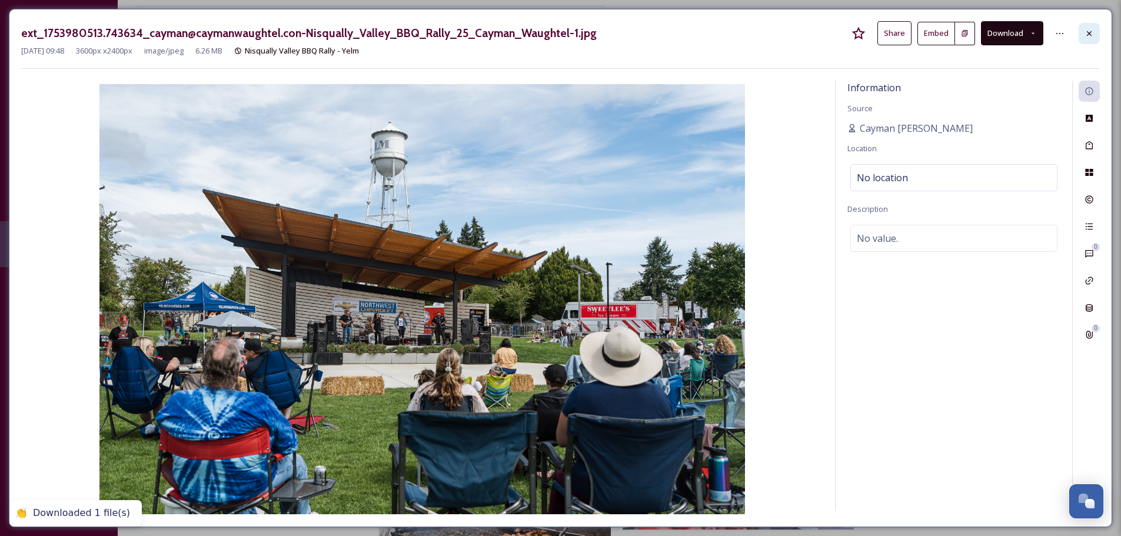
click at [1090, 31] on icon at bounding box center [1089, 33] width 5 height 5
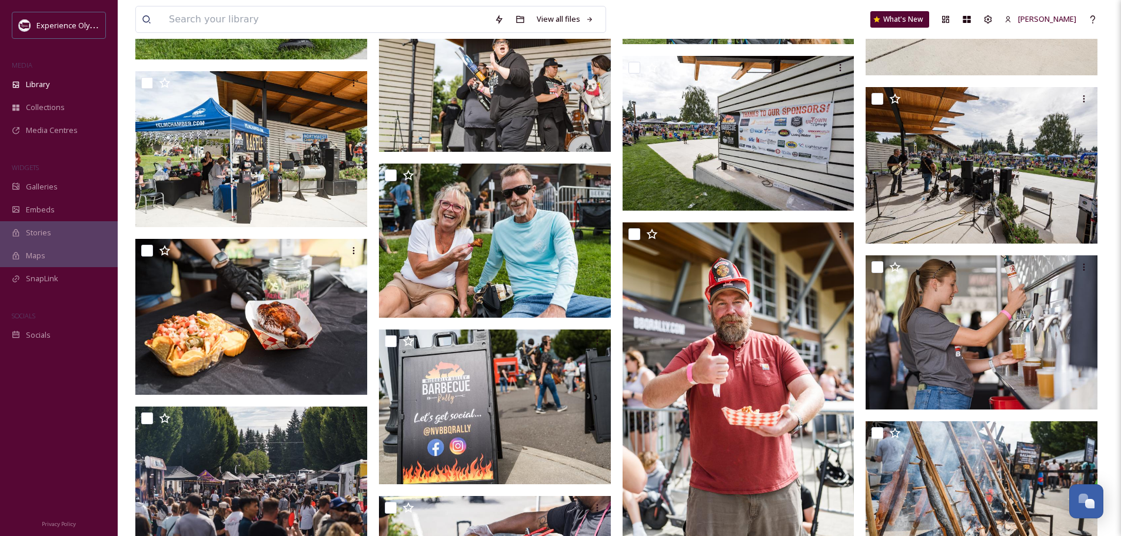
scroll to position [923, 0]
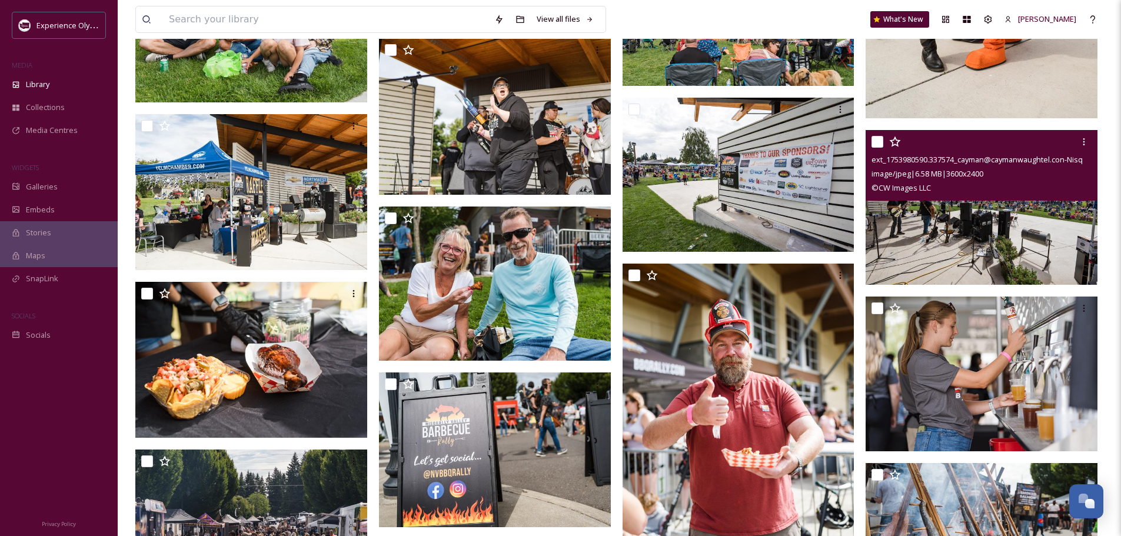
click at [999, 174] on div "image/jpeg | 6.58 MB | 3600 x 2400" at bounding box center [983, 174] width 223 height 14
click at [983, 224] on img at bounding box center [982, 207] width 232 height 155
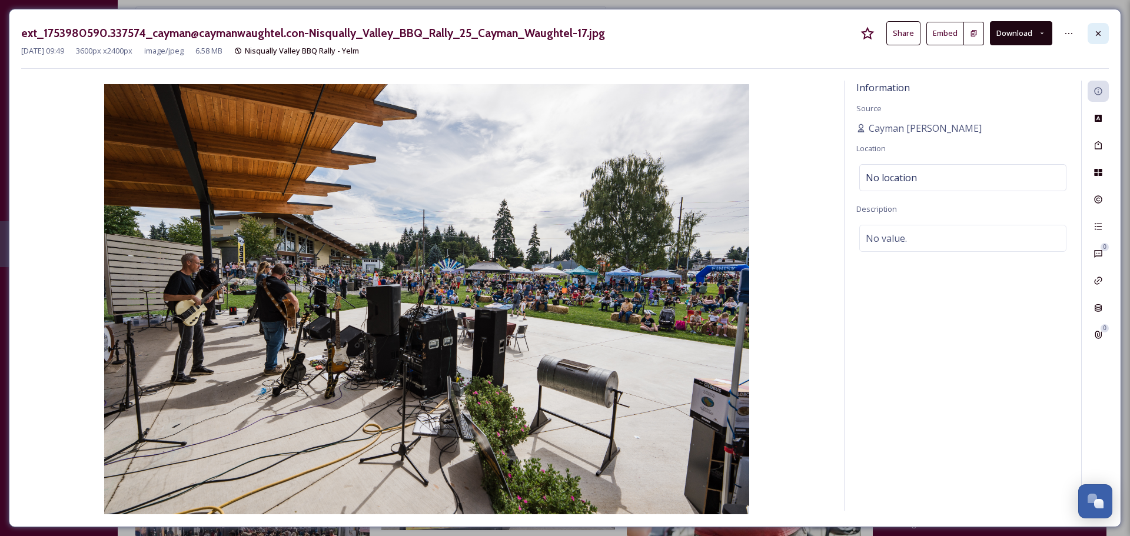
click at [1093, 31] on icon at bounding box center [1097, 33] width 9 height 9
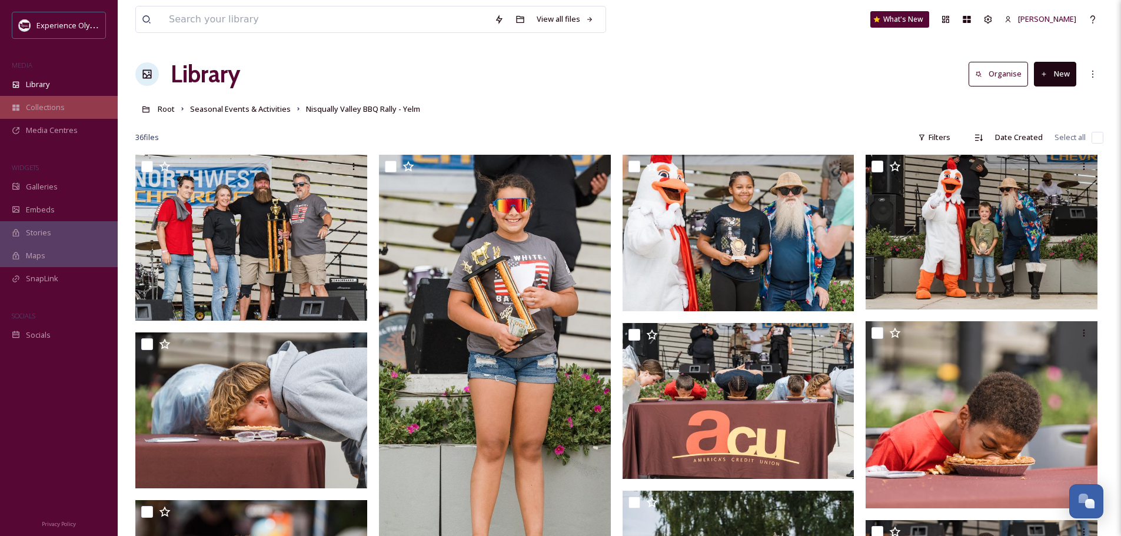
click at [28, 105] on span "Collections" at bounding box center [45, 107] width 39 height 11
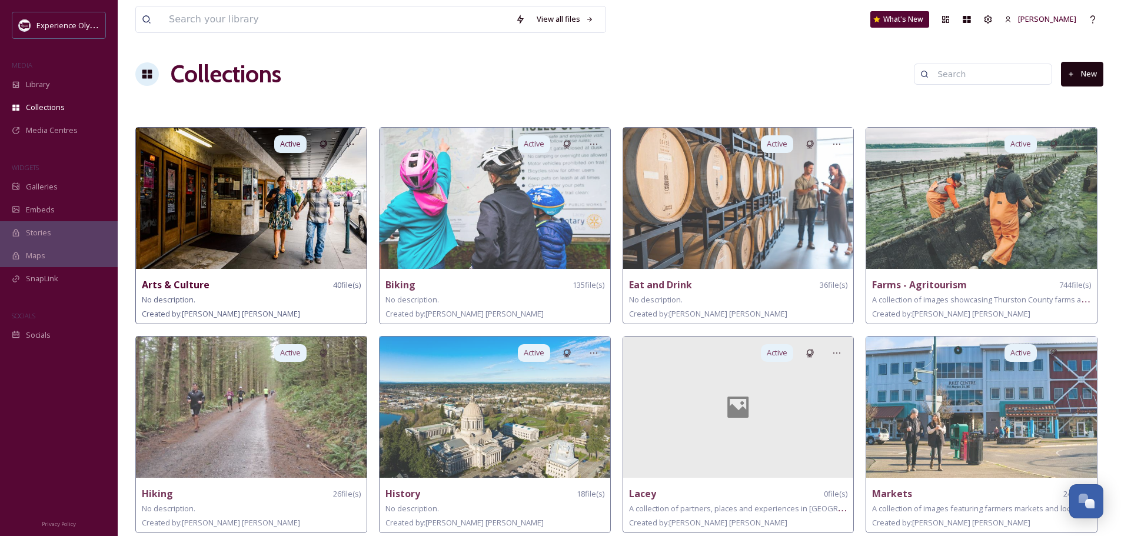
click at [192, 282] on strong "Arts & Culture" at bounding box center [176, 284] width 68 height 13
click at [282, 234] on img at bounding box center [251, 198] width 231 height 141
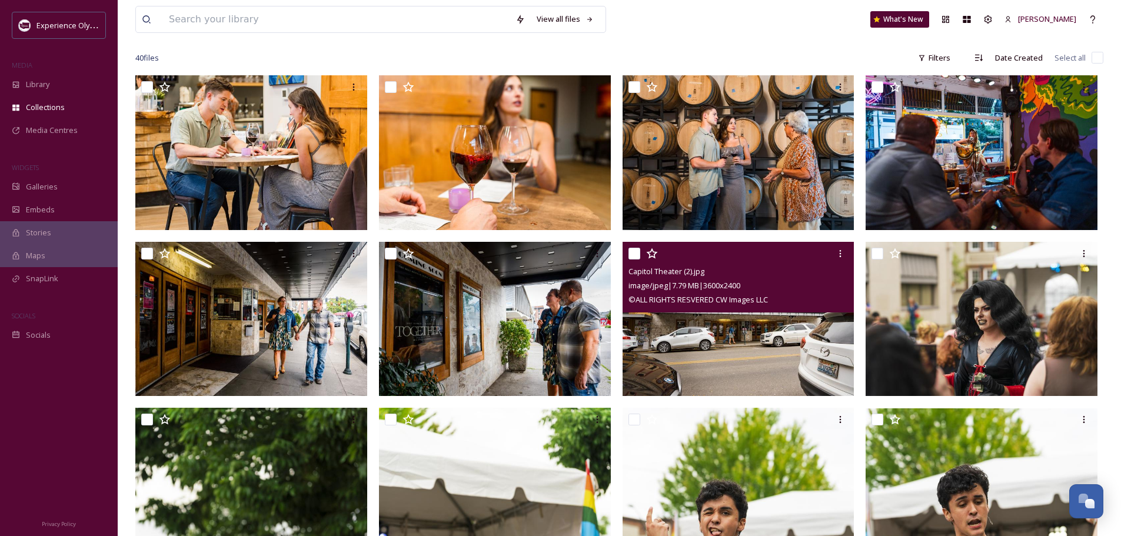
scroll to position [59, 0]
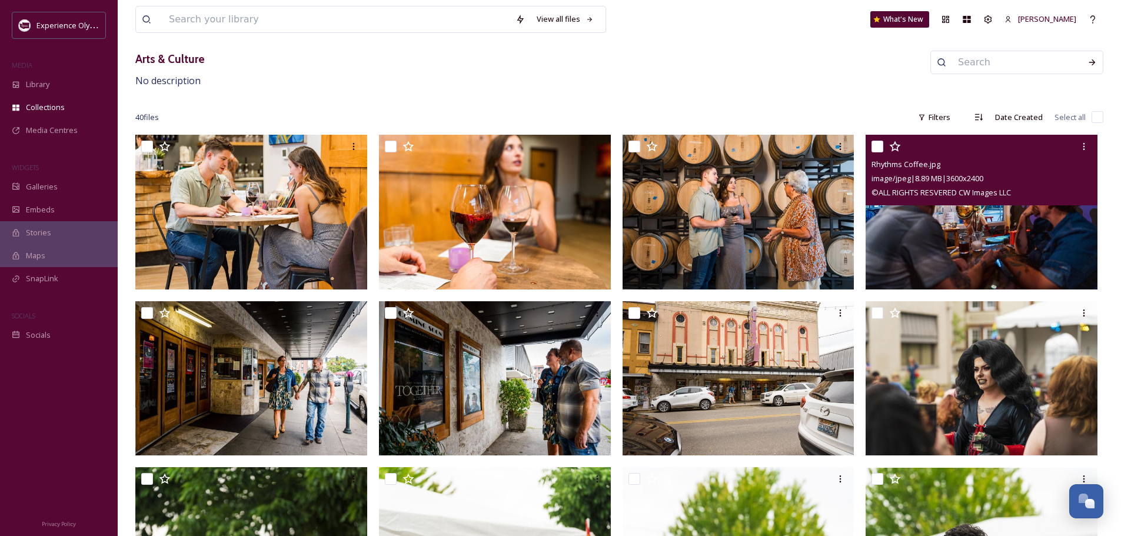
click at [963, 235] on img at bounding box center [982, 212] width 232 height 155
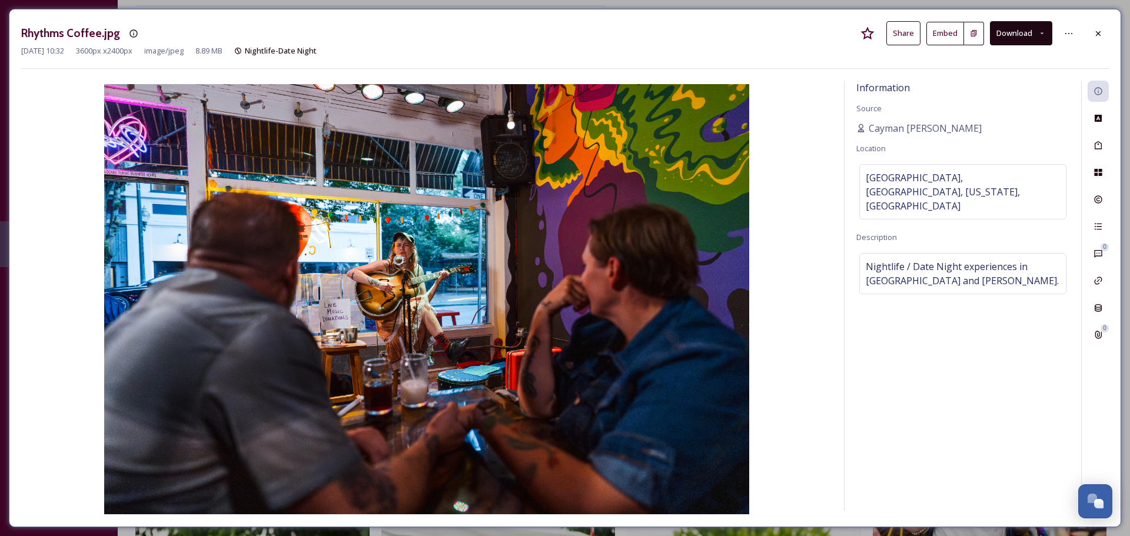
click at [1042, 36] on icon at bounding box center [1042, 33] width 8 height 8
click at [952, 63] on span "Download Original (3600 x 2400)" at bounding box center [989, 60] width 111 height 11
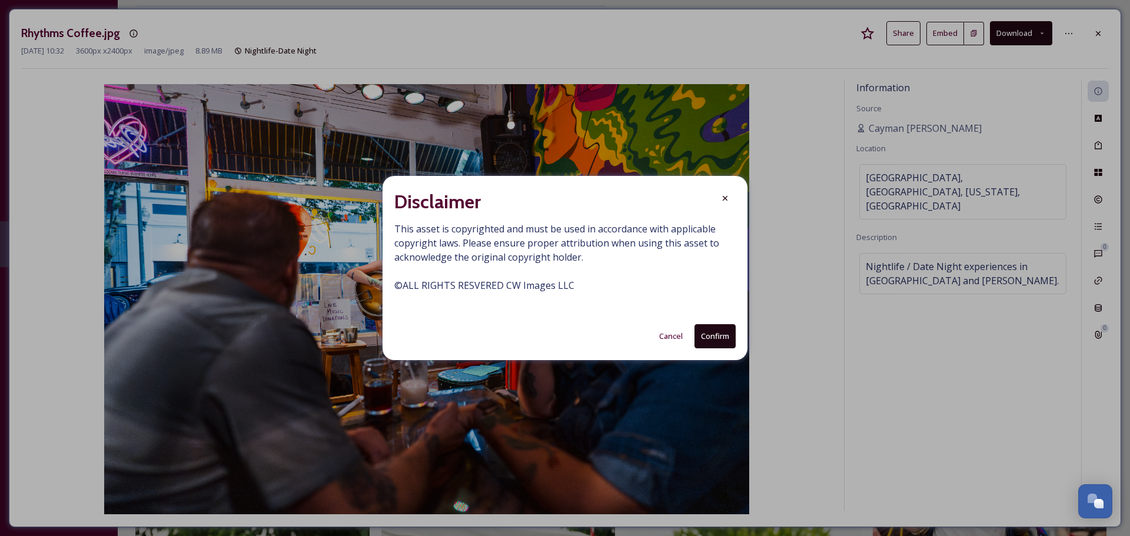
click at [711, 334] on button "Confirm" at bounding box center [714, 336] width 41 height 24
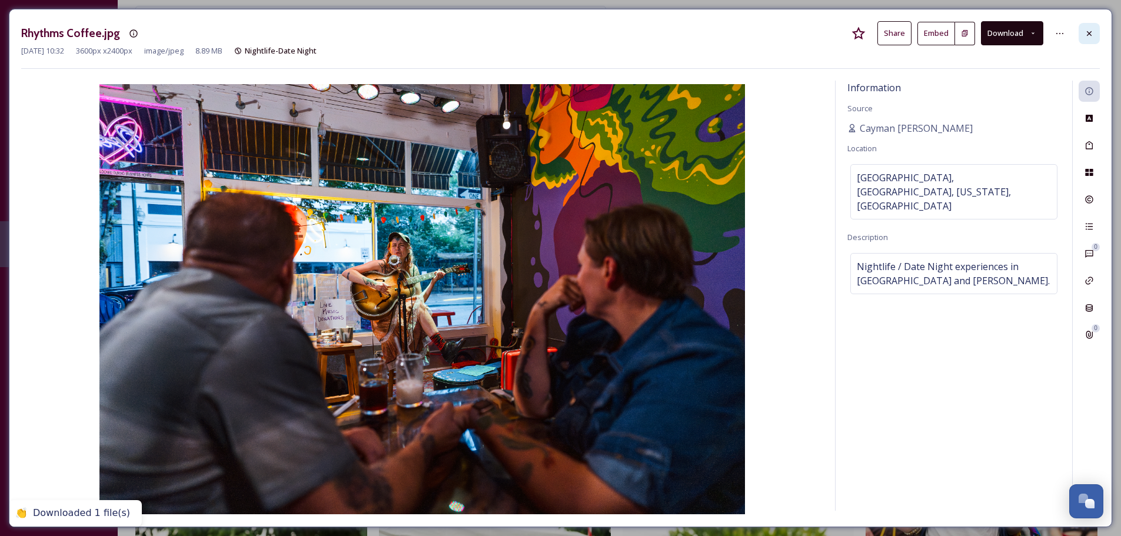
click at [1094, 34] on div at bounding box center [1089, 33] width 21 height 21
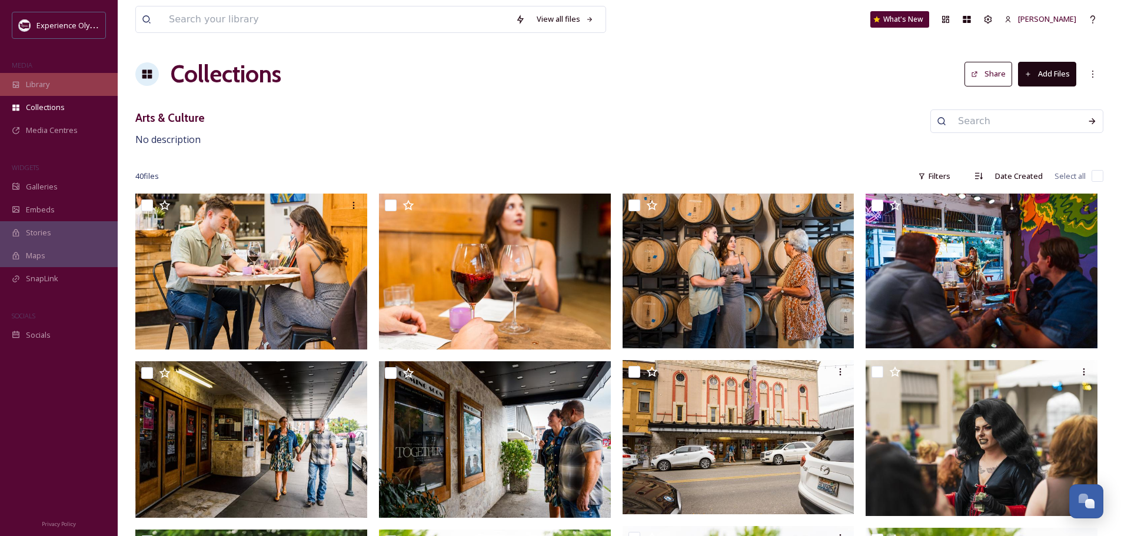
click at [50, 78] on div "Library" at bounding box center [59, 84] width 118 height 23
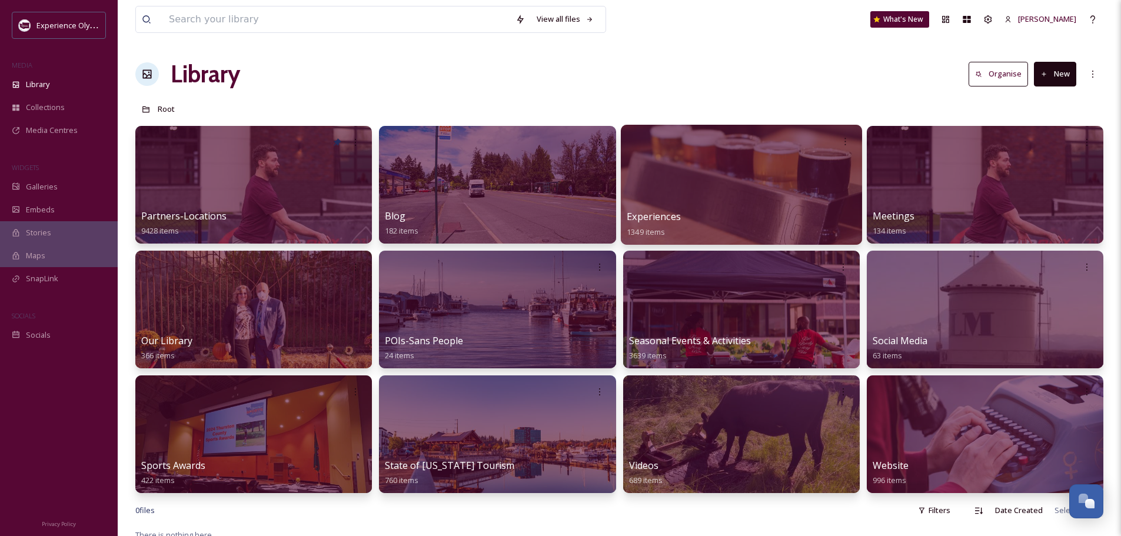
click at [648, 215] on span "Experiences" at bounding box center [654, 216] width 54 height 13
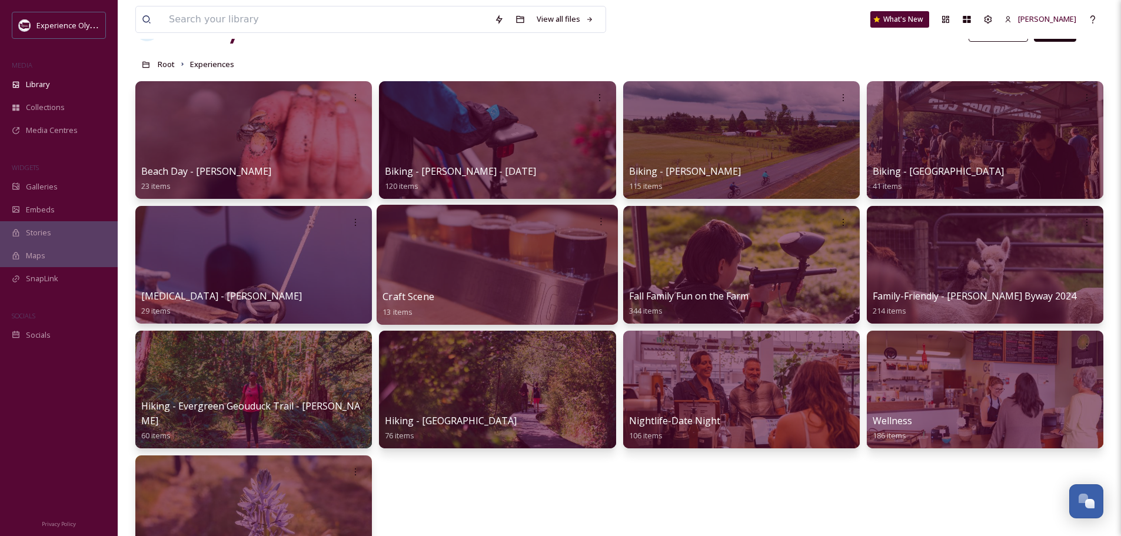
scroll to position [59, 0]
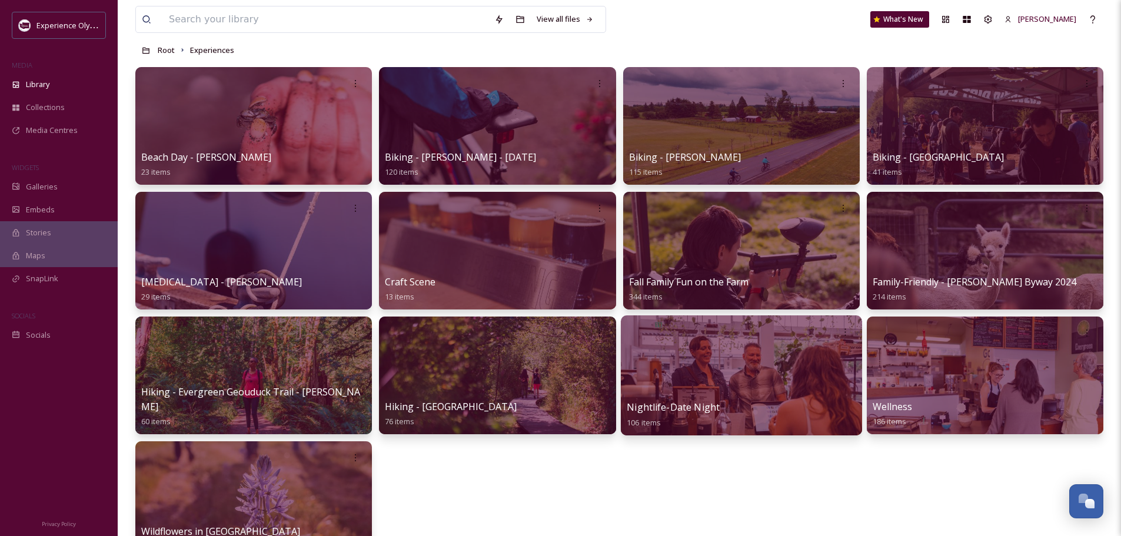
click at [688, 407] on span "Nightlife-Date Night" at bounding box center [673, 407] width 93 height 13
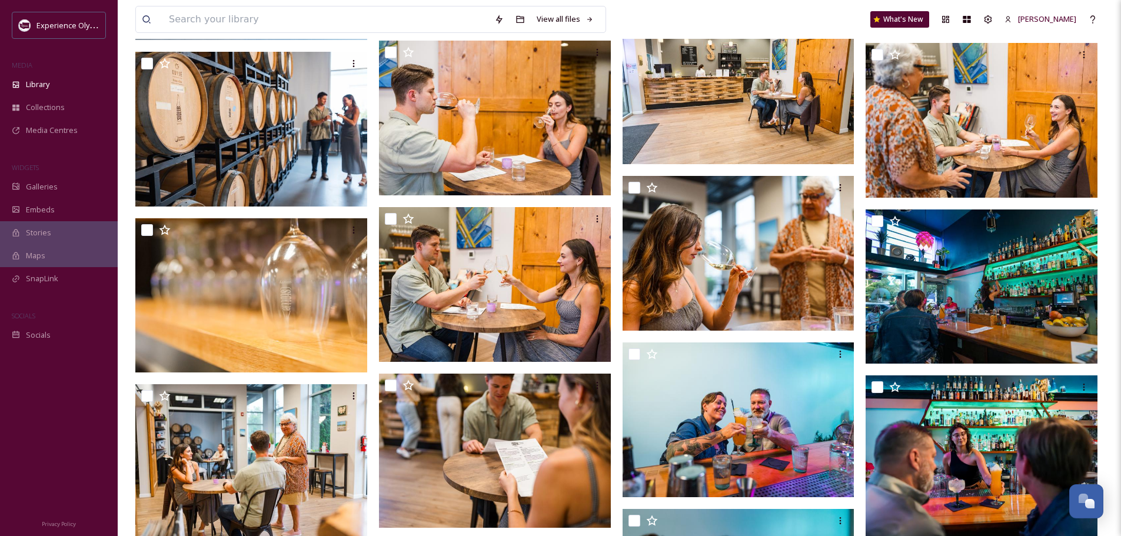
scroll to position [1646, 0]
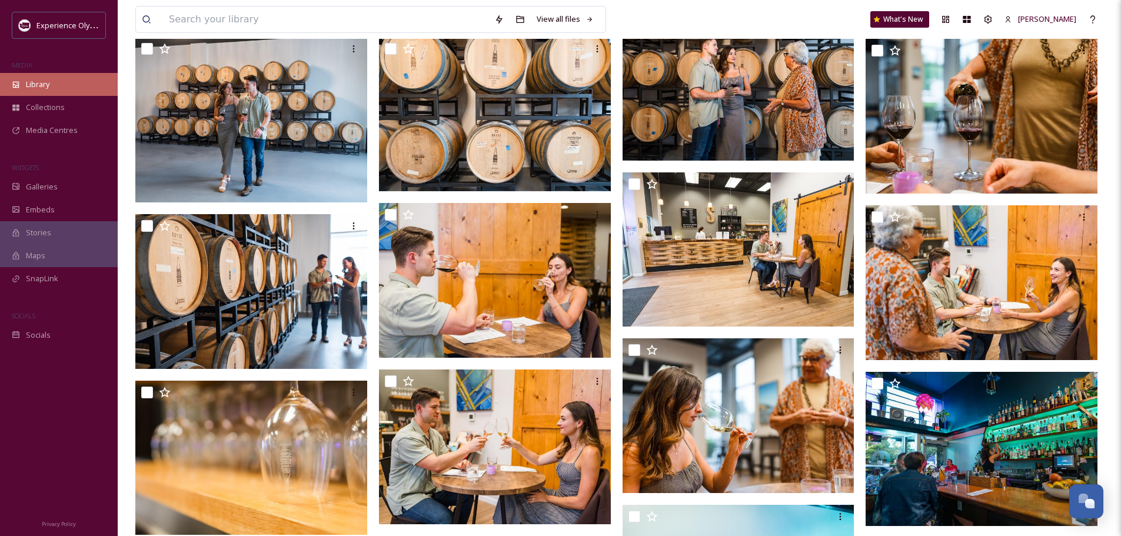
click at [30, 84] on span "Library" at bounding box center [38, 84] width 24 height 11
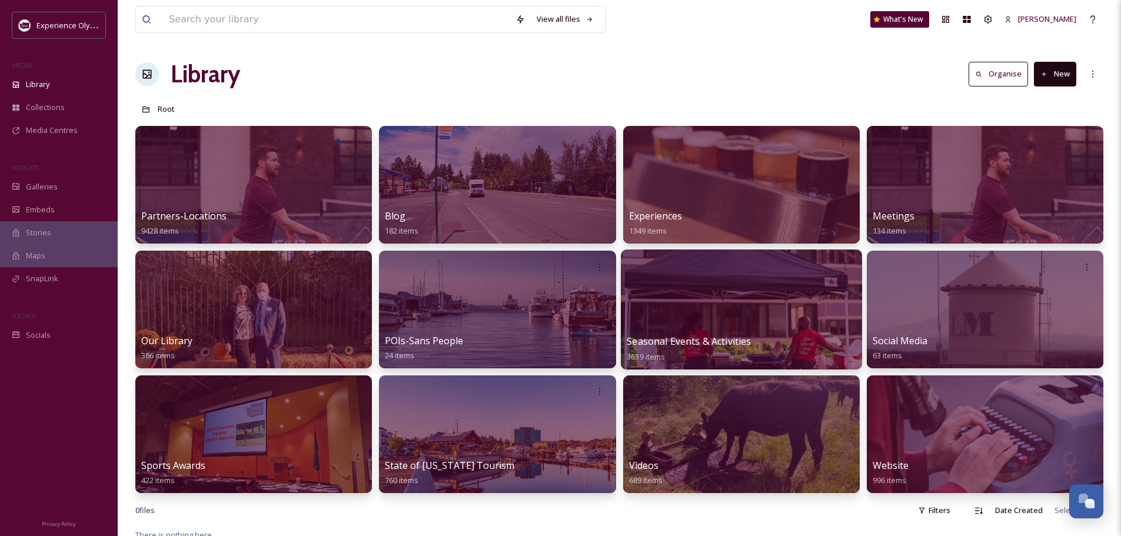
click at [717, 341] on span "Seasonal Events & Activities" at bounding box center [689, 341] width 124 height 13
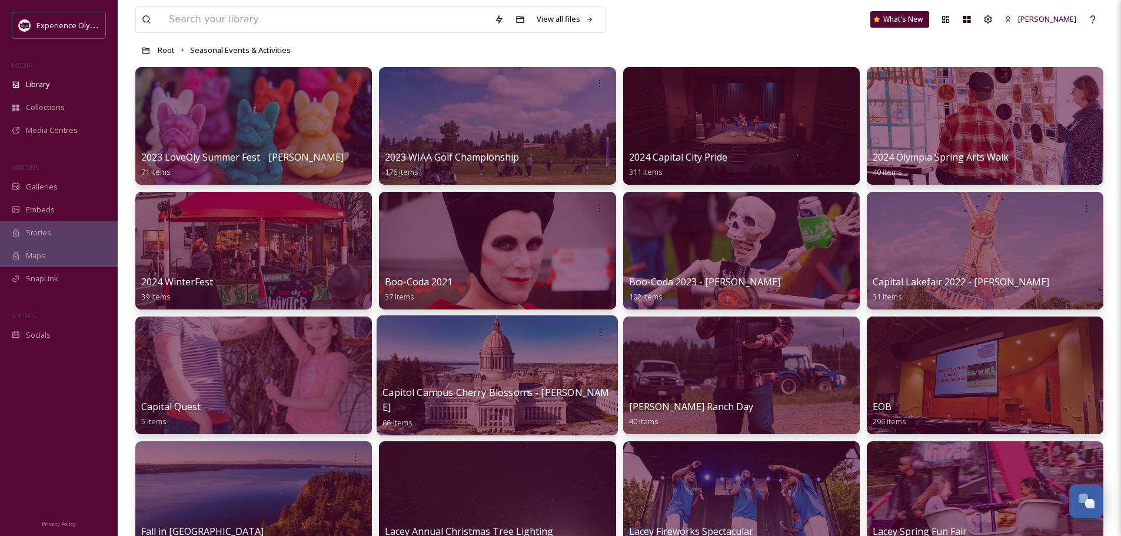
scroll to position [59, 0]
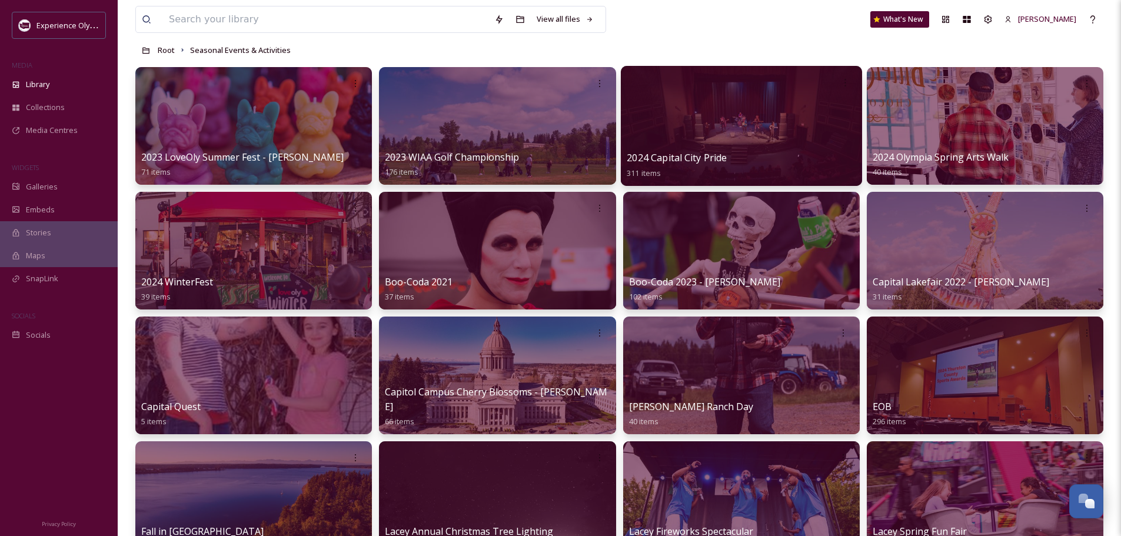
click at [680, 157] on span "2024 Capital City Pride" at bounding box center [677, 157] width 100 height 13
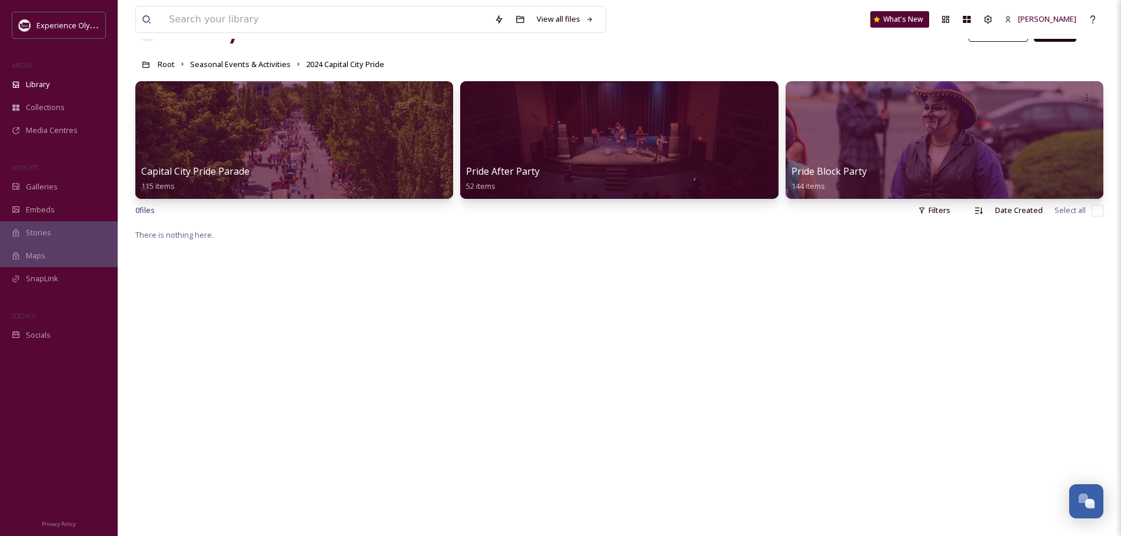
scroll to position [59, 0]
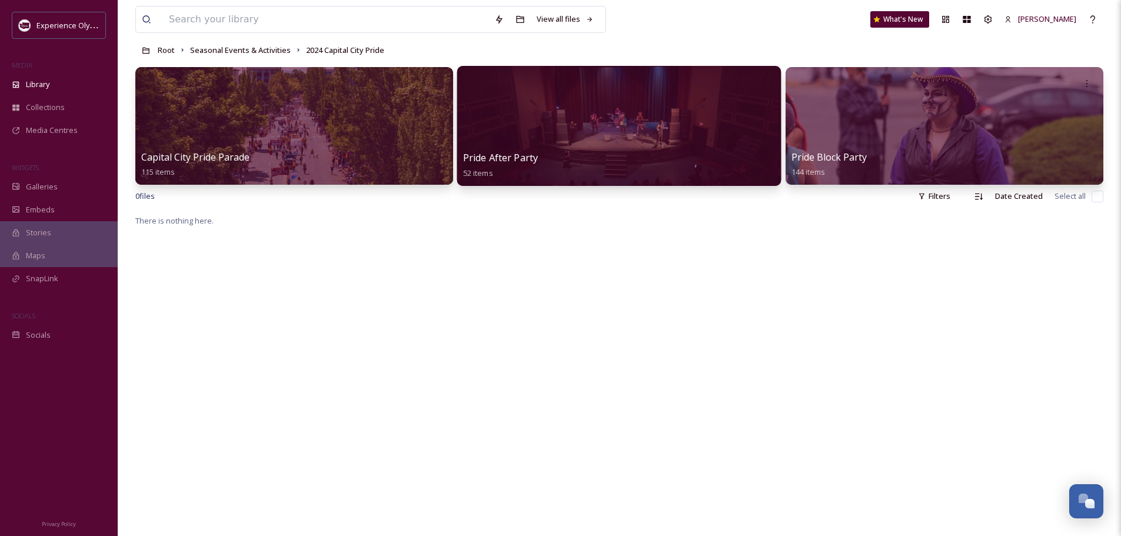
click at [517, 159] on span "Pride After Party" at bounding box center [500, 157] width 75 height 13
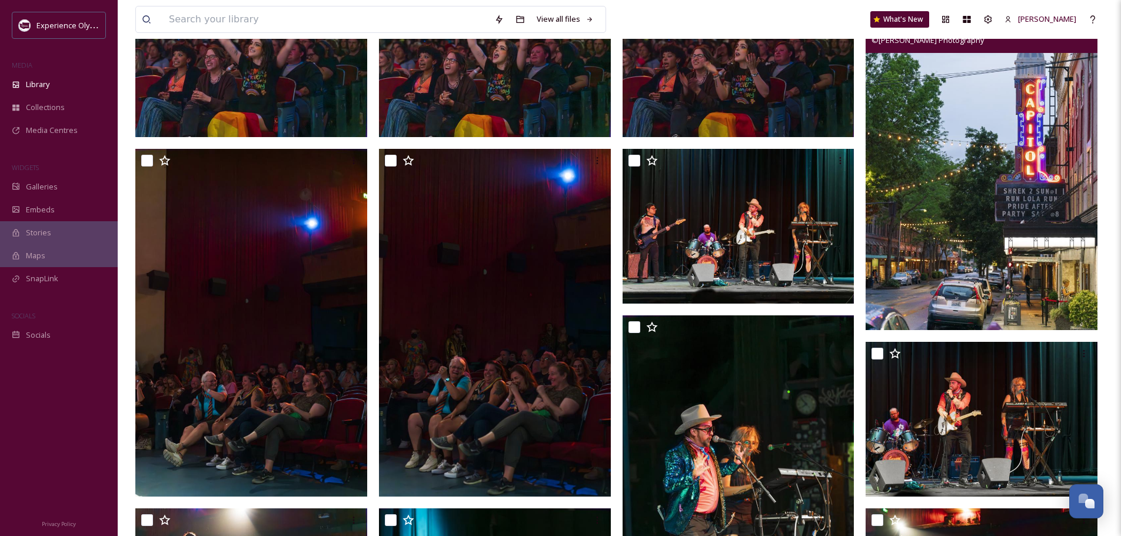
scroll to position [118, 0]
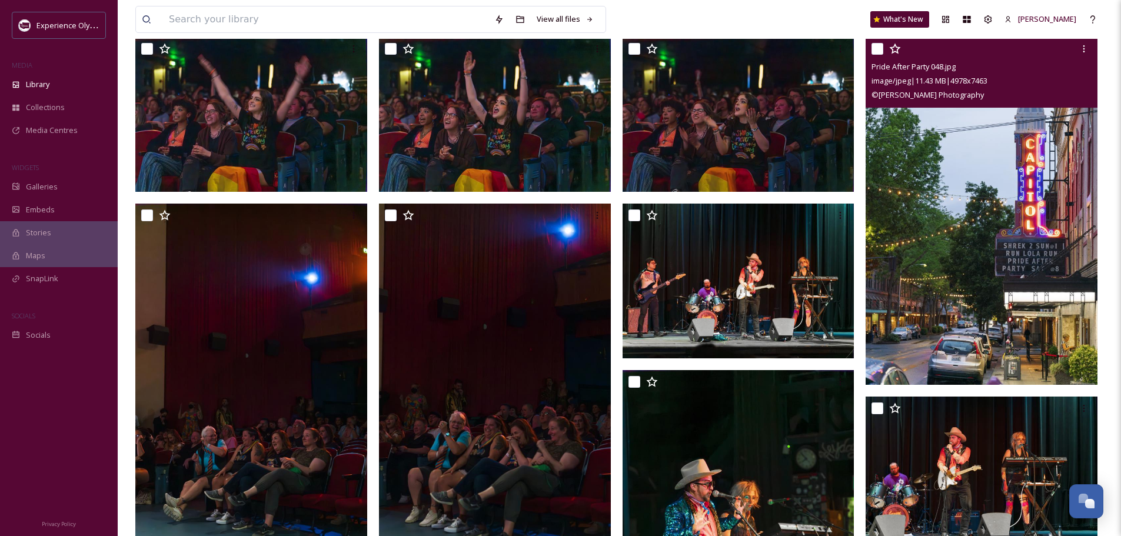
click at [975, 198] on img at bounding box center [982, 210] width 232 height 347
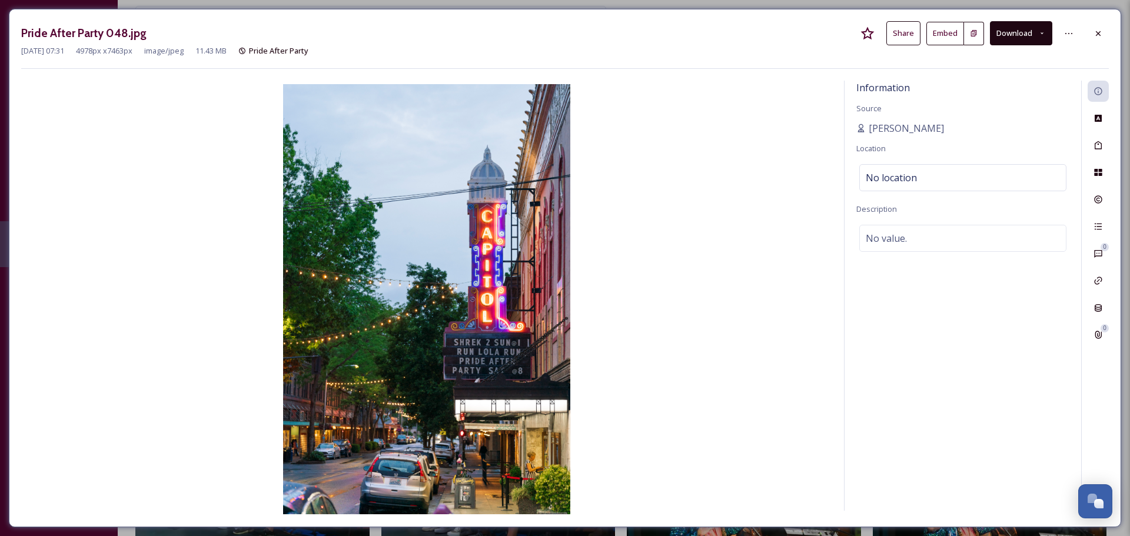
click at [1025, 34] on button "Download" at bounding box center [1021, 33] width 62 height 24
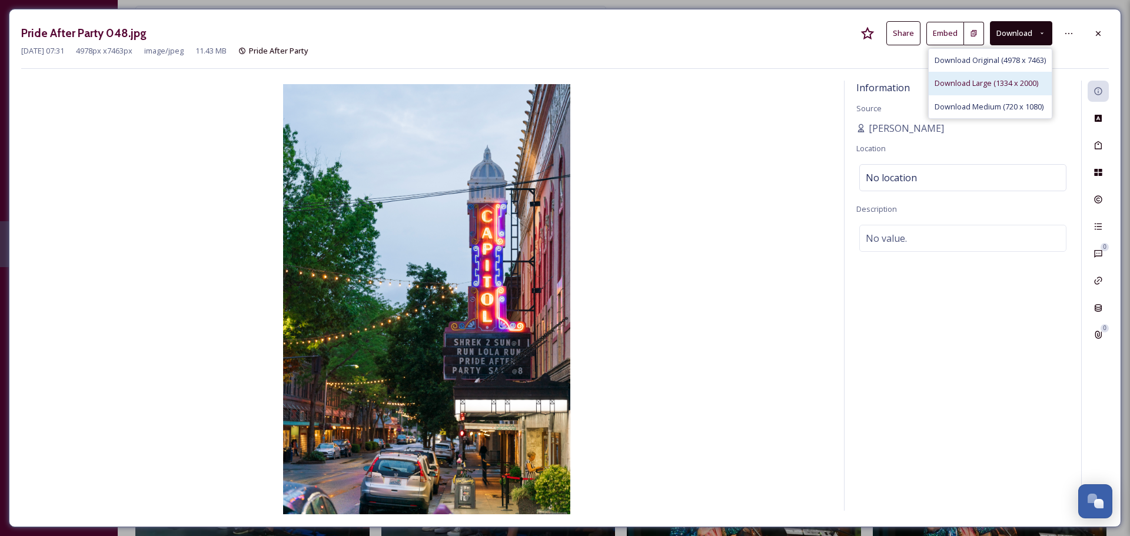
click at [1002, 81] on span "Download Large (1334 x 2000)" at bounding box center [986, 83] width 104 height 11
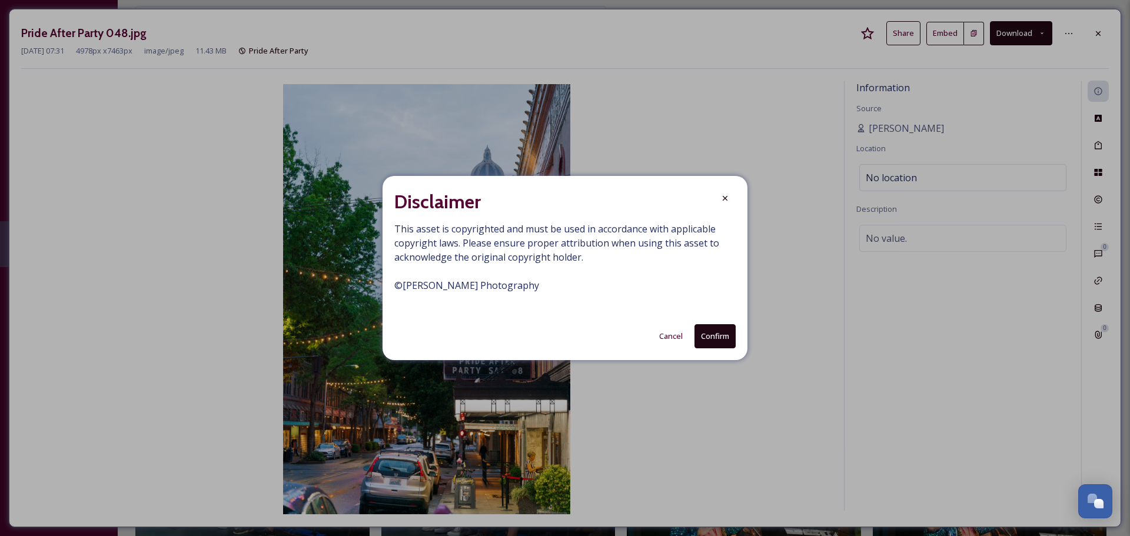
click at [717, 338] on button "Confirm" at bounding box center [714, 336] width 41 height 24
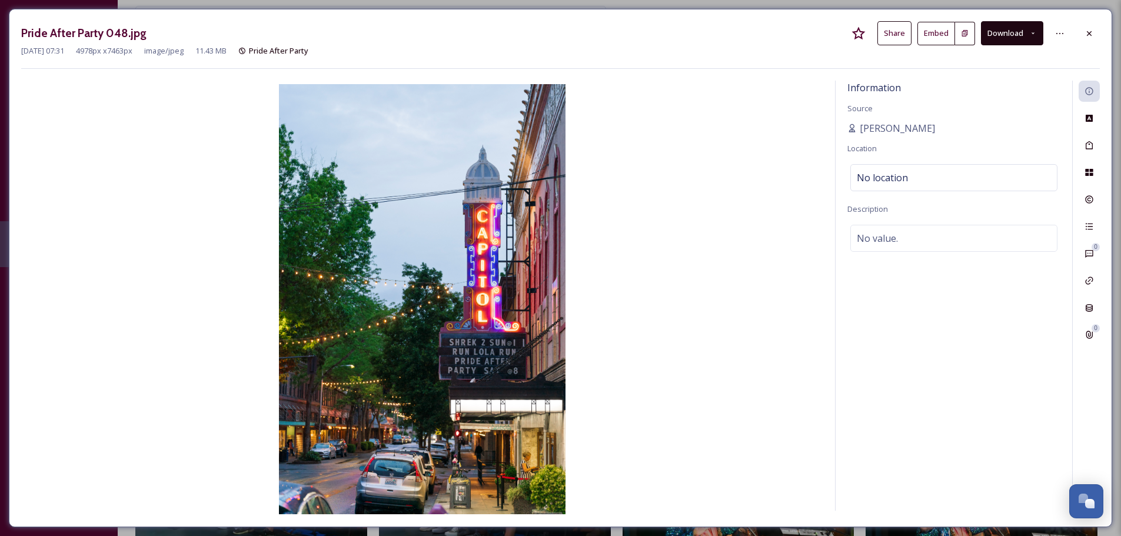
click at [1090, 34] on icon at bounding box center [1089, 33] width 5 height 5
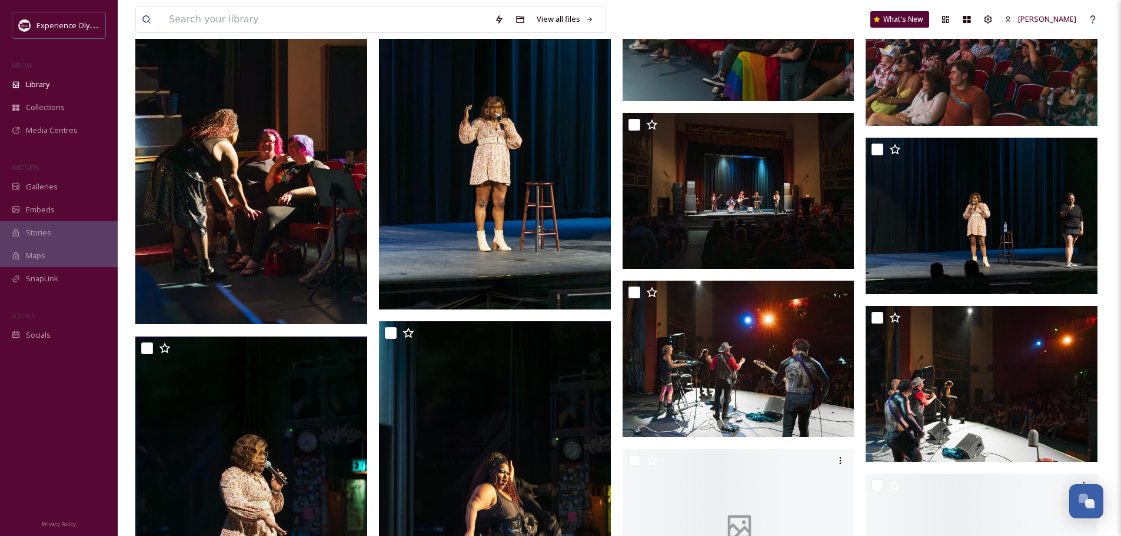
scroll to position [1412, 0]
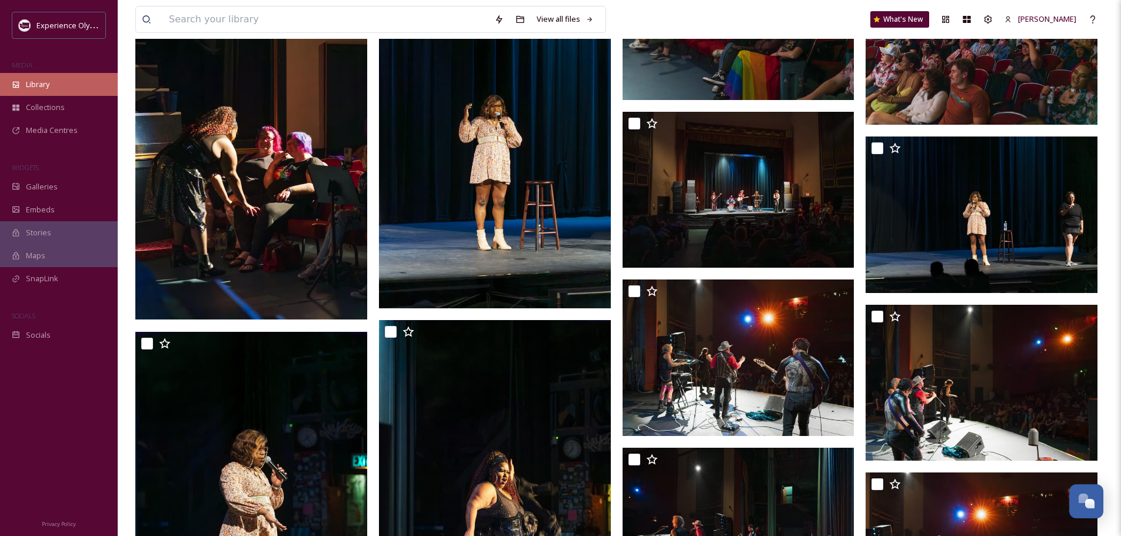
click at [48, 84] on span "Library" at bounding box center [38, 84] width 24 height 11
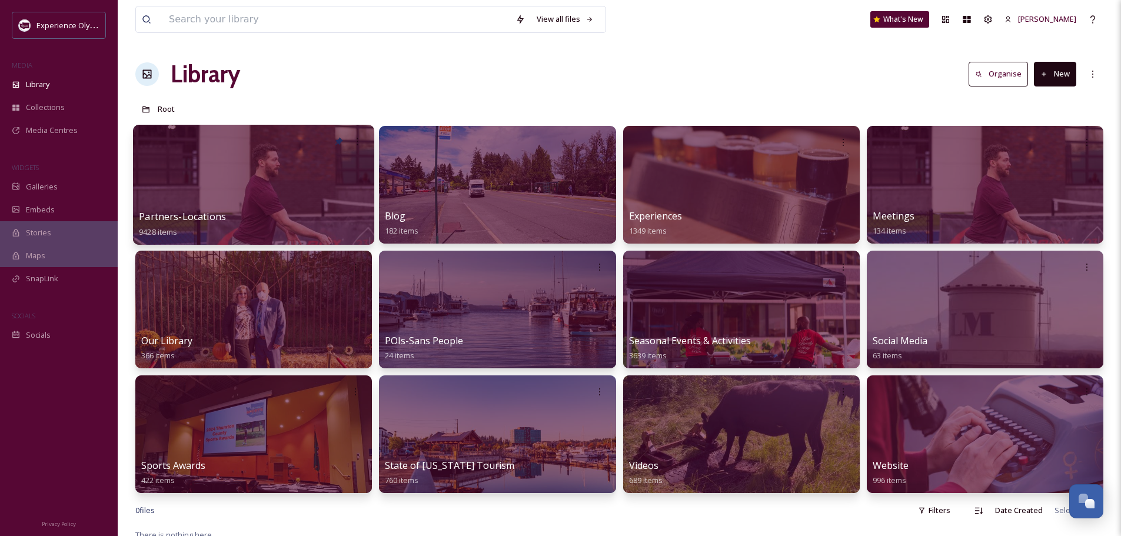
click at [218, 212] on span "Partners-Locations" at bounding box center [182, 216] width 87 height 13
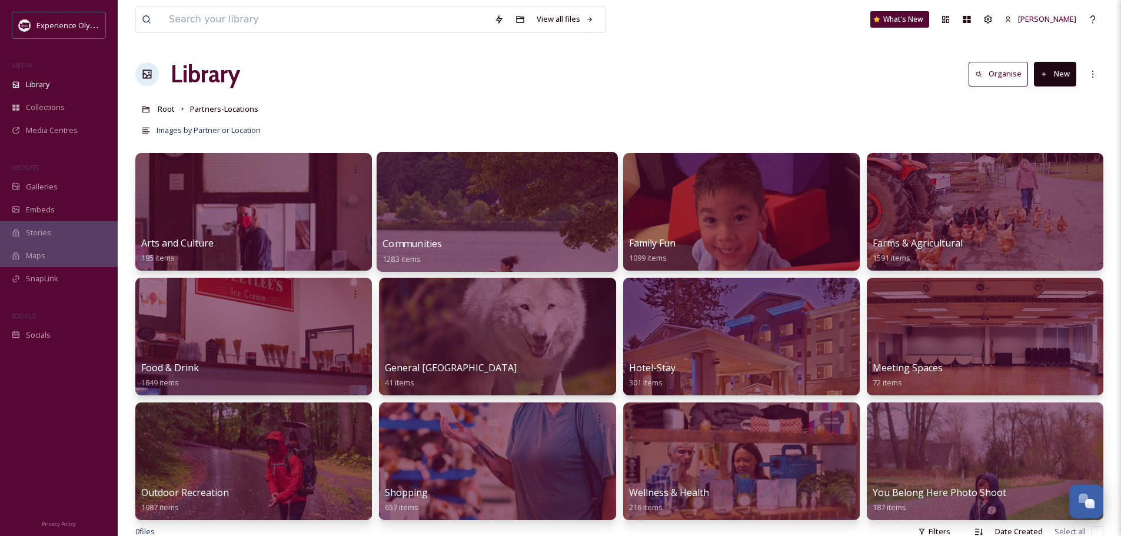
click at [423, 241] on span "Communities" at bounding box center [412, 243] width 59 height 13
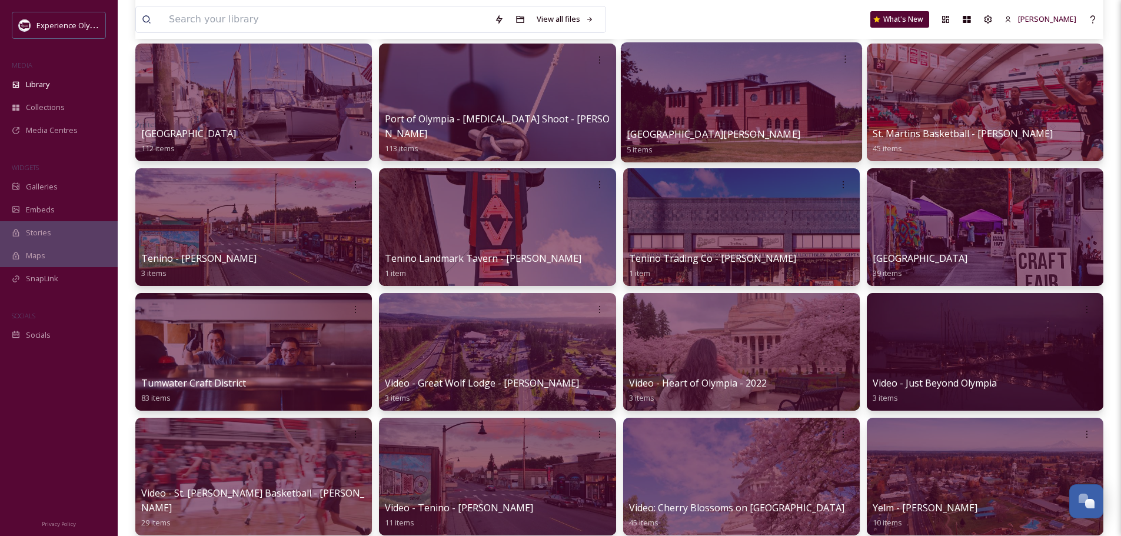
scroll to position [942, 0]
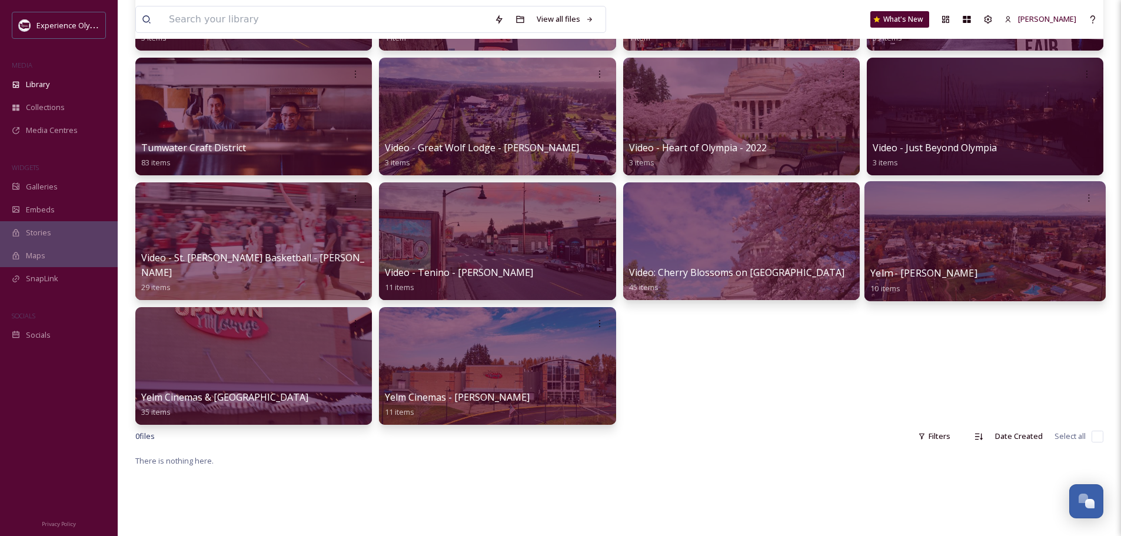
click at [913, 274] on span "Yelm - [PERSON_NAME]" at bounding box center [923, 273] width 107 height 13
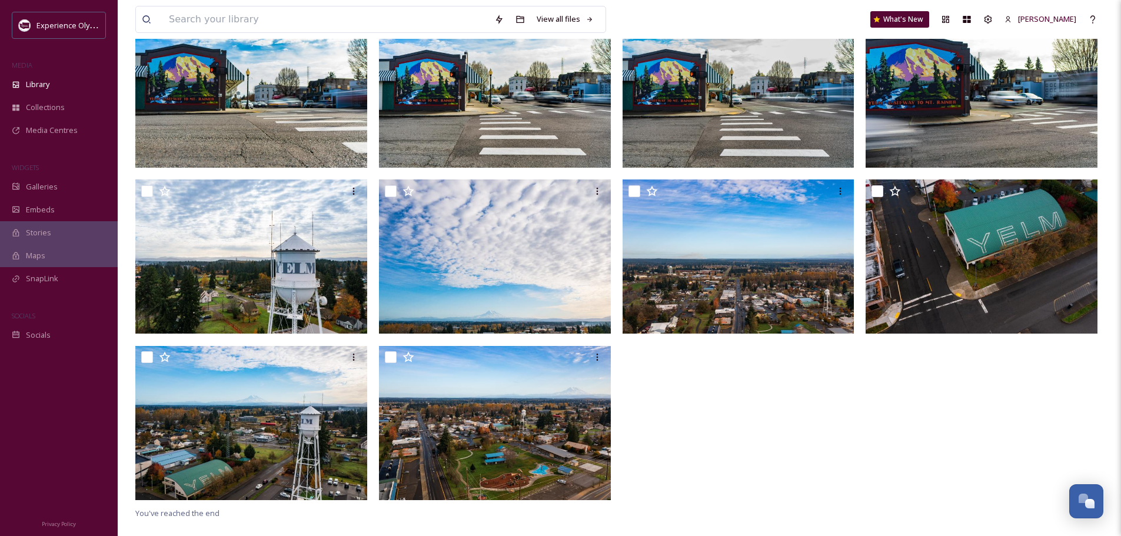
scroll to position [155, 0]
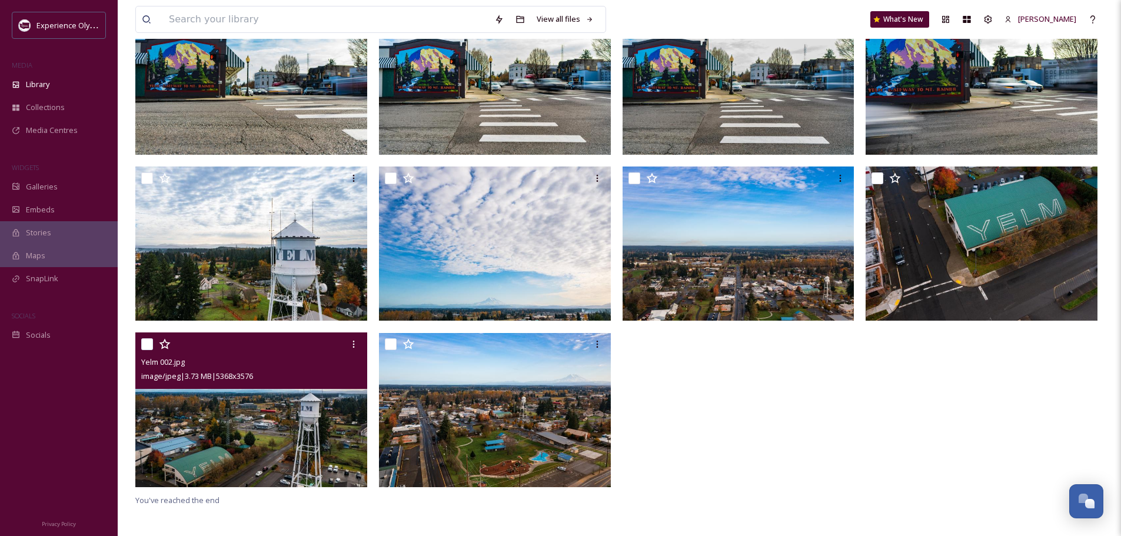
click at [297, 427] on img at bounding box center [251, 410] width 232 height 154
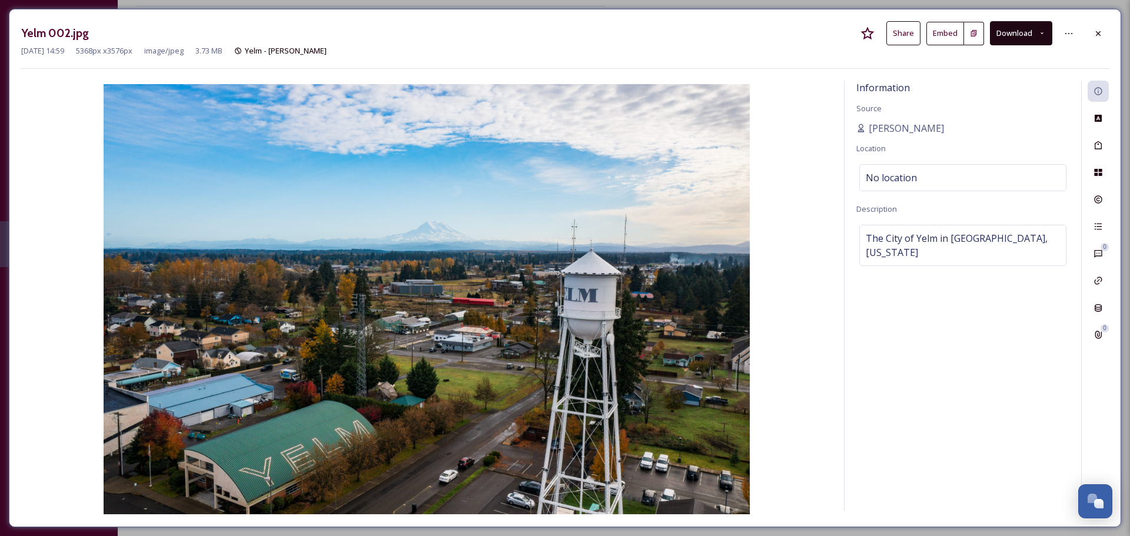
click at [1043, 34] on icon at bounding box center [1042, 33] width 8 height 8
click at [990, 59] on span "Download Original (5368 x 3576)" at bounding box center [989, 60] width 111 height 11
click at [1096, 35] on icon at bounding box center [1098, 33] width 5 height 5
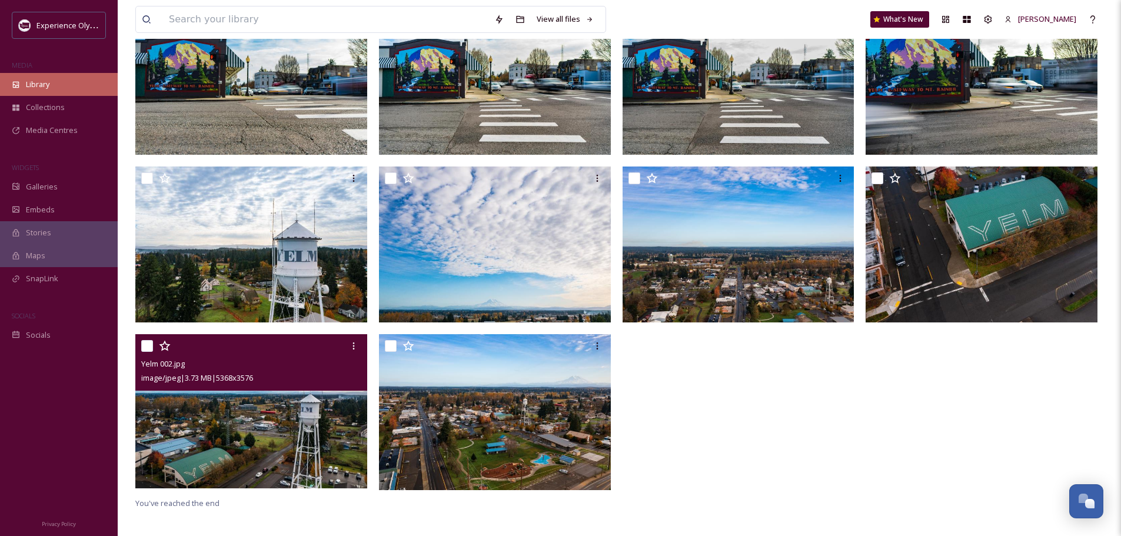
click at [46, 83] on span "Library" at bounding box center [38, 84] width 24 height 11
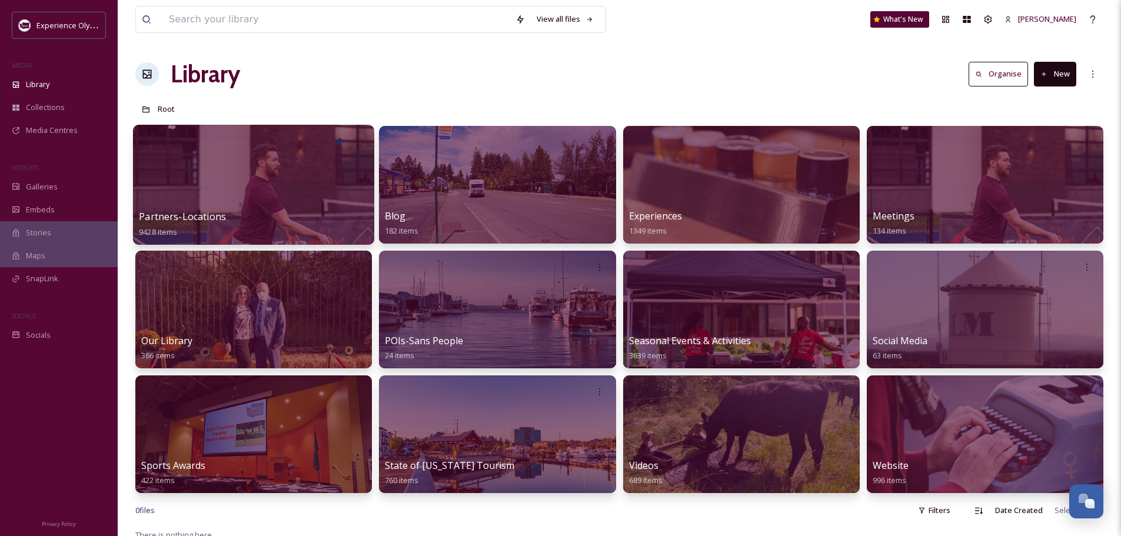
click at [189, 215] on span "Partners-Locations" at bounding box center [182, 216] width 87 height 13
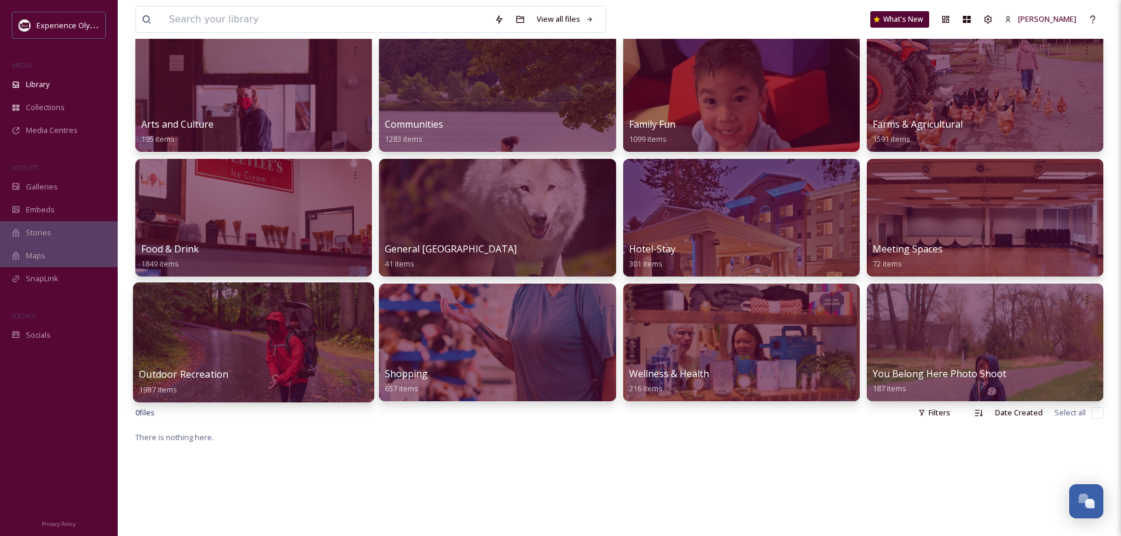
scroll to position [177, 0]
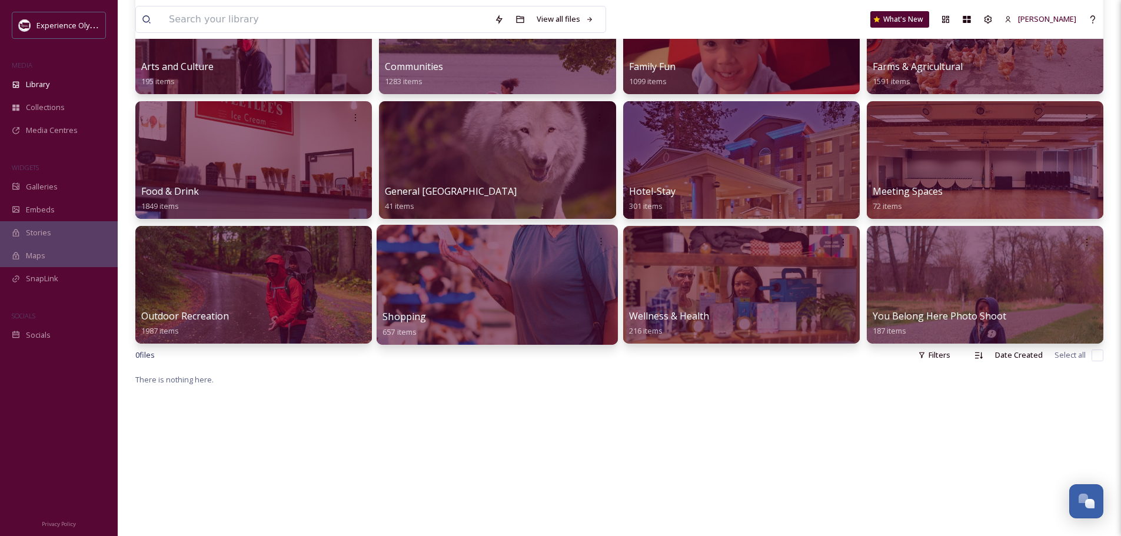
click at [420, 317] on span "Shopping" at bounding box center [405, 316] width 44 height 13
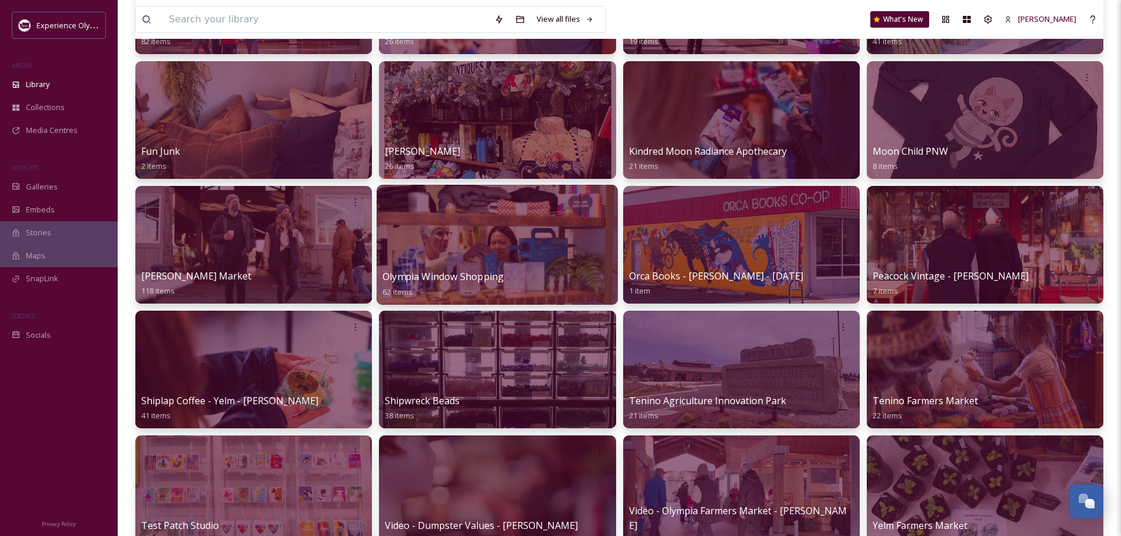
scroll to position [294, 0]
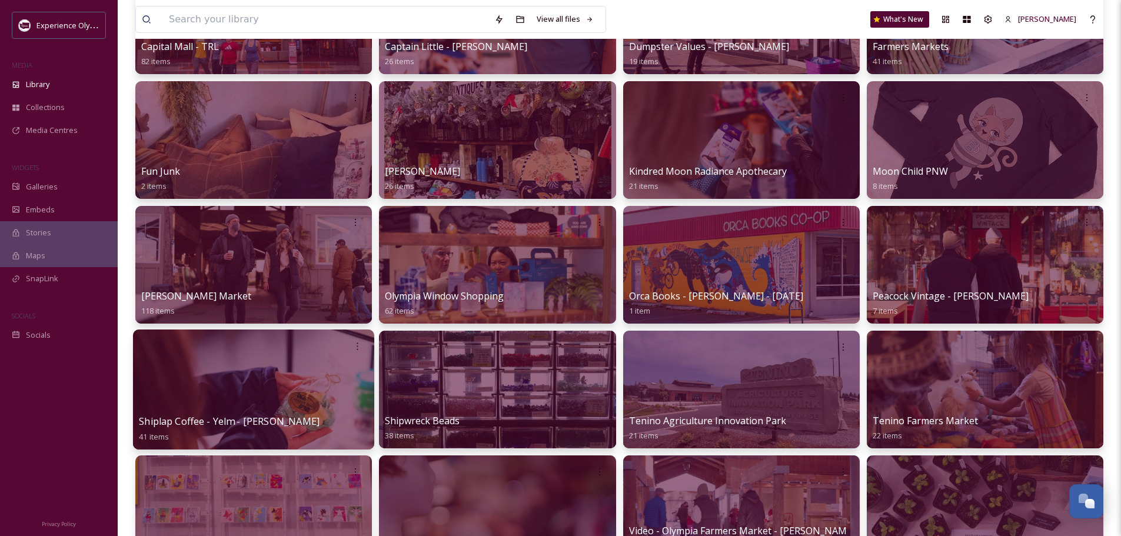
click at [234, 415] on span "Shiplap Coffee - Yelm - [PERSON_NAME]" at bounding box center [229, 421] width 181 height 13
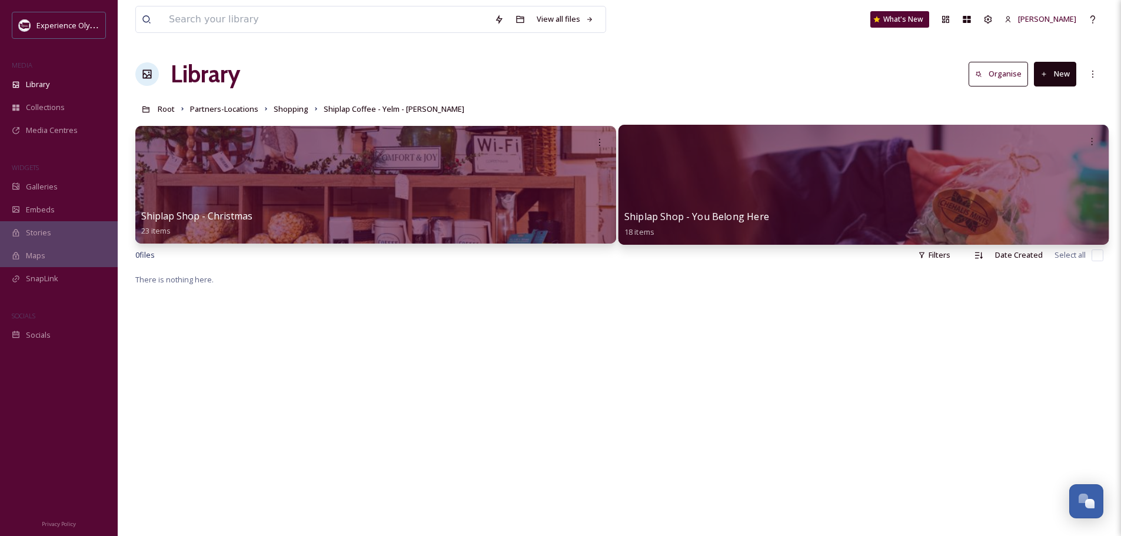
click at [797, 204] on div at bounding box center [863, 185] width 490 height 120
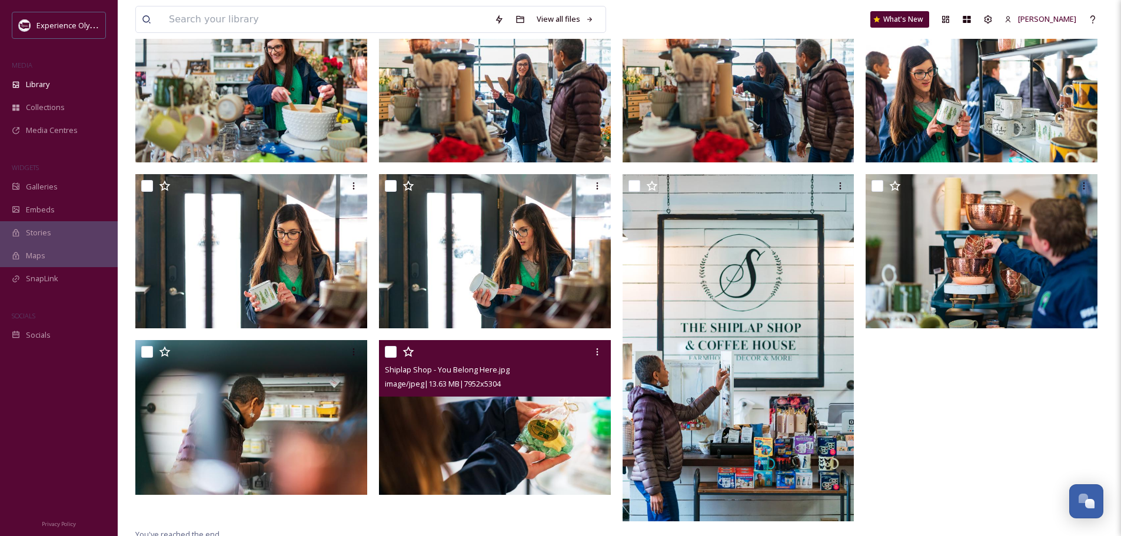
scroll to position [485, 0]
